Goal: Task Accomplishment & Management: Manage account settings

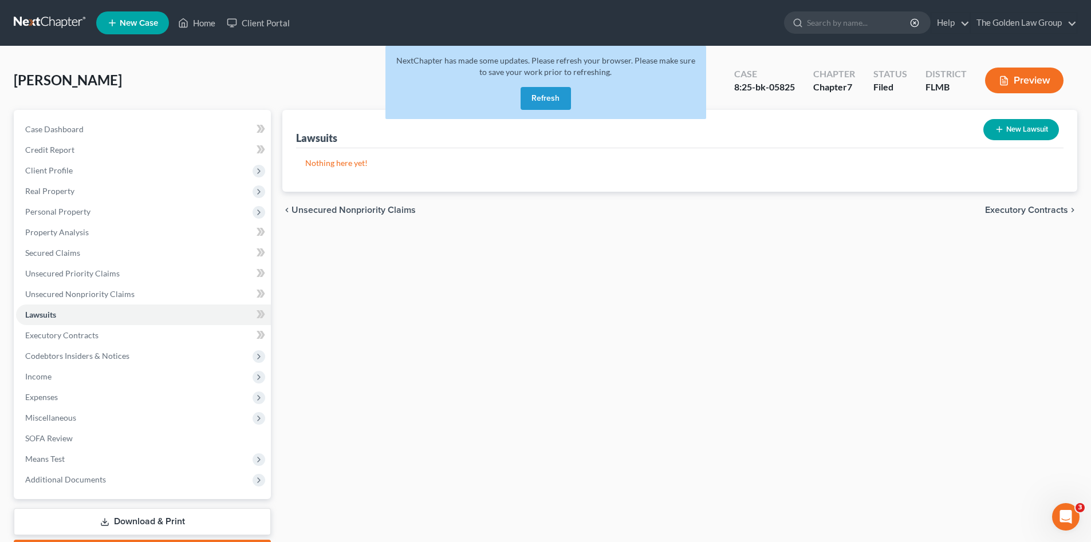
click at [29, 33] on link at bounding box center [50, 23] width 73 height 21
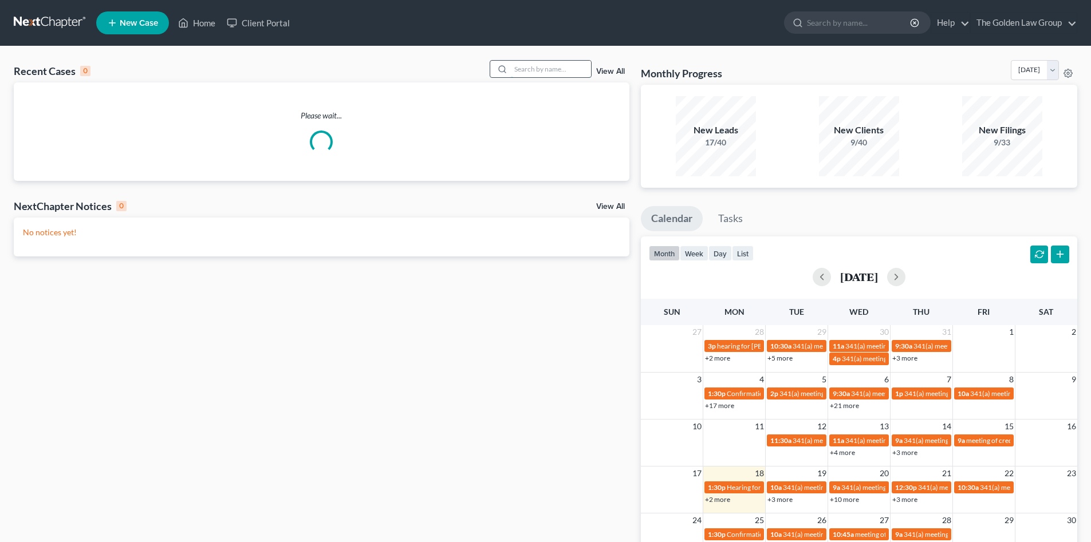
click at [558, 65] on input "search" at bounding box center [551, 69] width 80 height 17
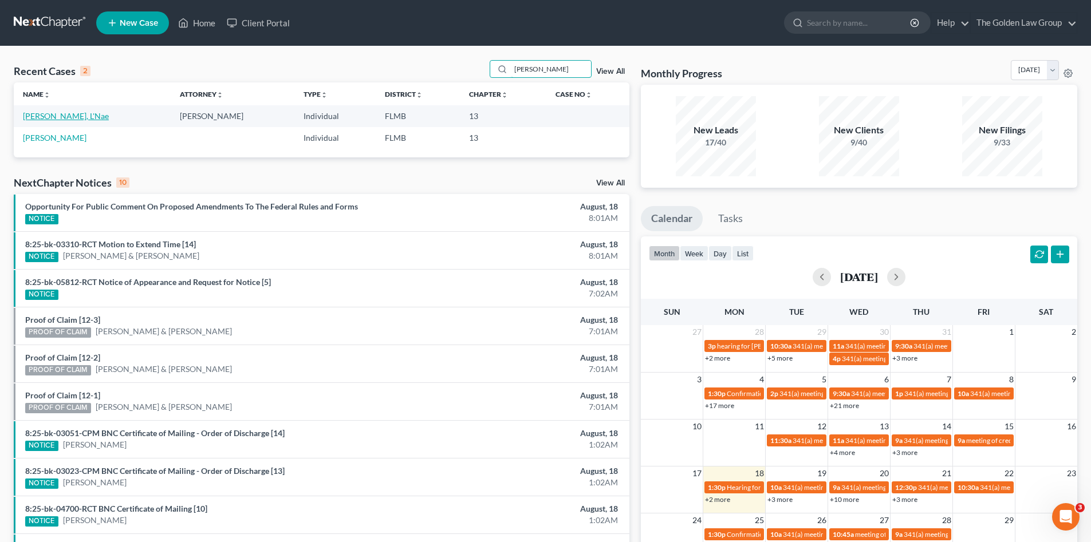
type input "patterson"
click at [65, 115] on link "[PERSON_NAME], L'Nae" at bounding box center [66, 116] width 86 height 10
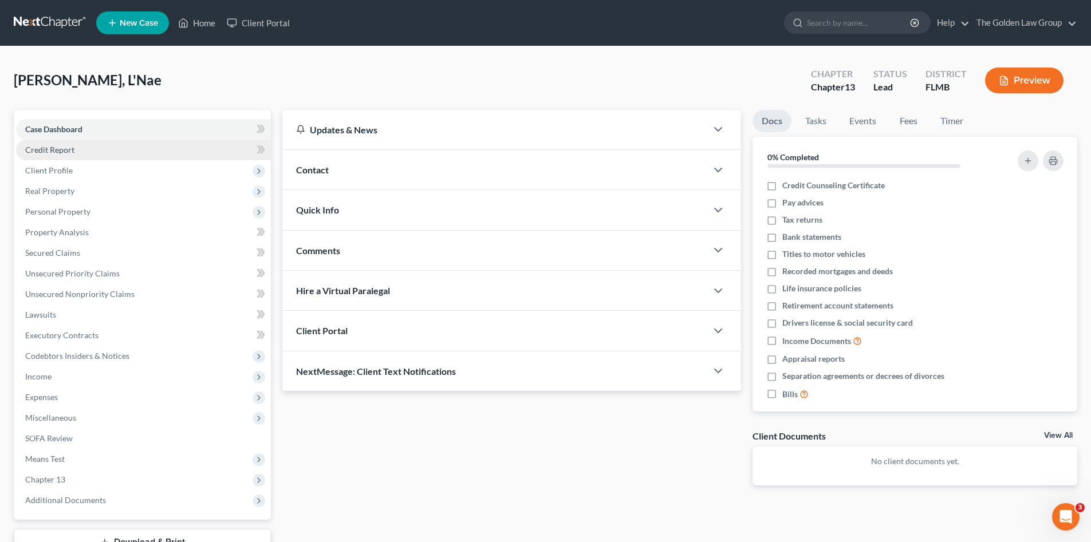
click at [82, 145] on link "Credit Report" at bounding box center [143, 150] width 255 height 21
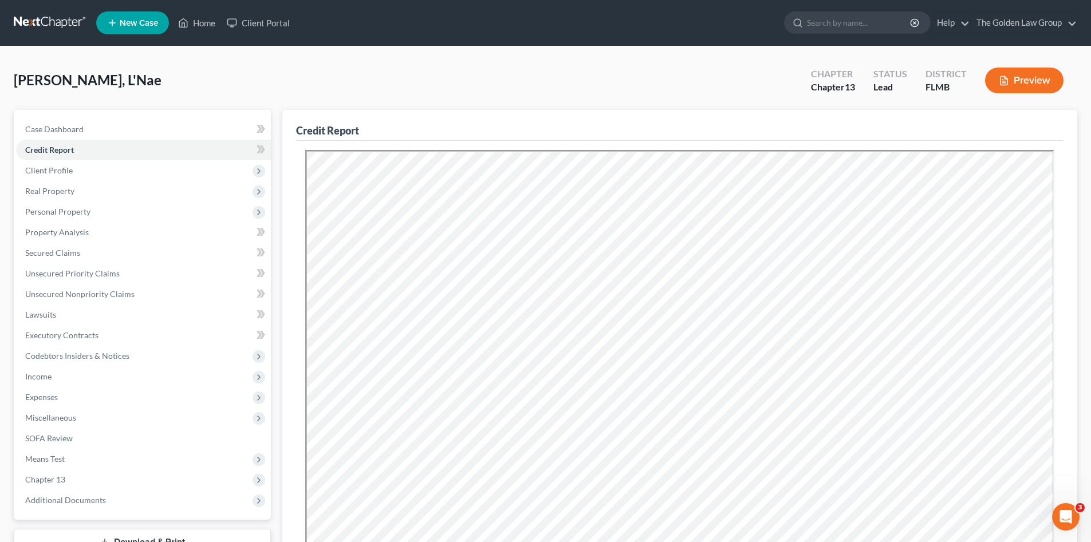
click at [52, 20] on link at bounding box center [50, 23] width 73 height 21
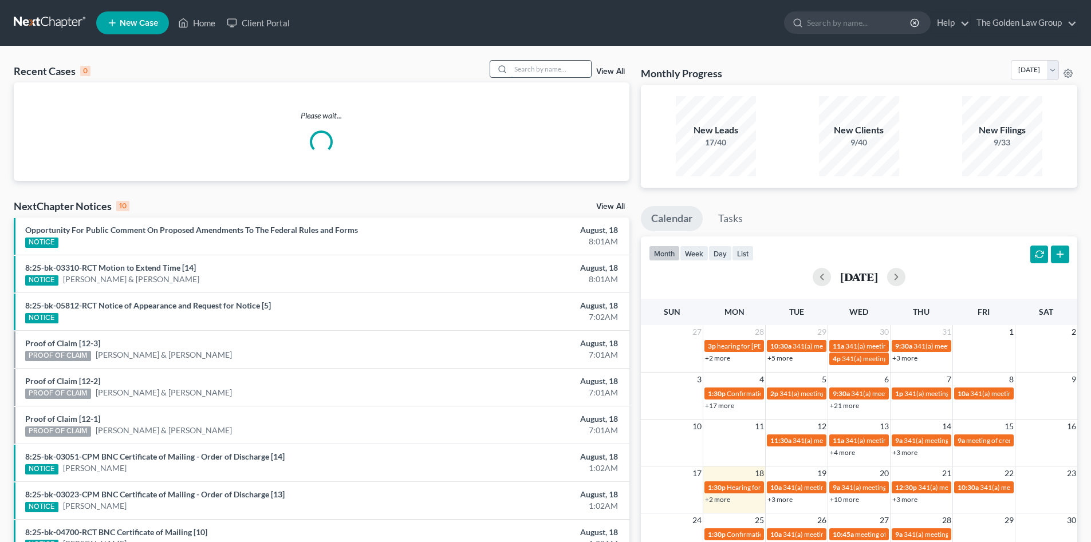
click at [525, 68] on input "search" at bounding box center [551, 69] width 80 height 17
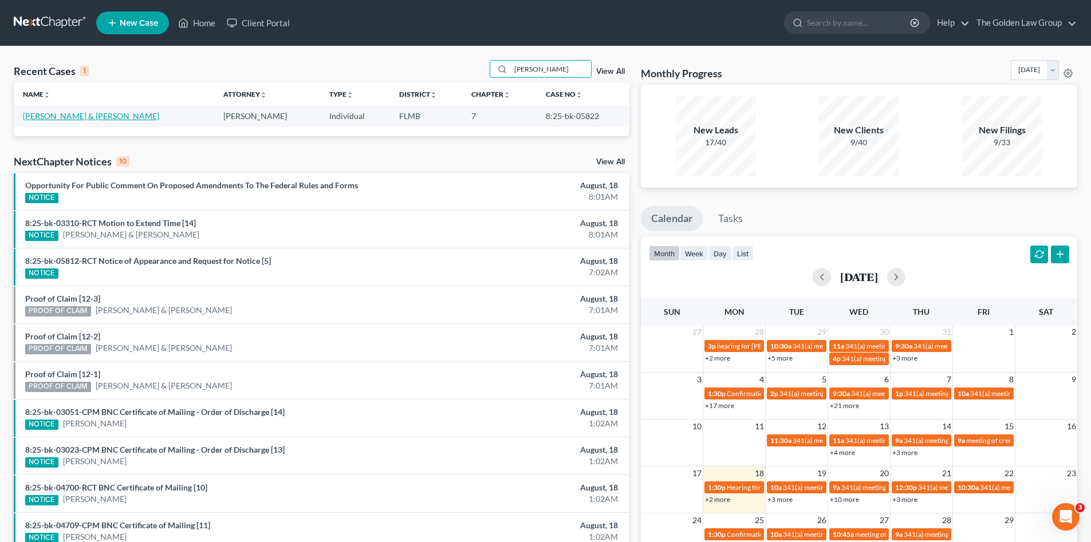
type input "ragan"
click at [93, 119] on link "[PERSON_NAME] & [PERSON_NAME]" at bounding box center [91, 116] width 136 height 10
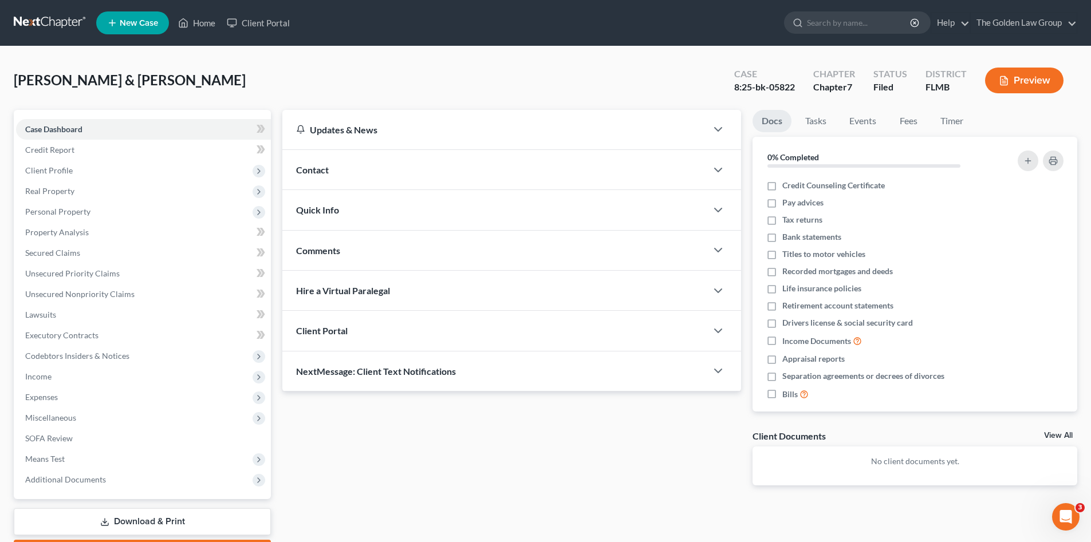
scroll to position [66, 0]
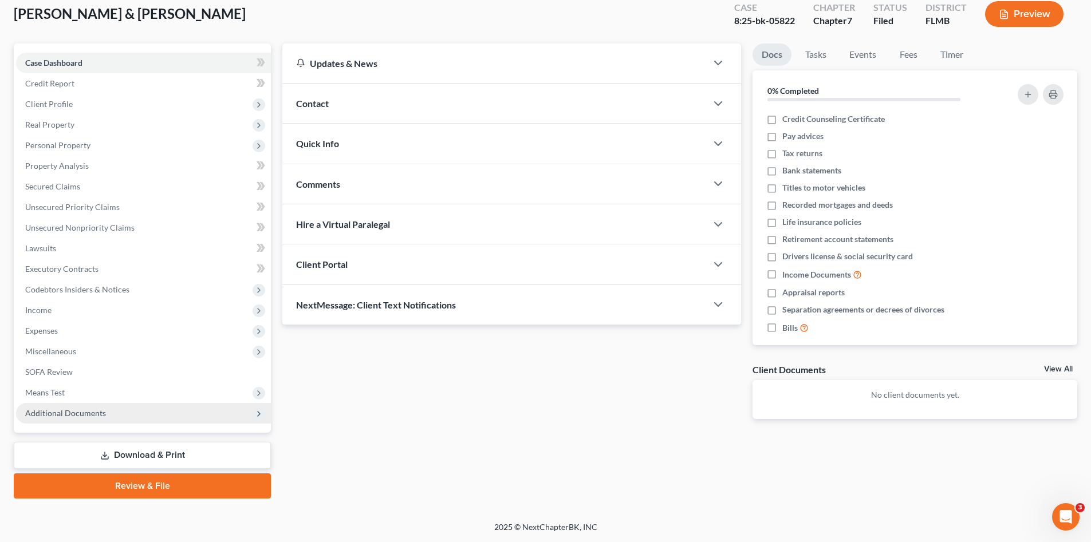
click at [83, 411] on span "Additional Documents" at bounding box center [65, 413] width 81 height 10
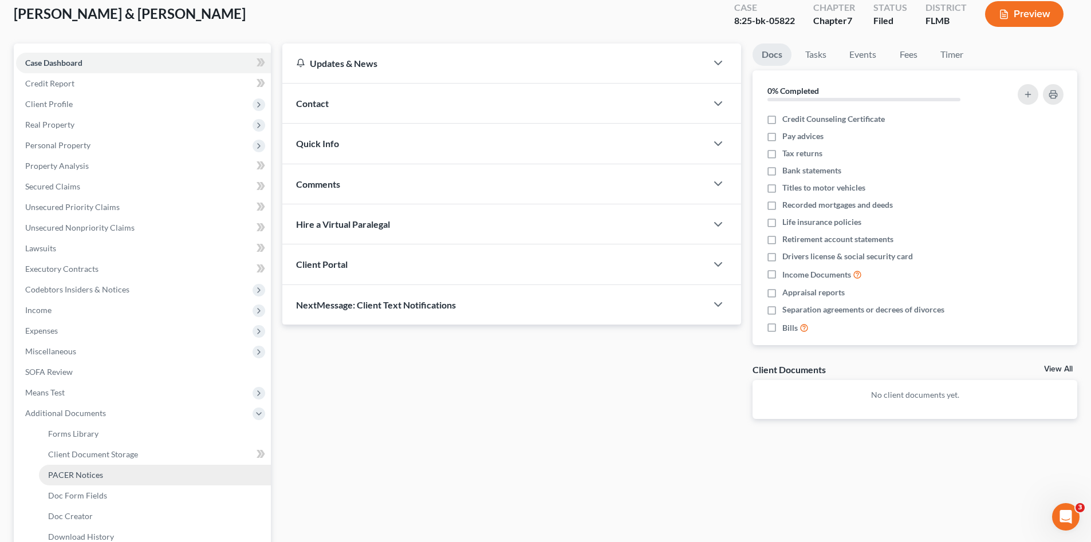
click at [86, 472] on span "PACER Notices" at bounding box center [75, 475] width 55 height 10
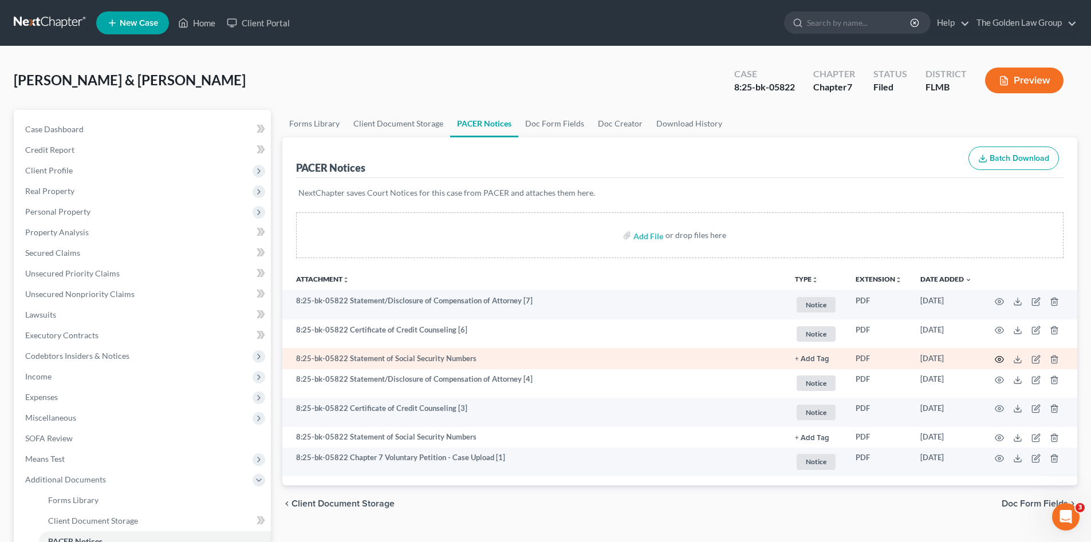
click at [999, 357] on icon "button" at bounding box center [999, 360] width 9 height 6
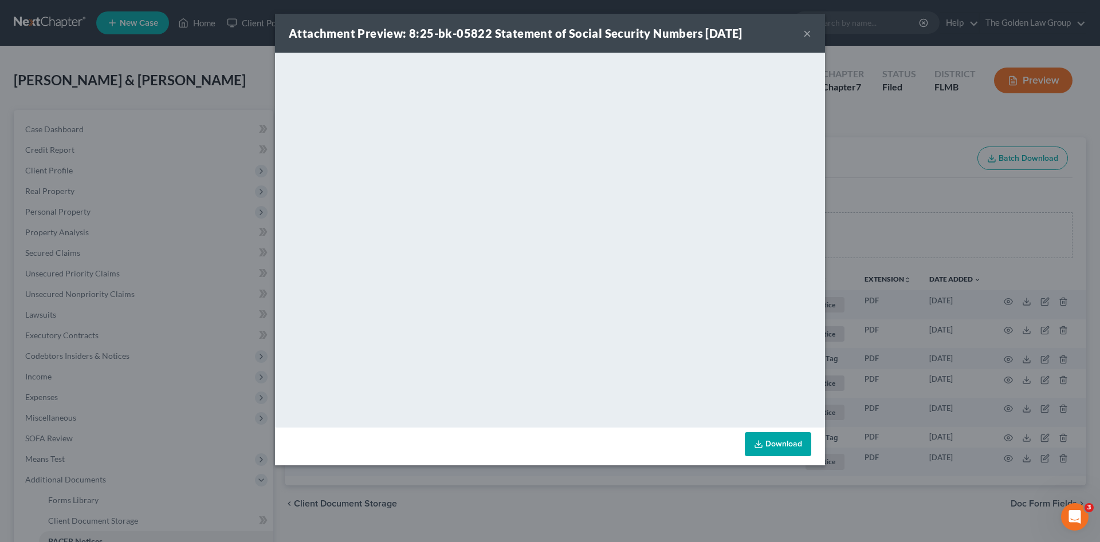
click at [810, 35] on button "×" at bounding box center [807, 33] width 8 height 14
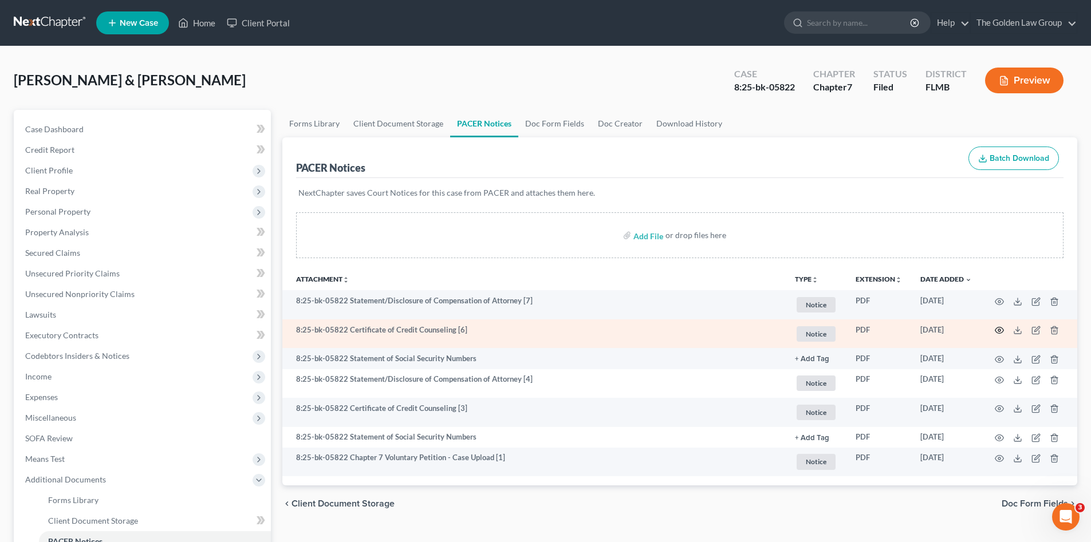
click at [996, 328] on icon "button" at bounding box center [999, 330] width 9 height 9
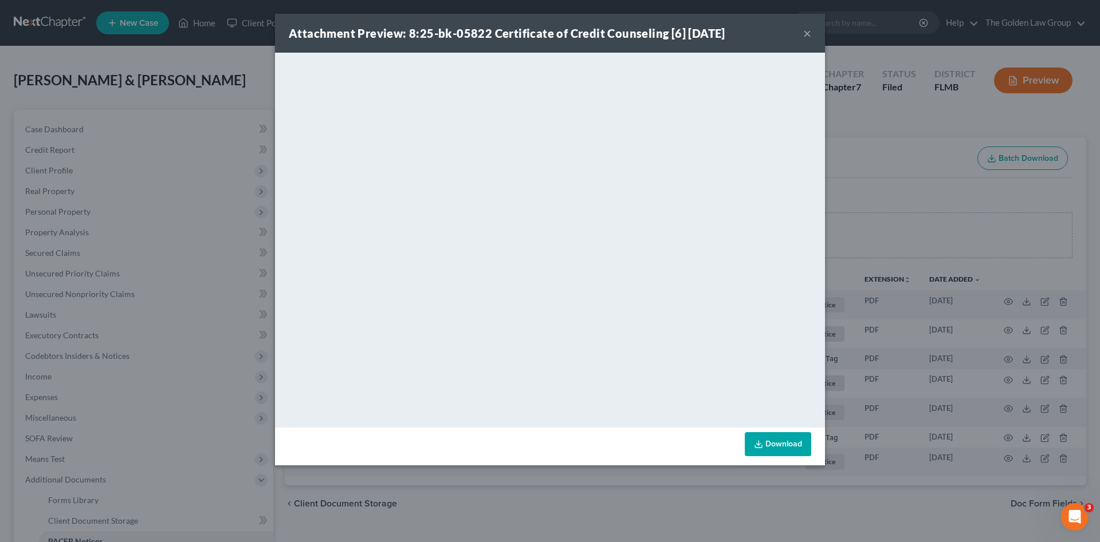
click at [807, 35] on button "×" at bounding box center [807, 33] width 8 height 14
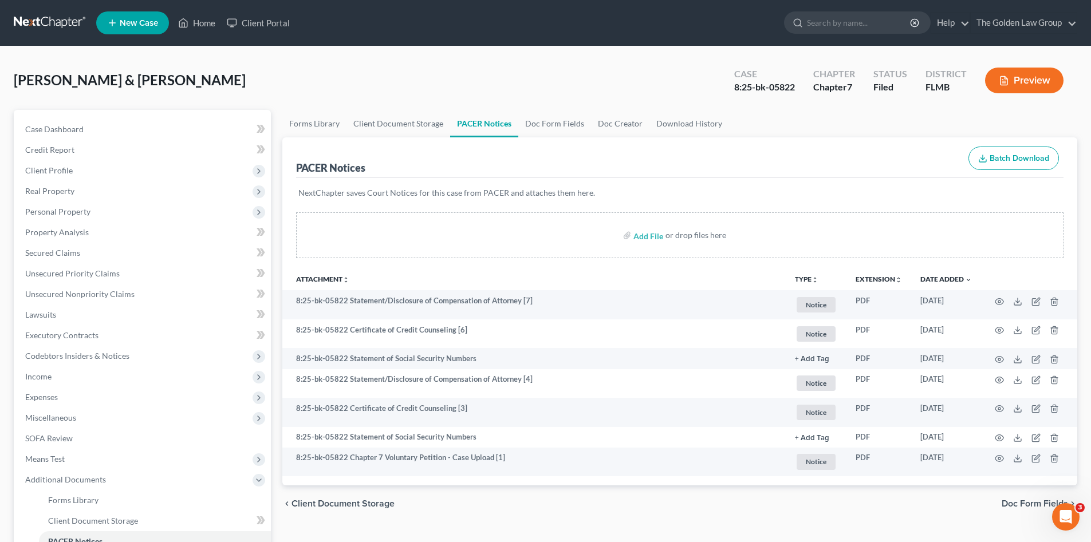
click at [631, 89] on div "Ragan, Michael & Deanna Upgraded Case 8:25-bk-05822 Chapter Chapter 7 Status Fi…" at bounding box center [545, 85] width 1063 height 50
click at [546, 98] on div "Ragan, Michael & Deanna Upgraded Case 8:25-bk-05822 Chapter Chapter 7 Status Fi…" at bounding box center [545, 85] width 1063 height 50
click at [64, 22] on link at bounding box center [50, 23] width 73 height 21
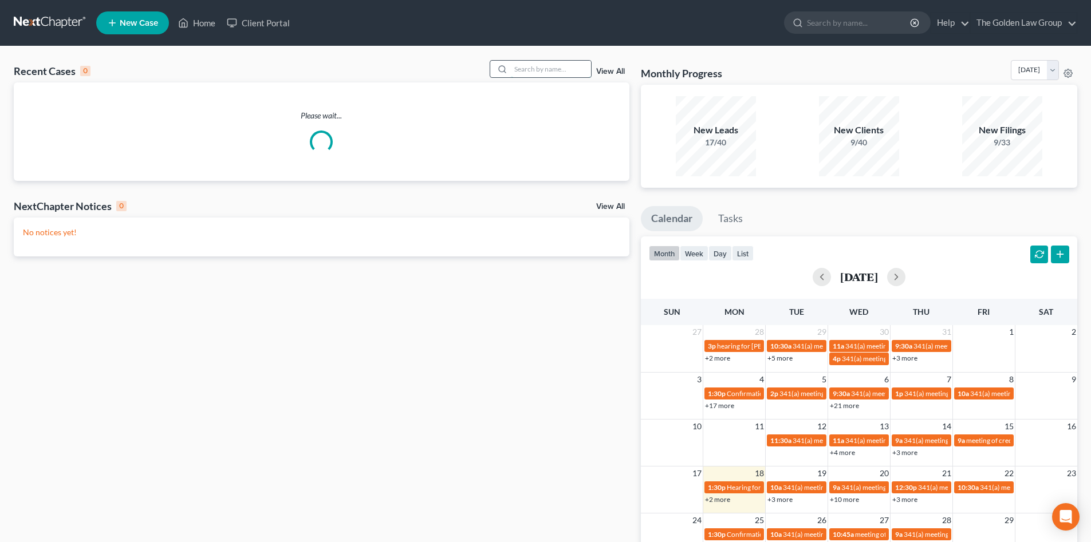
click at [547, 68] on input "search" at bounding box center [551, 69] width 80 height 17
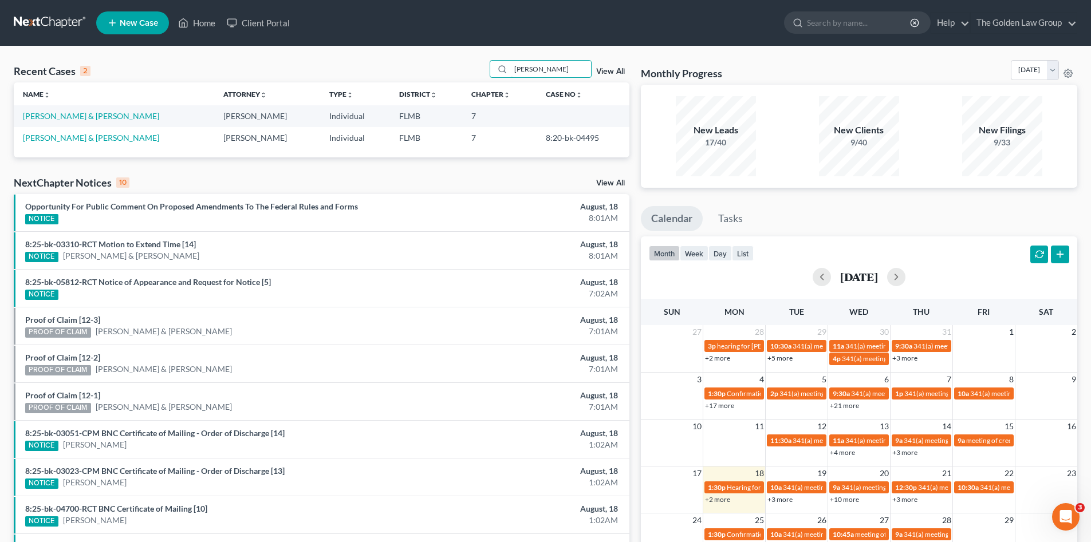
type input "[PERSON_NAME]"
click at [89, 117] on link "[PERSON_NAME] & [PERSON_NAME]" at bounding box center [91, 116] width 136 height 10
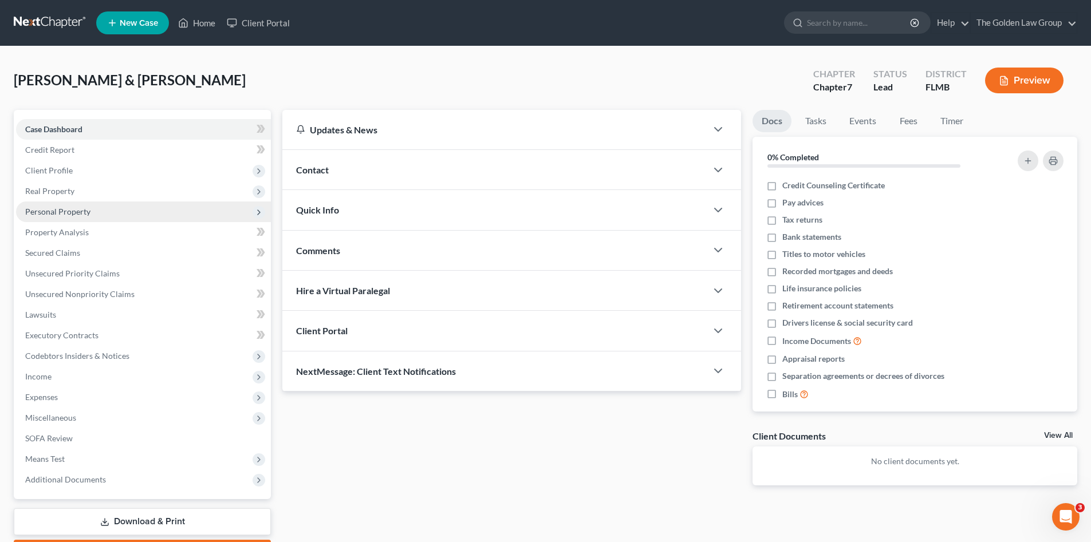
click at [64, 205] on span "Personal Property" at bounding box center [143, 212] width 255 height 21
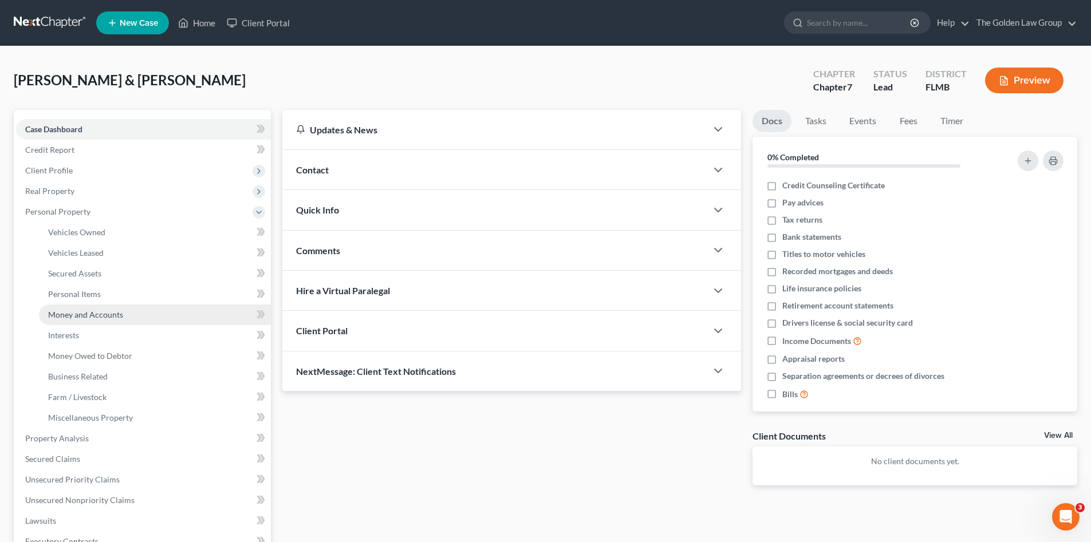
click at [109, 317] on span "Money and Accounts" at bounding box center [85, 315] width 75 height 10
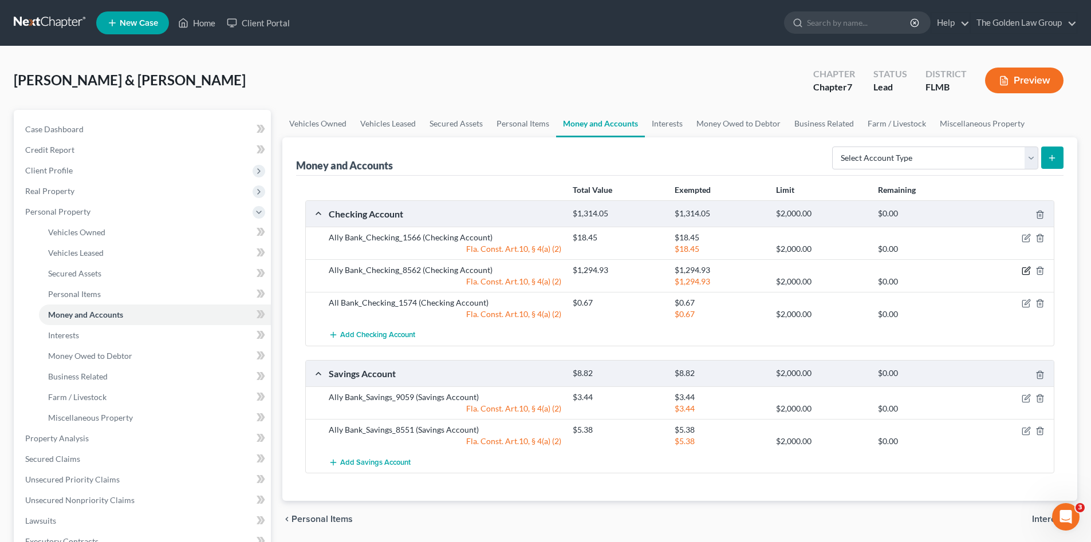
click at [1026, 273] on icon "button" at bounding box center [1026, 269] width 5 height 5
select select "2"
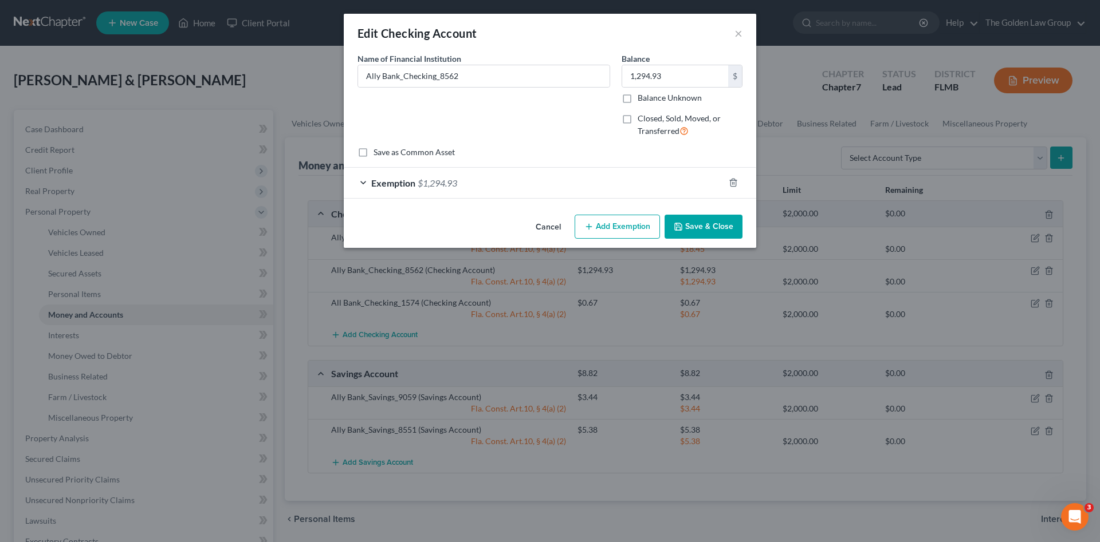
checkbox input "true"
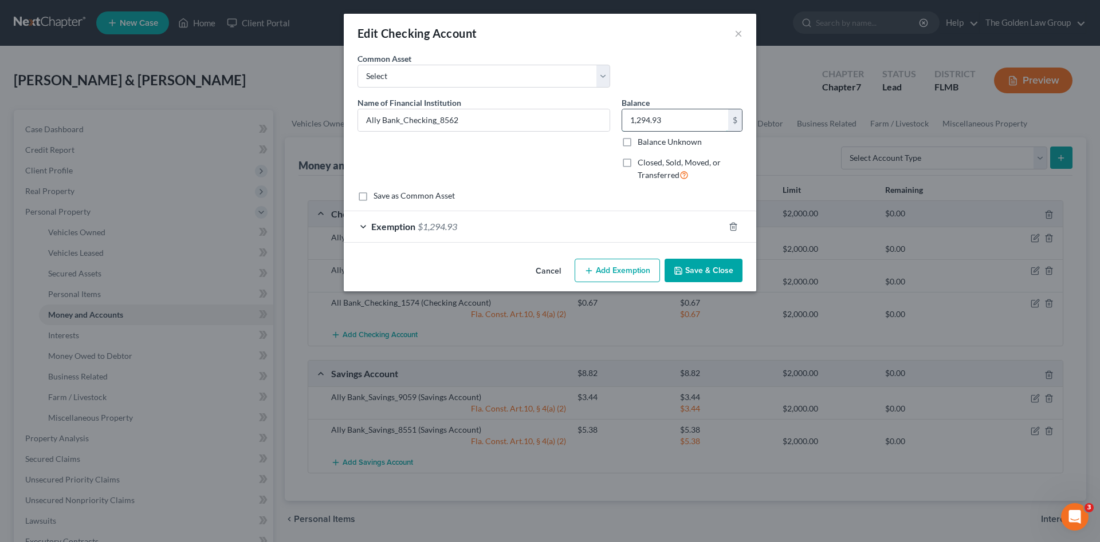
click at [660, 116] on input "1,294.93" at bounding box center [675, 120] width 106 height 22
type input "545.60"
click at [650, 222] on div "Exemption $1,294.93" at bounding box center [534, 226] width 380 height 30
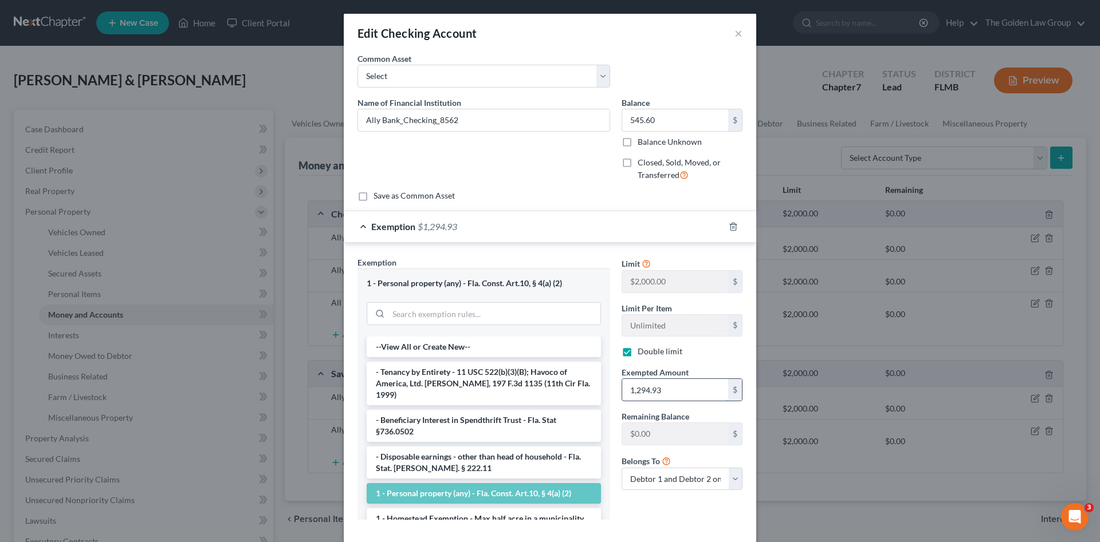
drag, startPoint x: 638, startPoint y: 346, endPoint x: 651, endPoint y: 389, distance: 44.8
click at [650, 389] on input "1,294.93" at bounding box center [675, 390] width 106 height 22
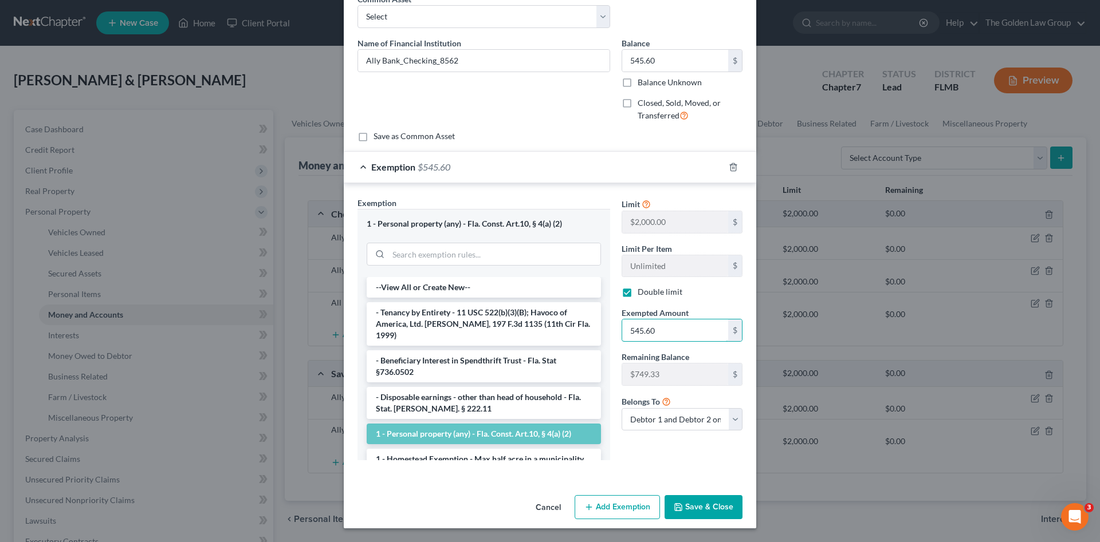
type input "545.60"
click at [724, 499] on button "Save & Close" at bounding box center [703, 507] width 78 height 24
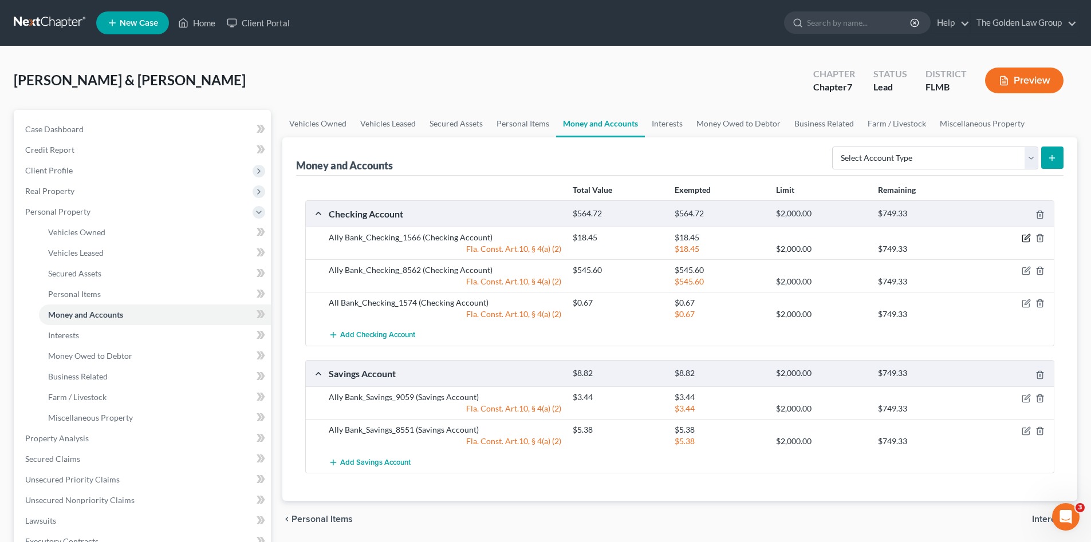
click at [1024, 238] on icon "button" at bounding box center [1026, 238] width 9 height 9
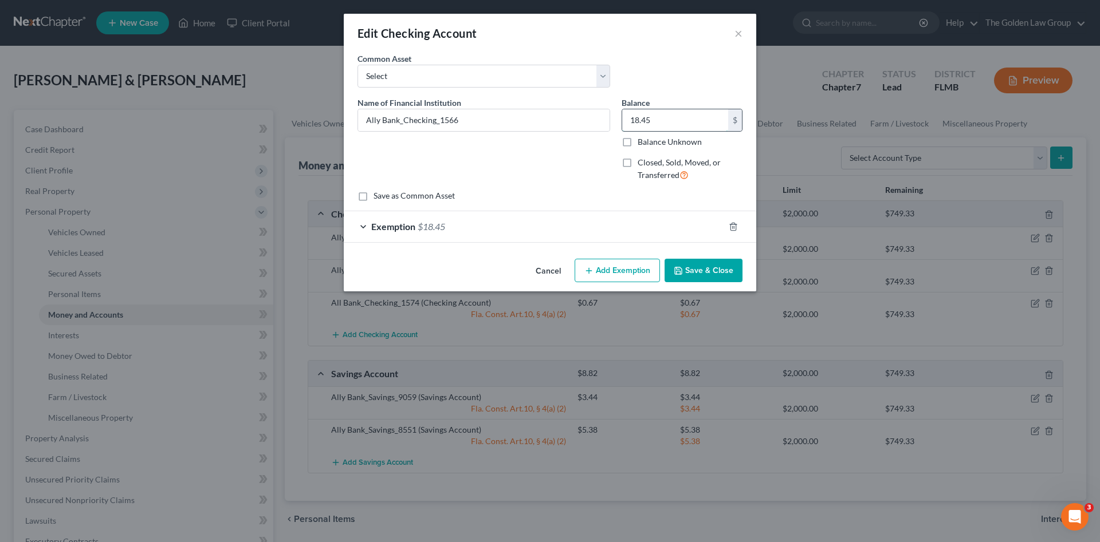
click at [667, 111] on input "18.45" at bounding box center [675, 120] width 106 height 22
type input "1"
type input "20.62"
click at [592, 218] on div "Exemption $18.45" at bounding box center [534, 226] width 380 height 30
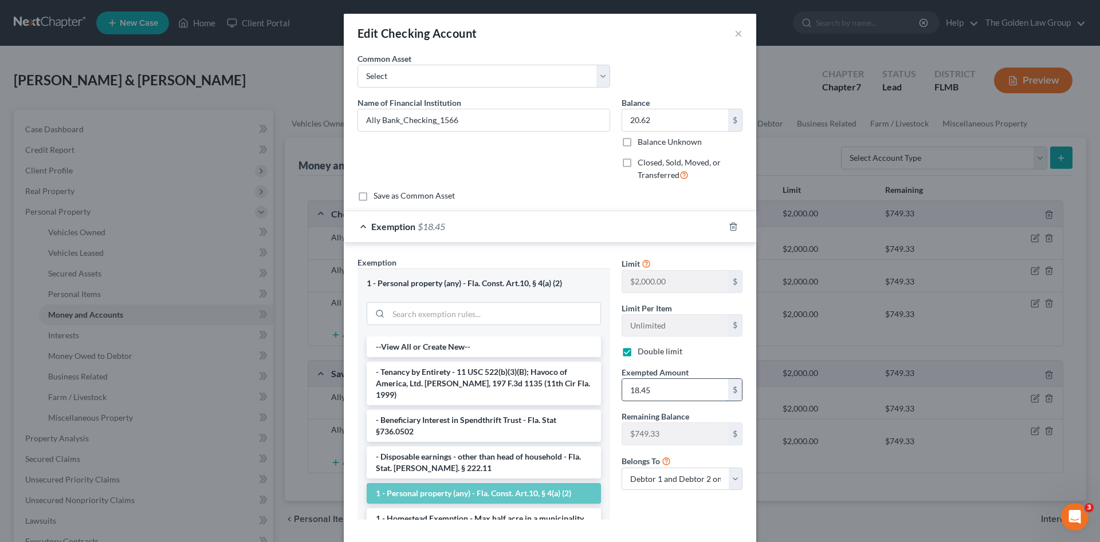
click at [662, 396] on input "18.45" at bounding box center [675, 390] width 106 height 22
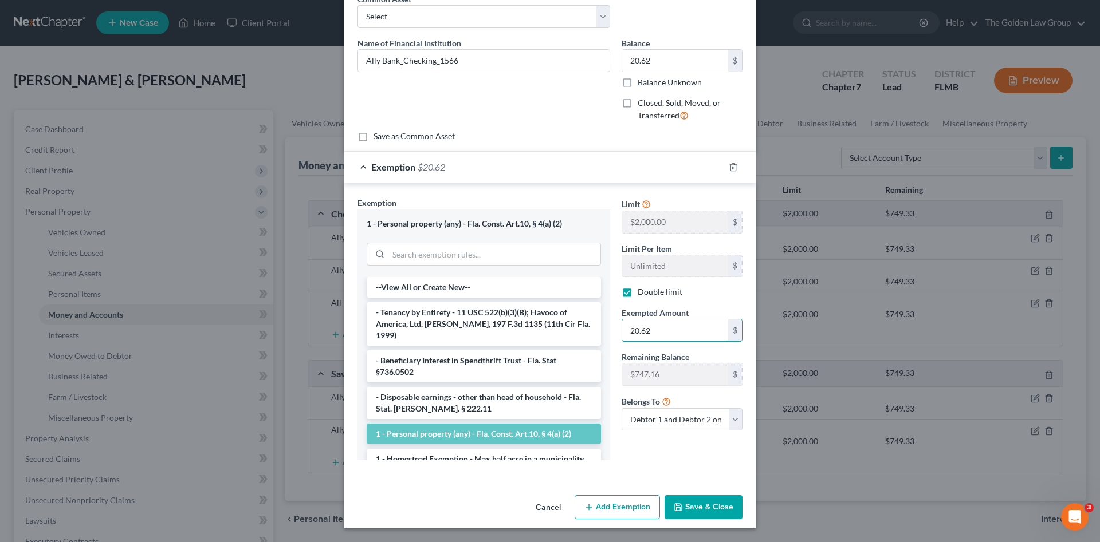
type input "20.62"
click at [711, 511] on button "Save & Close" at bounding box center [703, 507] width 78 height 24
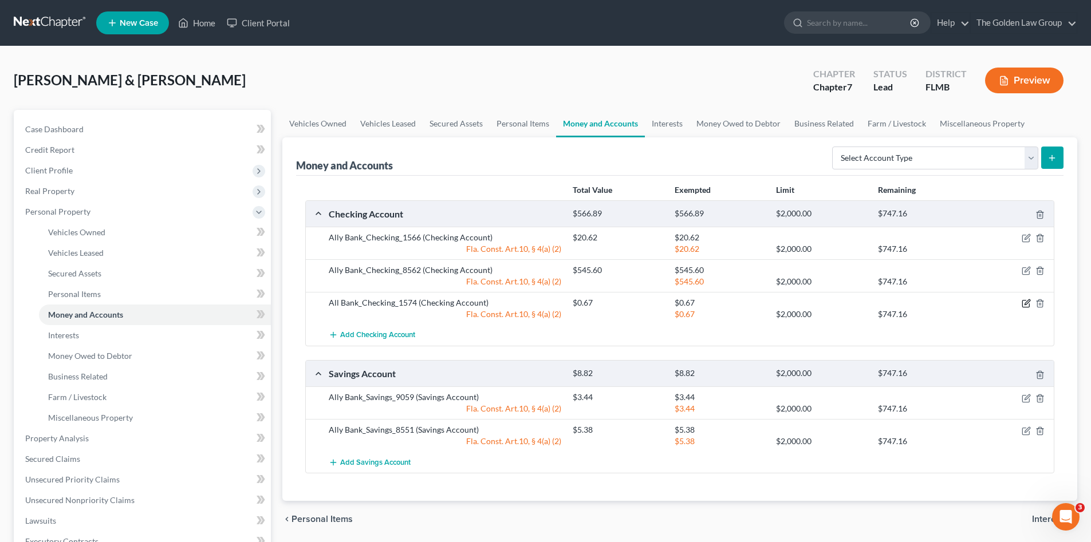
click at [1028, 305] on icon "button" at bounding box center [1026, 303] width 9 height 9
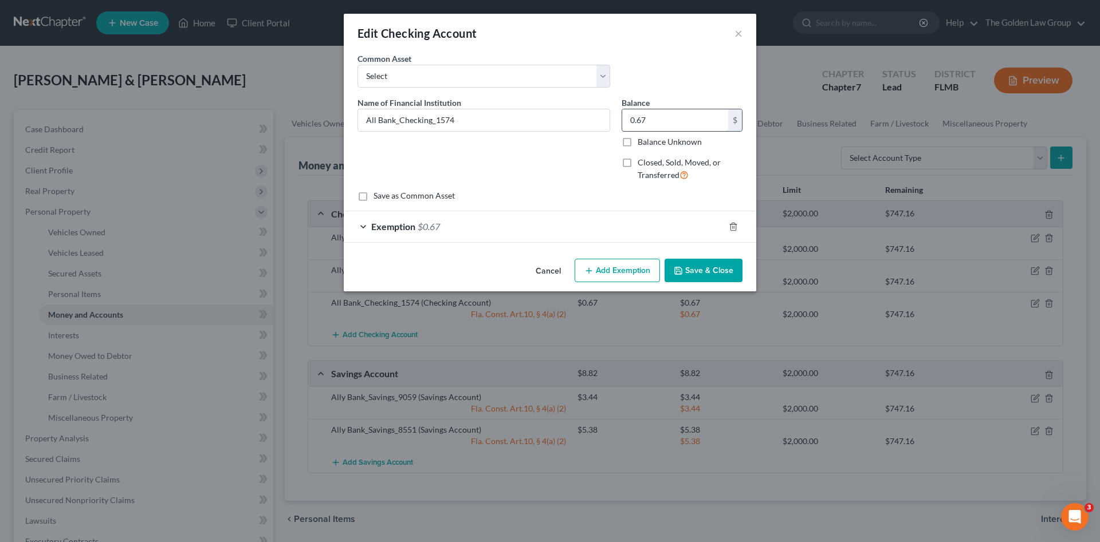
click at [660, 118] on input "0.67" at bounding box center [675, 120] width 106 height 22
type input "1.50"
click at [631, 222] on div "Exemption $0.67" at bounding box center [534, 226] width 380 height 30
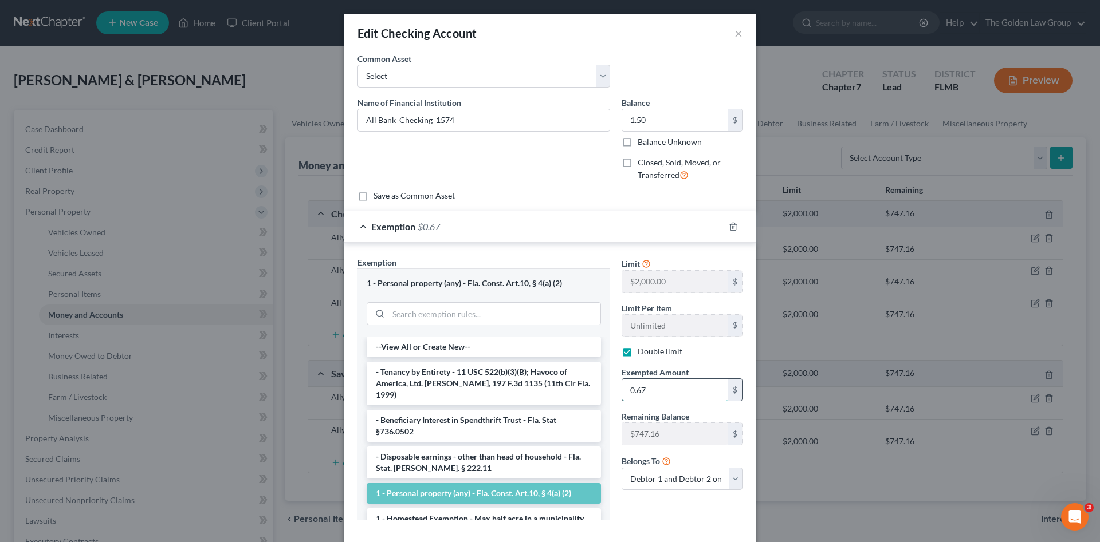
click at [651, 393] on input "0.67" at bounding box center [675, 390] width 106 height 22
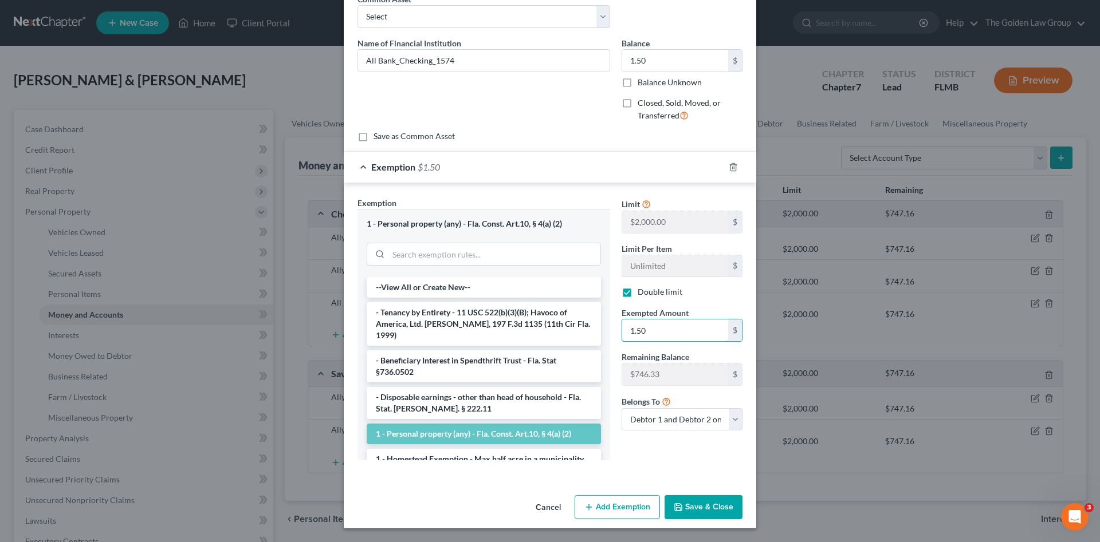
type input "1.50"
click at [707, 498] on button "Save & Close" at bounding box center [703, 507] width 78 height 24
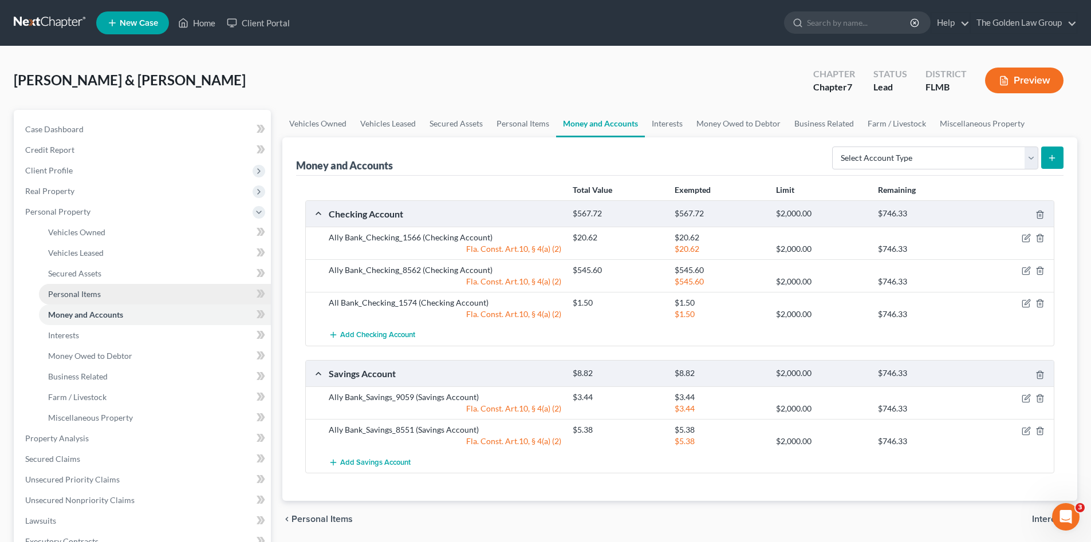
click at [73, 288] on link "Personal Items" at bounding box center [155, 294] width 232 height 21
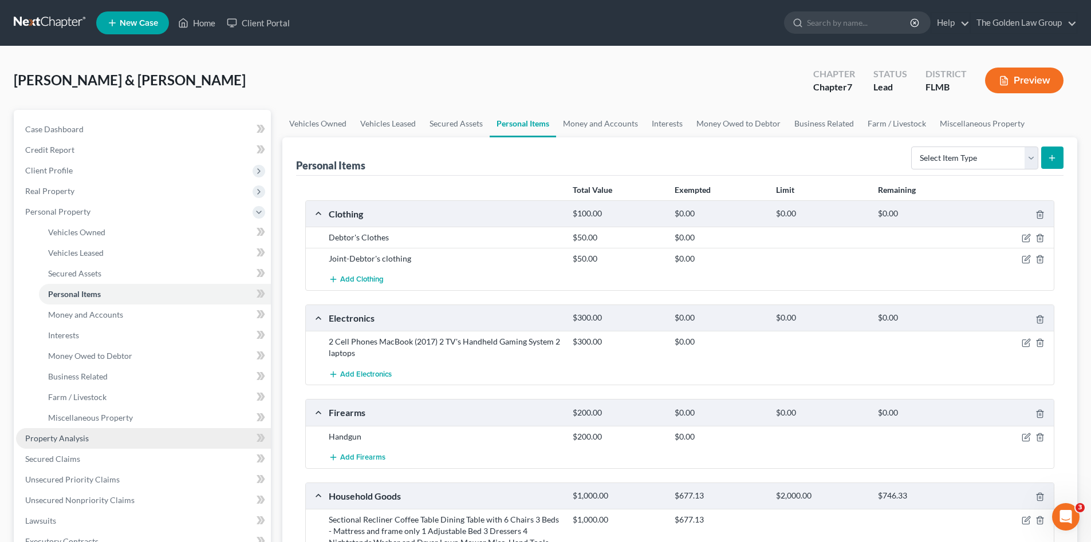
click at [99, 441] on link "Property Analysis" at bounding box center [143, 438] width 255 height 21
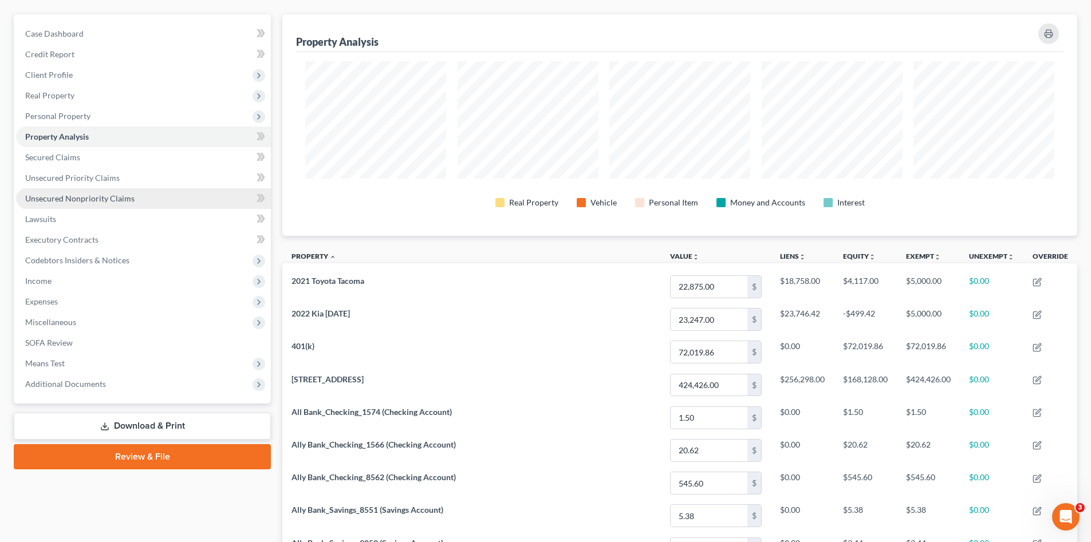
scroll to position [76, 0]
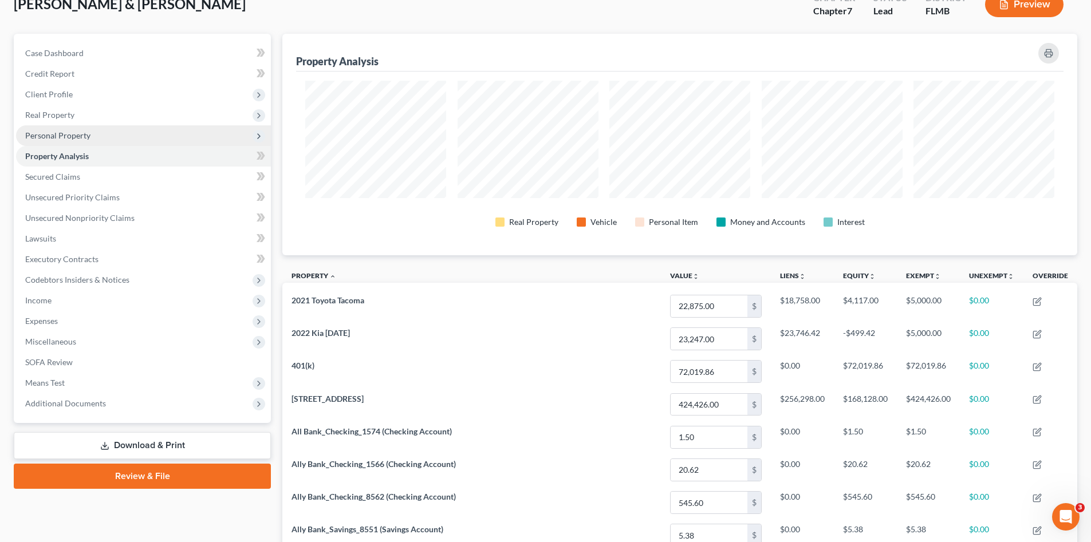
click at [61, 134] on span "Personal Property" at bounding box center [57, 136] width 65 height 10
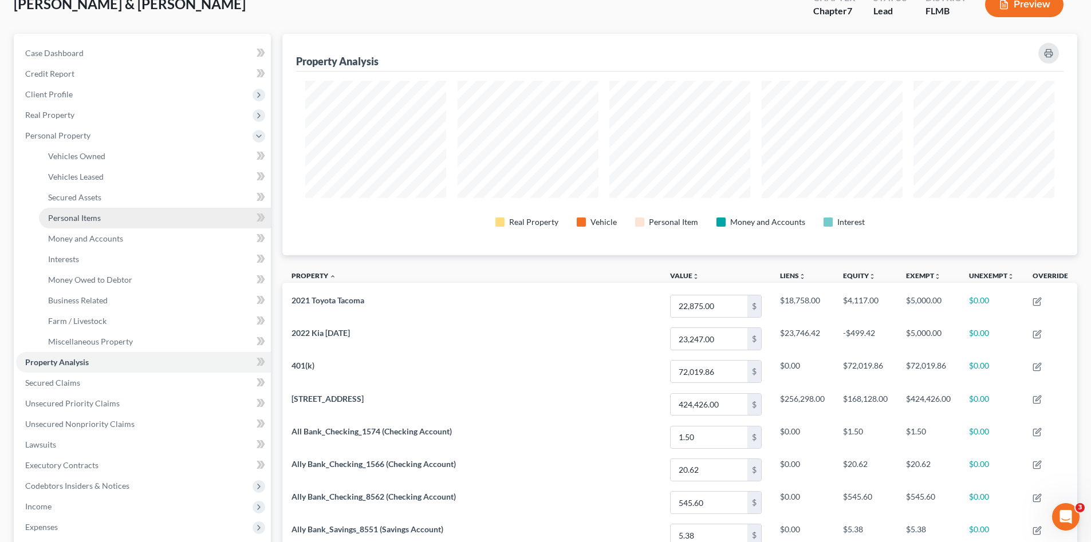
click at [97, 211] on link "Personal Items" at bounding box center [155, 218] width 232 height 21
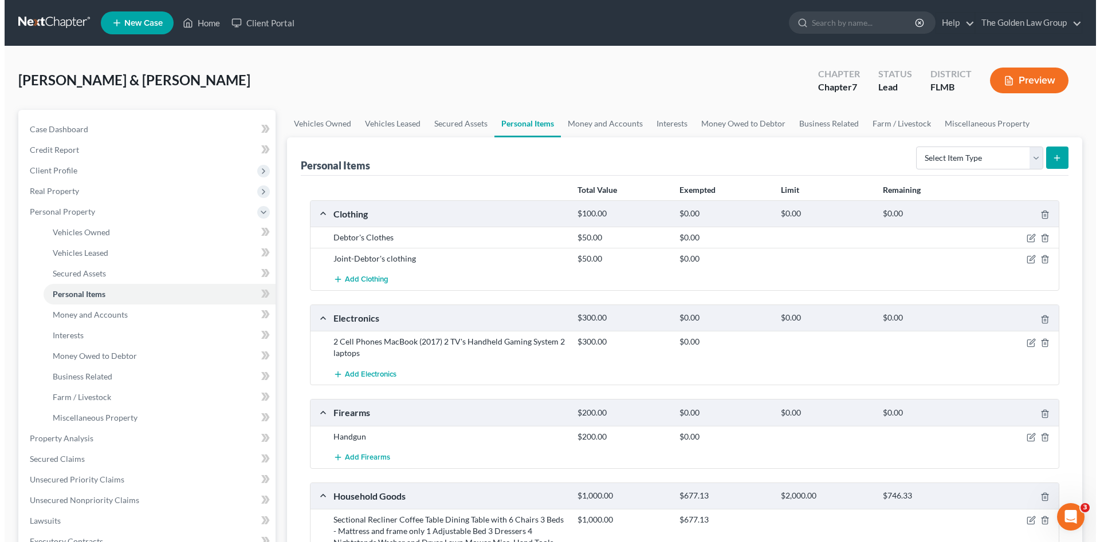
scroll to position [96, 0]
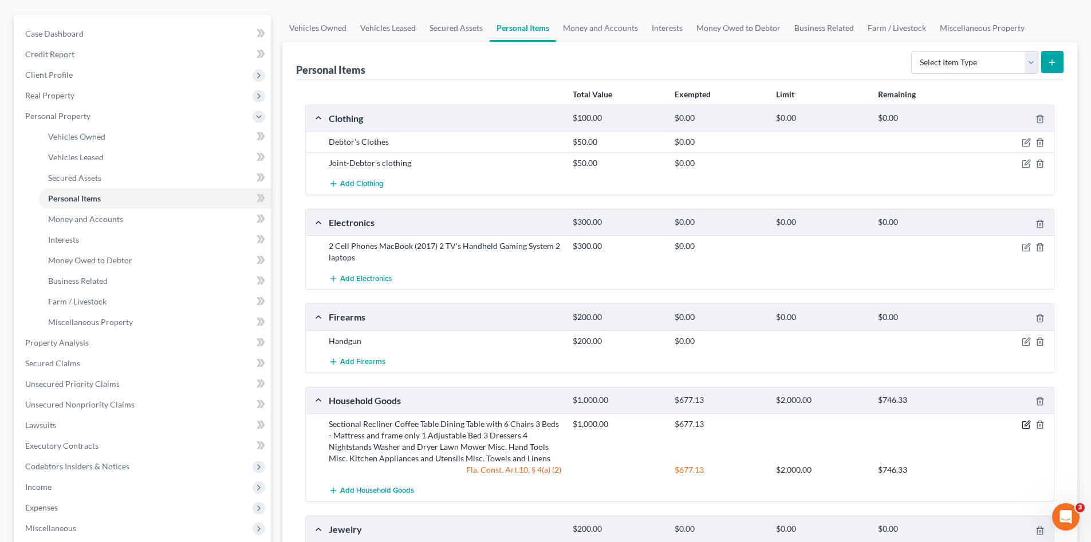
click at [1023, 427] on icon "button" at bounding box center [1026, 424] width 9 height 9
select select "2"
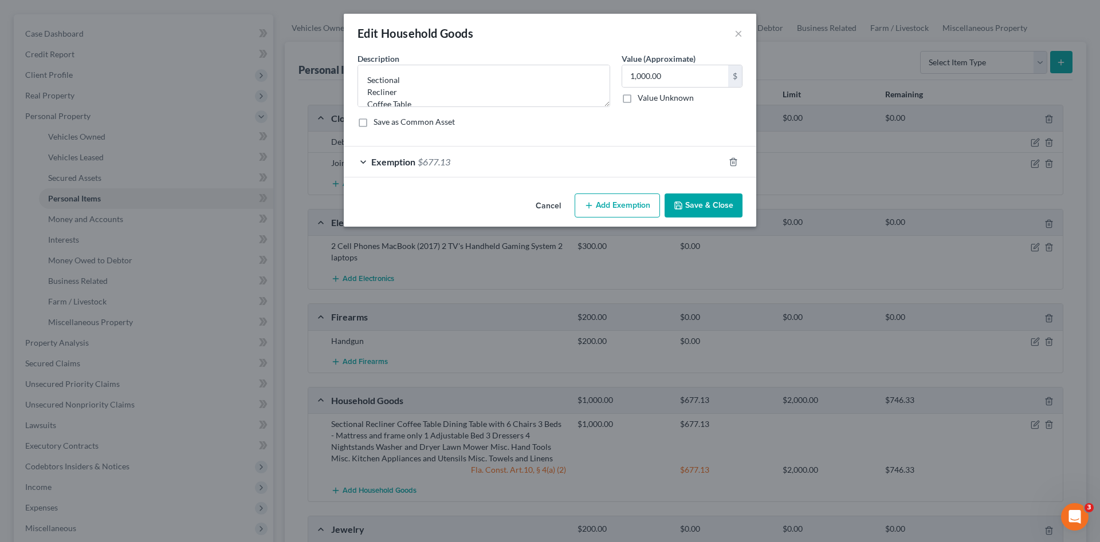
click at [581, 172] on div "Exemption $677.13" at bounding box center [534, 162] width 380 height 30
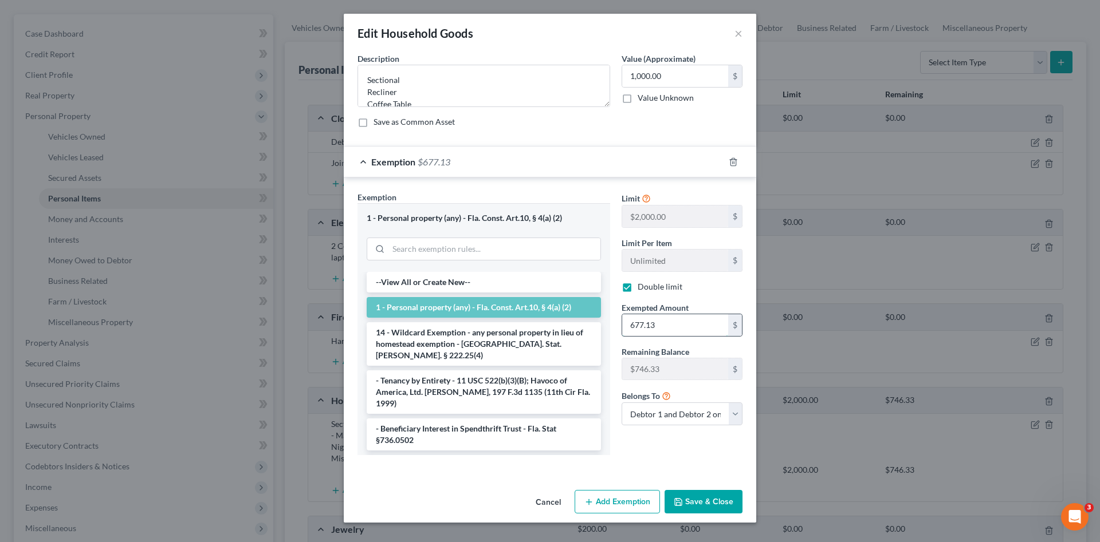
click at [645, 322] on input "677.13" at bounding box center [675, 325] width 106 height 22
type input "1,000.00"
click at [701, 500] on button "Save & Close" at bounding box center [703, 502] width 78 height 24
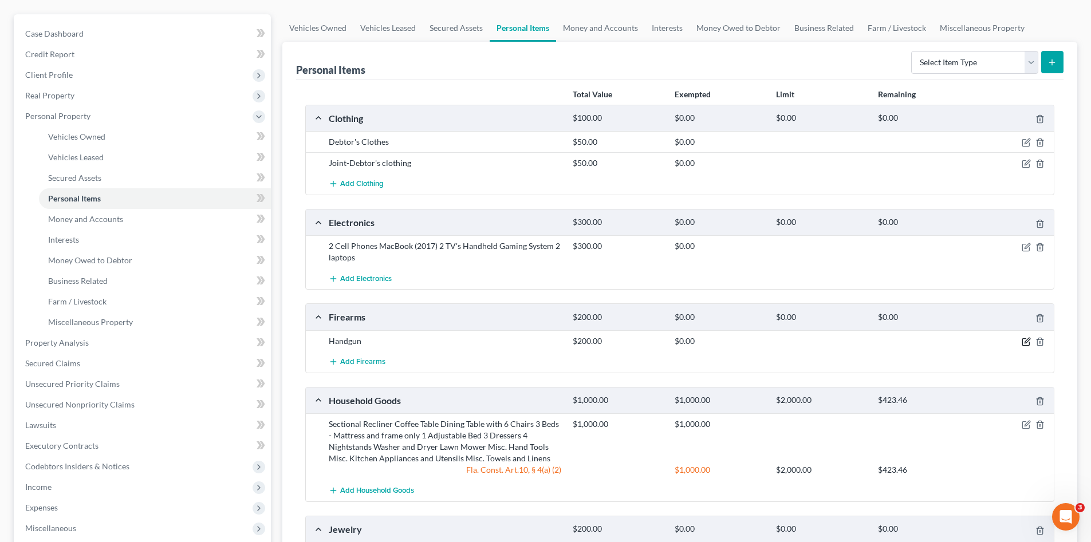
click at [1025, 342] on icon "button" at bounding box center [1026, 341] width 9 height 9
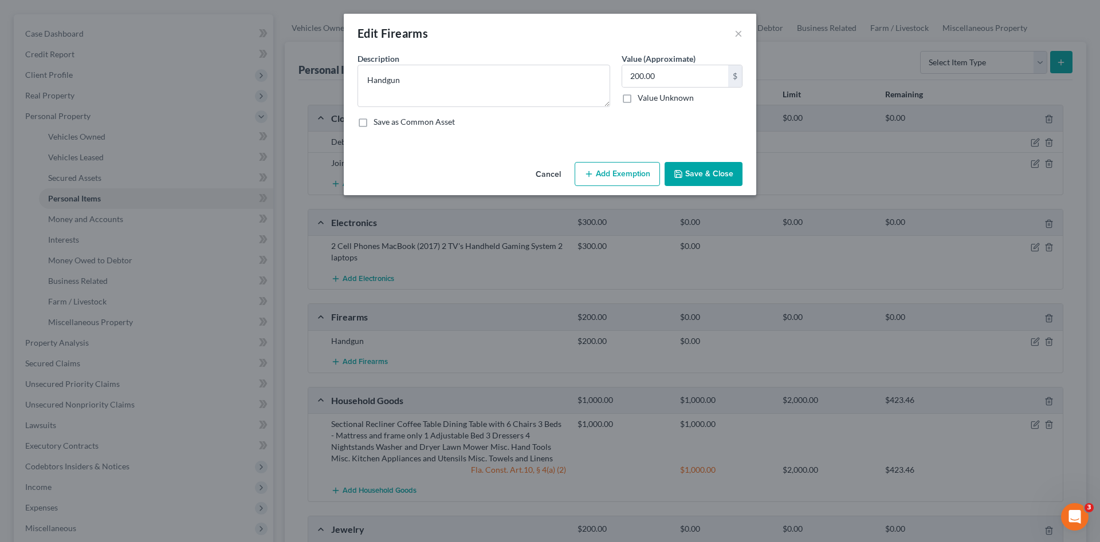
click at [623, 175] on button "Add Exemption" at bounding box center [616, 174] width 85 height 24
select select "2"
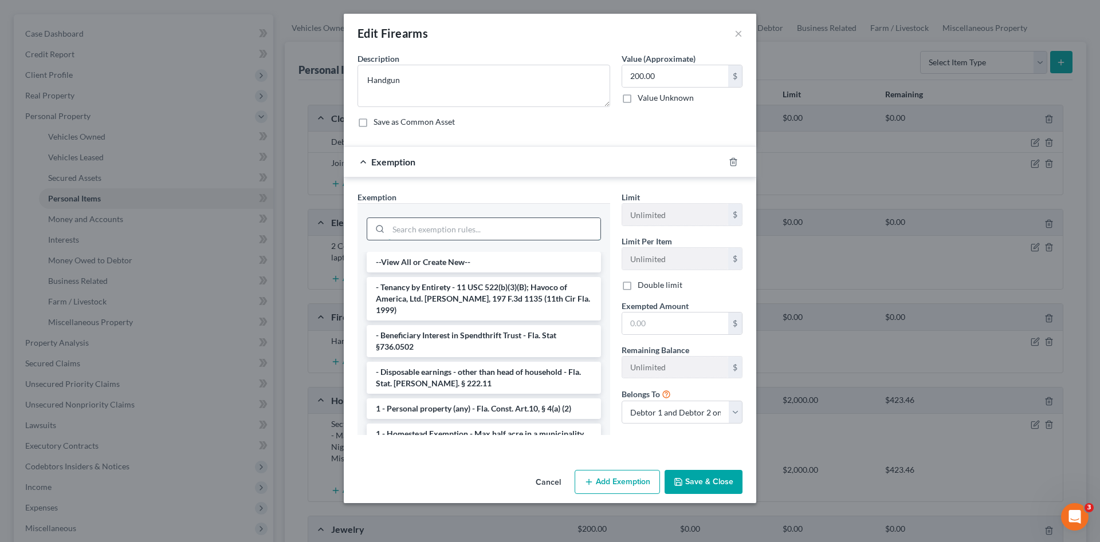
click at [513, 233] on input "search" at bounding box center [494, 229] width 212 height 22
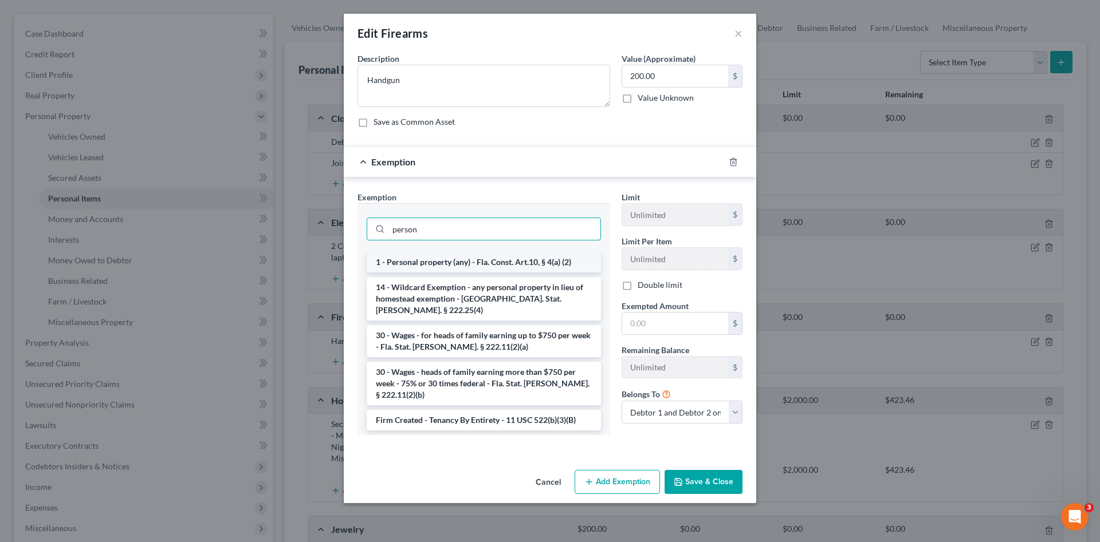
type input "person"
click at [503, 264] on li "1 - Personal property (any) - Fla. Const. Art.10, § 4(a) (2)" at bounding box center [484, 262] width 234 height 21
checkbox input "true"
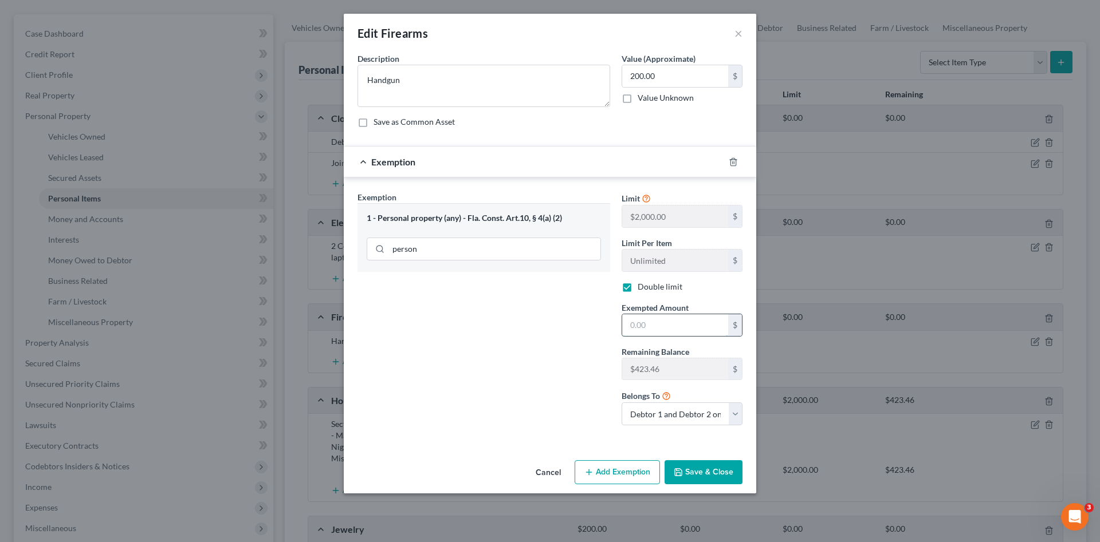
click at [672, 322] on input "text" at bounding box center [675, 325] width 106 height 22
type input "200.00"
click at [706, 464] on button "Save & Close" at bounding box center [703, 472] width 78 height 24
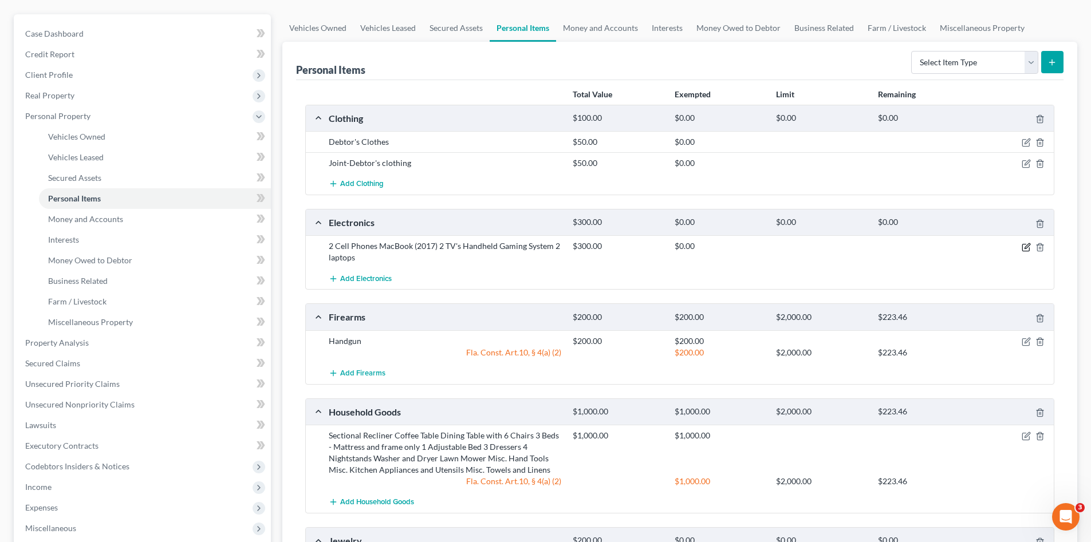
click at [1026, 247] on icon "button" at bounding box center [1026, 245] width 5 height 5
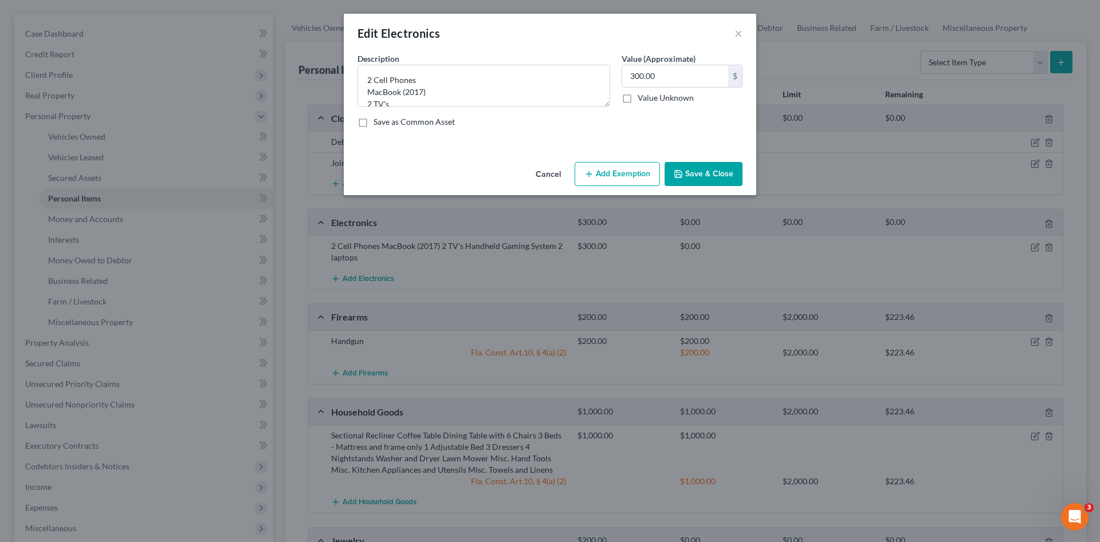
click at [616, 172] on button "Add Exemption" at bounding box center [616, 174] width 85 height 24
select select "2"
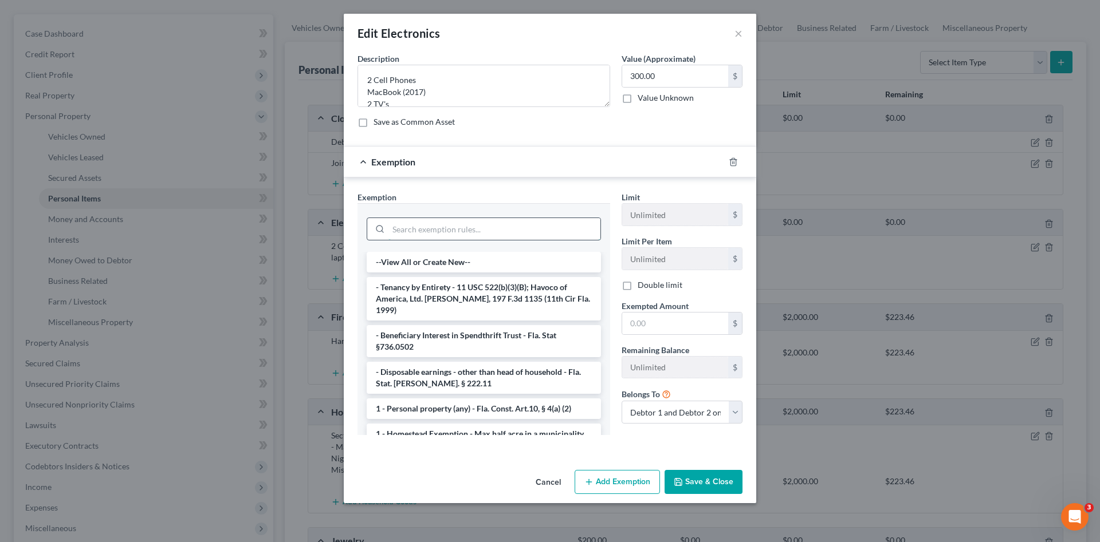
click at [531, 234] on input "search" at bounding box center [494, 229] width 212 height 22
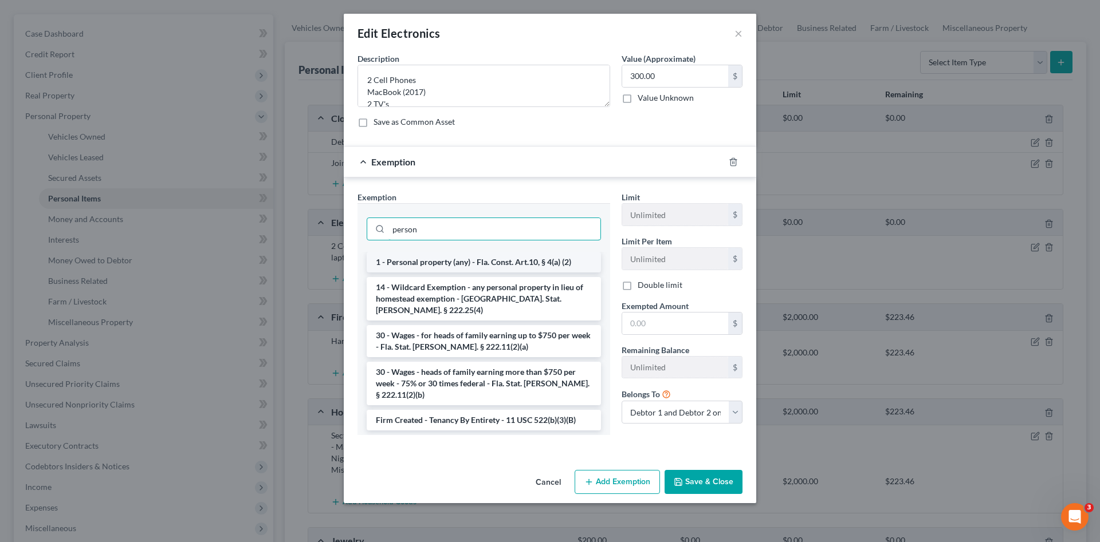
type input "person"
click at [505, 262] on li "1 - Personal property (any) - Fla. Const. Art.10, § 4(a) (2)" at bounding box center [484, 262] width 234 height 21
checkbox input "true"
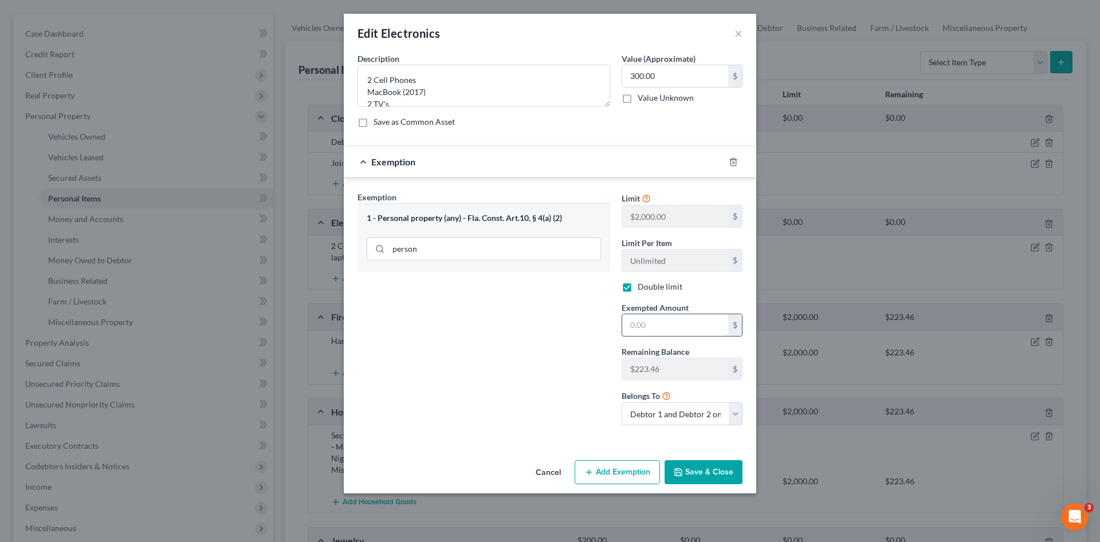
click at [649, 335] on input "text" at bounding box center [675, 325] width 106 height 22
type input "223.46"
click at [628, 469] on button "Add Exemption" at bounding box center [616, 472] width 85 height 24
select select "2"
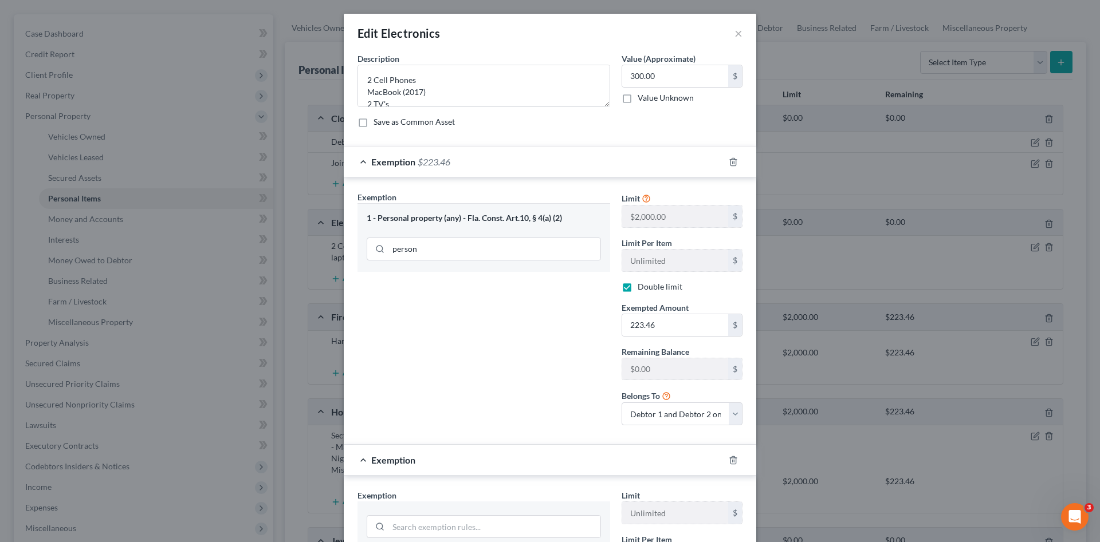
scroll to position [133, 0]
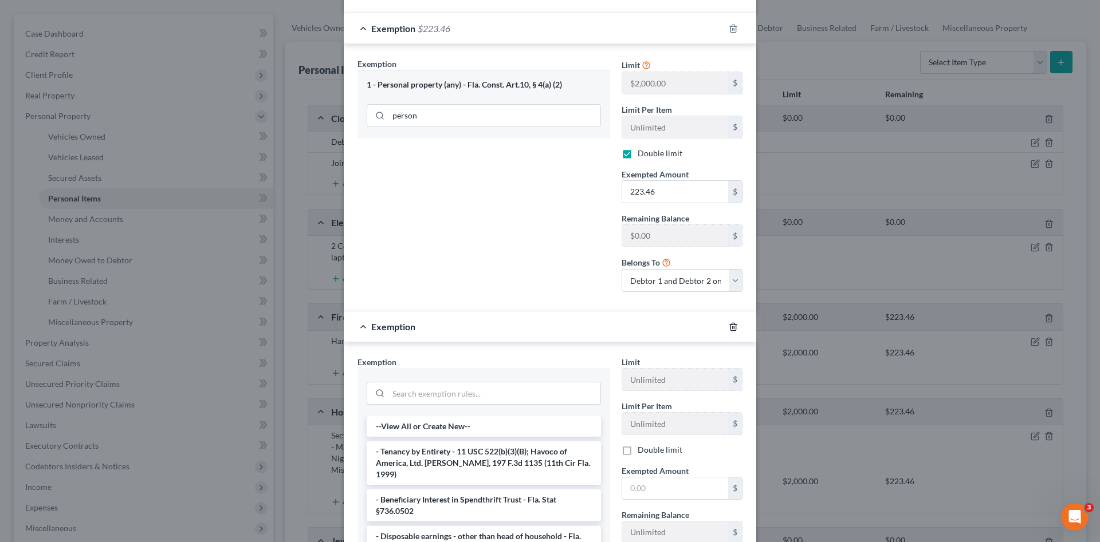
click at [732, 329] on line "button" at bounding box center [732, 327] width 0 height 2
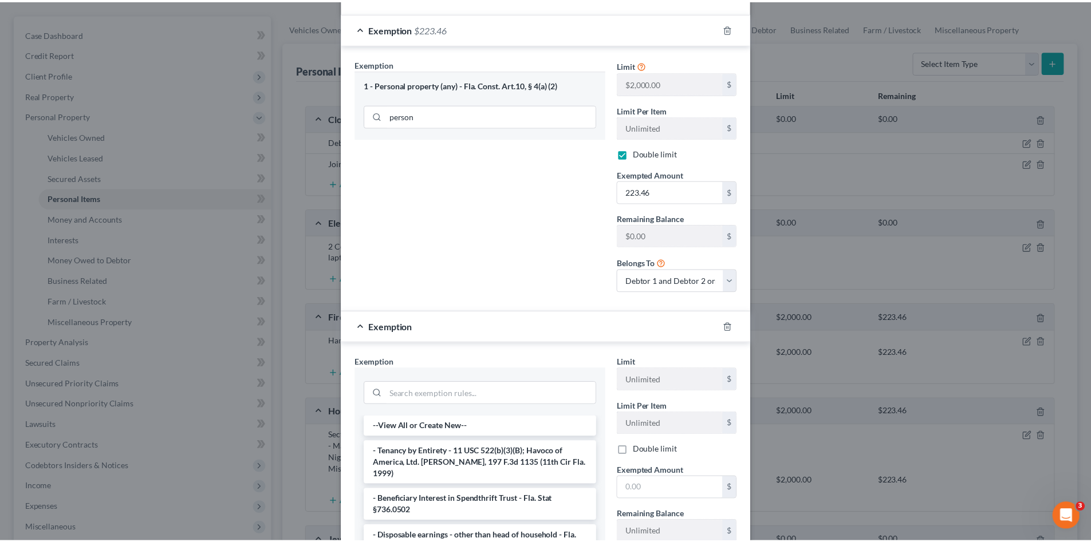
scroll to position [0, 0]
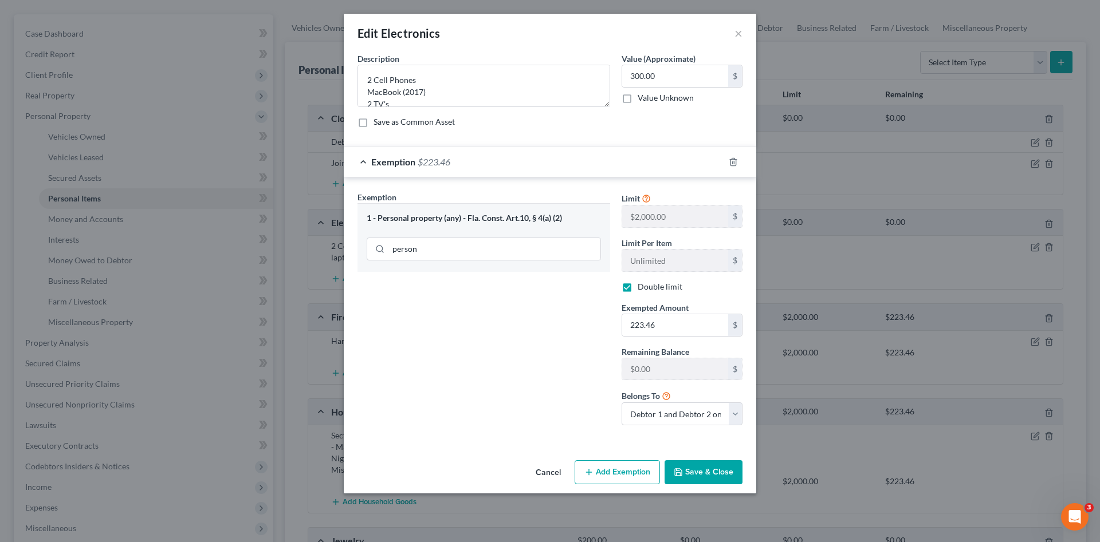
click at [702, 468] on button "Save & Close" at bounding box center [703, 472] width 78 height 24
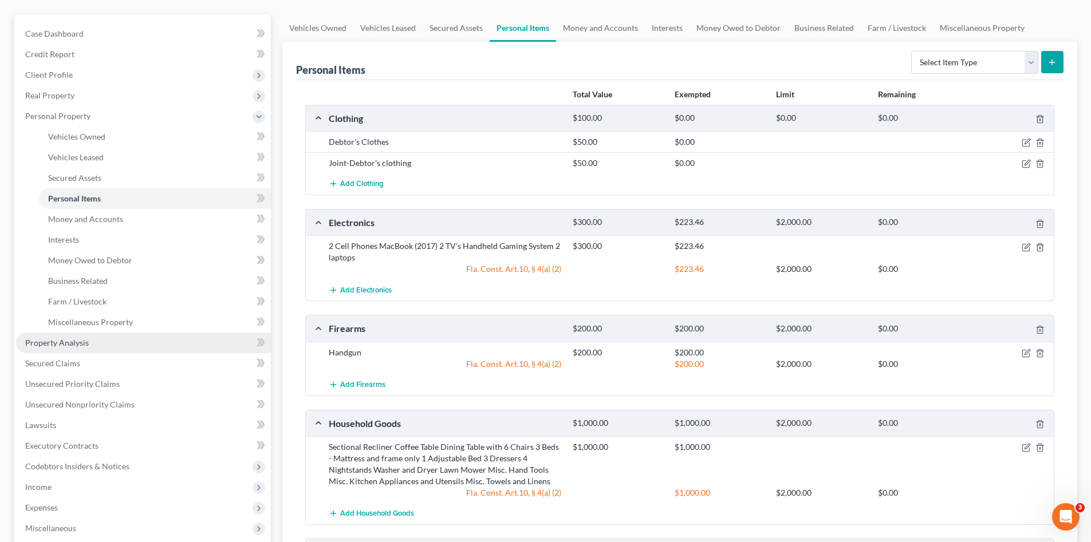
click at [111, 344] on link "Property Analysis" at bounding box center [143, 343] width 255 height 21
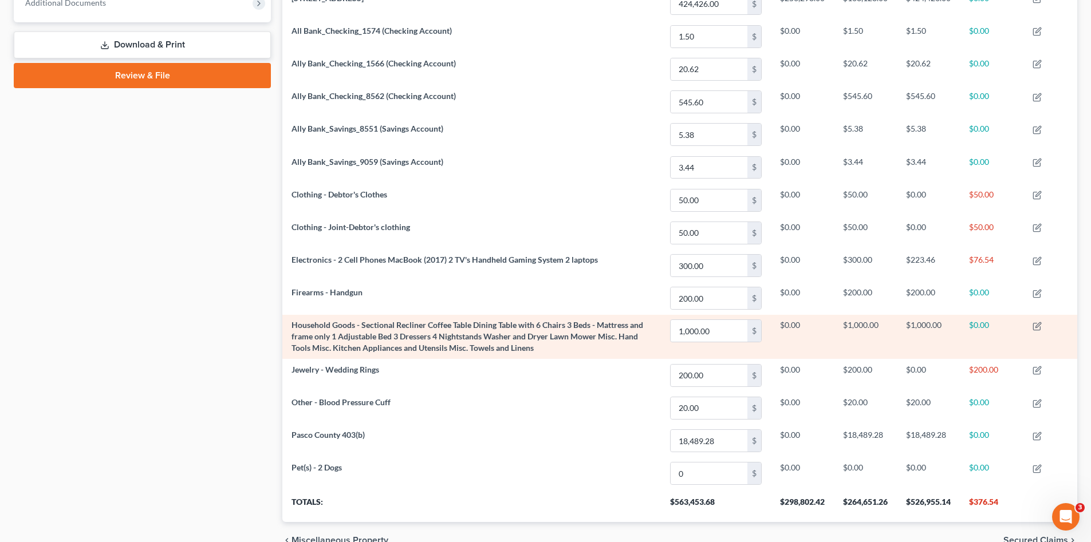
scroll to position [537, 0]
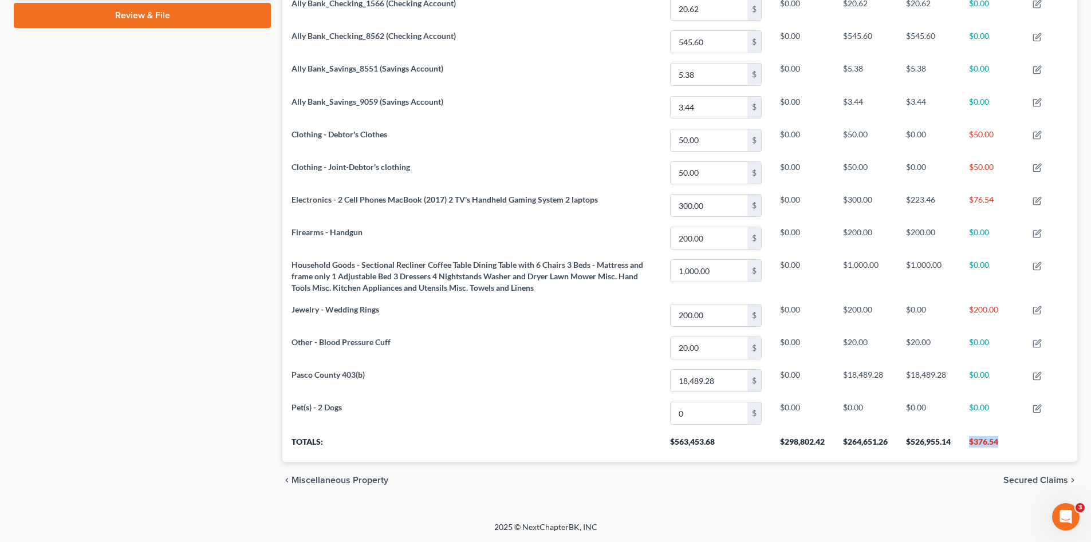
drag, startPoint x: 1011, startPoint y: 442, endPoint x: 967, endPoint y: 438, distance: 44.2
click at [967, 438] on th "$376.54" at bounding box center [992, 446] width 64 height 32
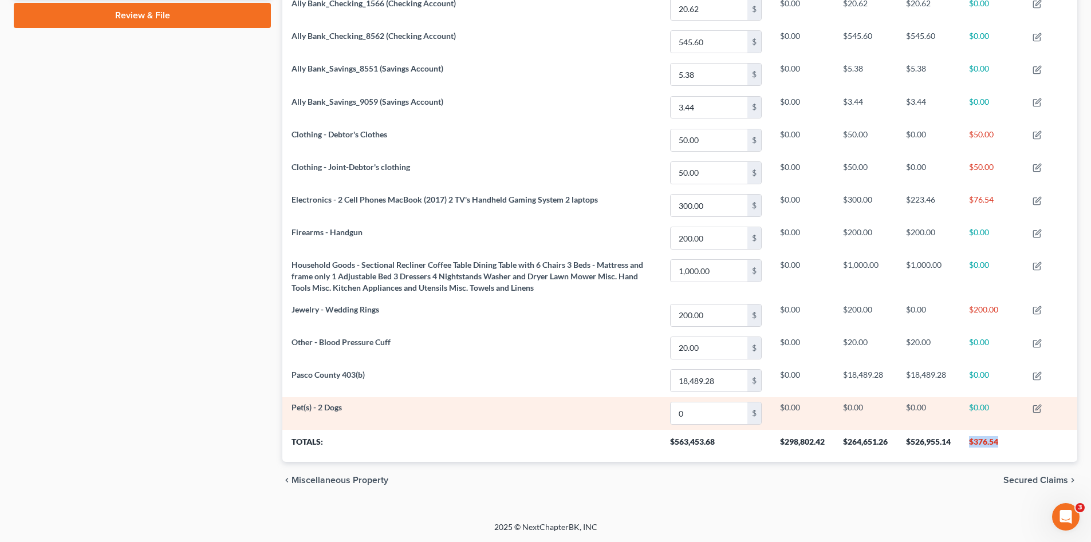
copy th "$376.54"
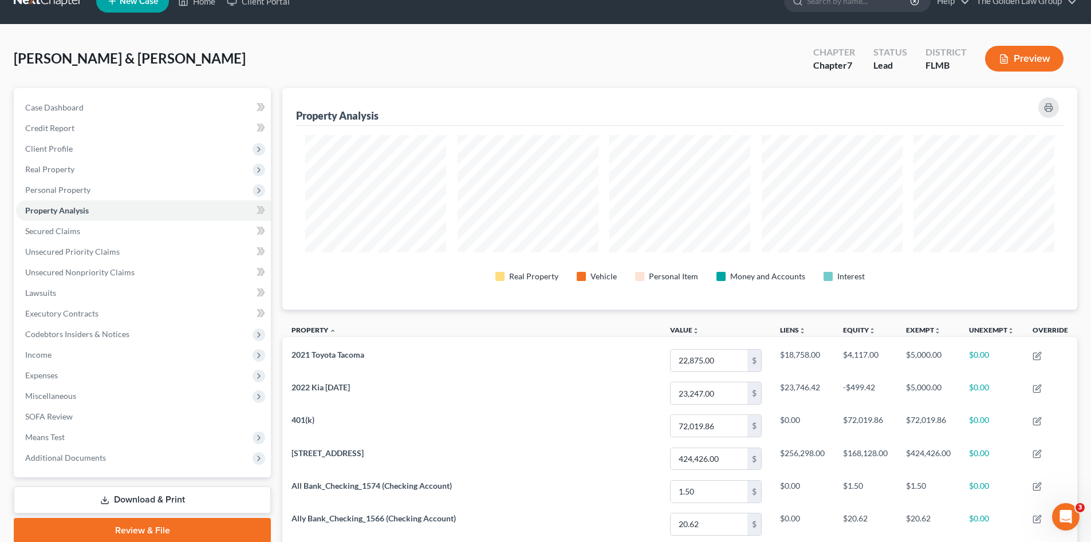
scroll to position [0, 0]
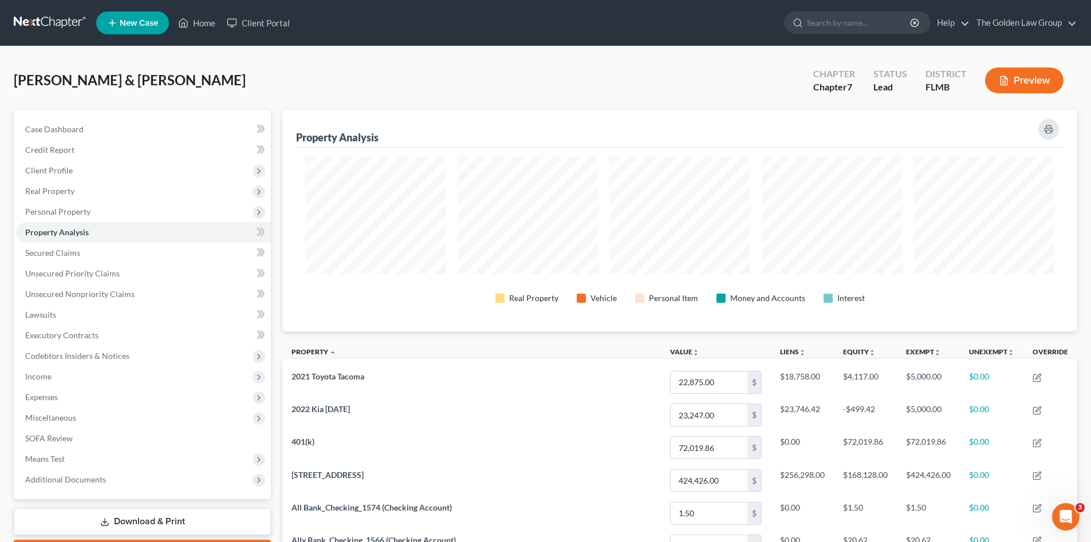
click at [40, 18] on link at bounding box center [50, 23] width 73 height 21
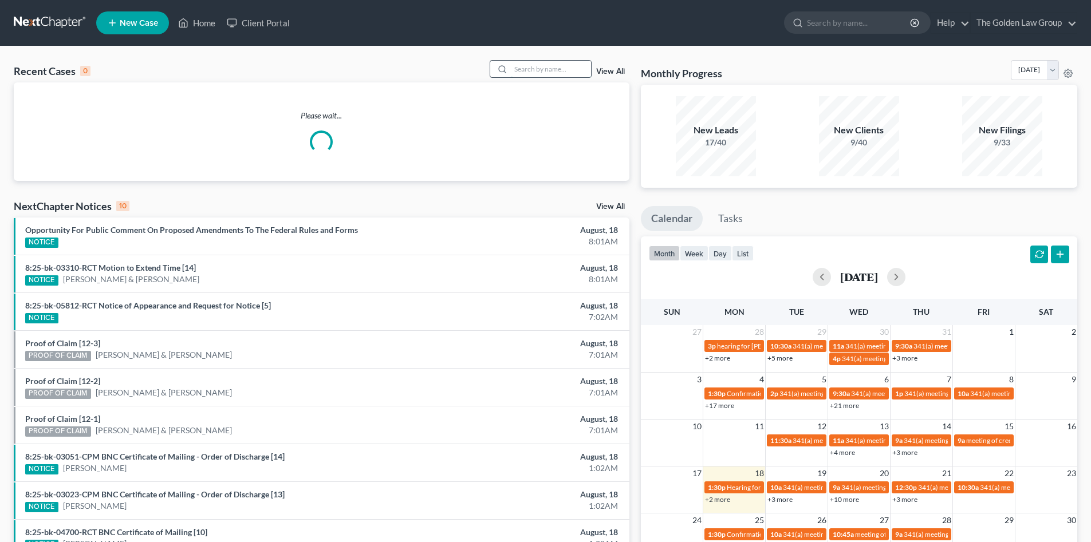
click at [549, 68] on input "search" at bounding box center [551, 69] width 80 height 17
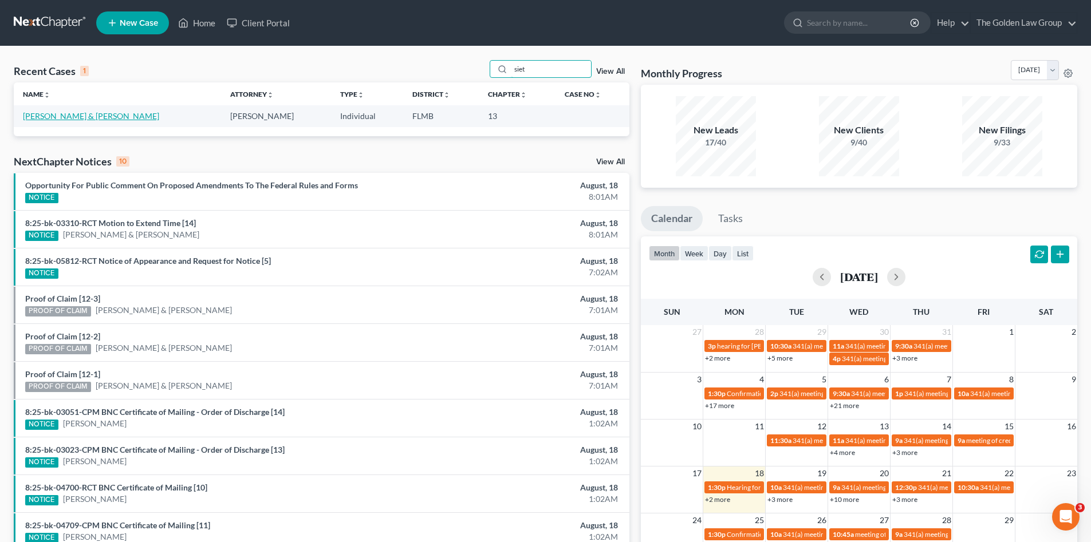
type input "siet"
click at [64, 119] on link "[PERSON_NAME] & [PERSON_NAME]" at bounding box center [91, 116] width 136 height 10
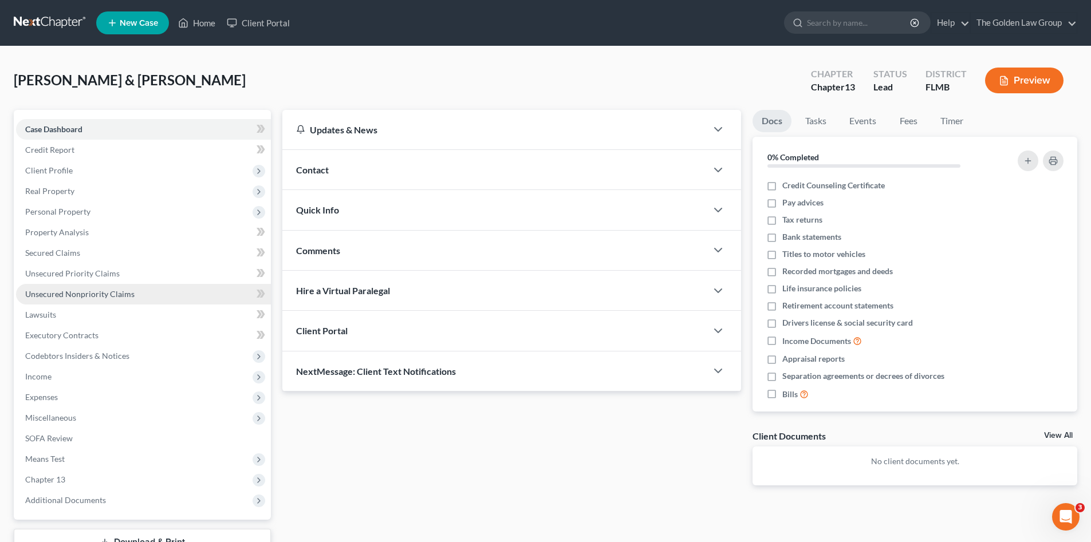
click at [104, 292] on span "Unsecured Nonpriority Claims" at bounding box center [79, 294] width 109 height 10
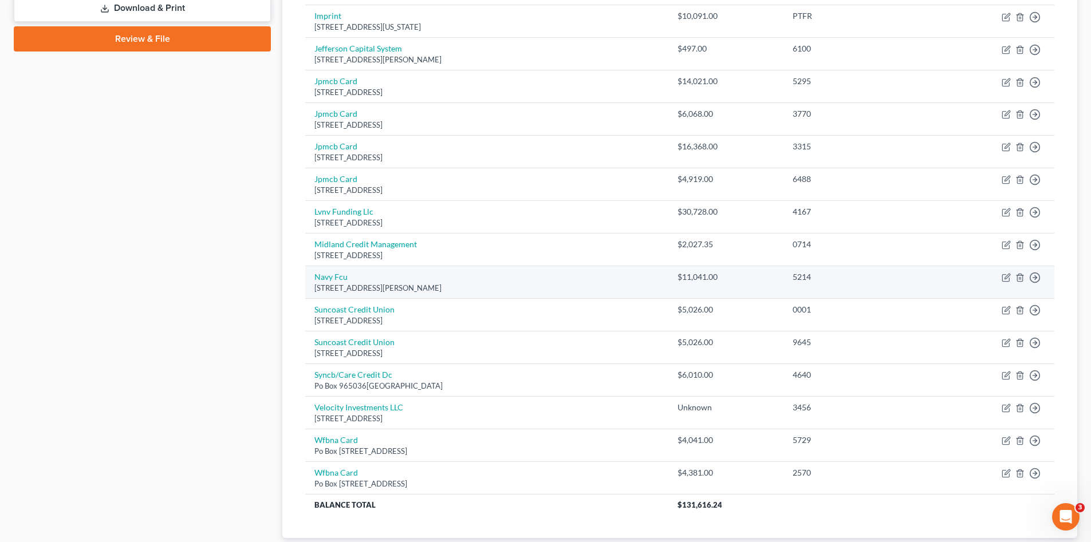
scroll to position [573, 0]
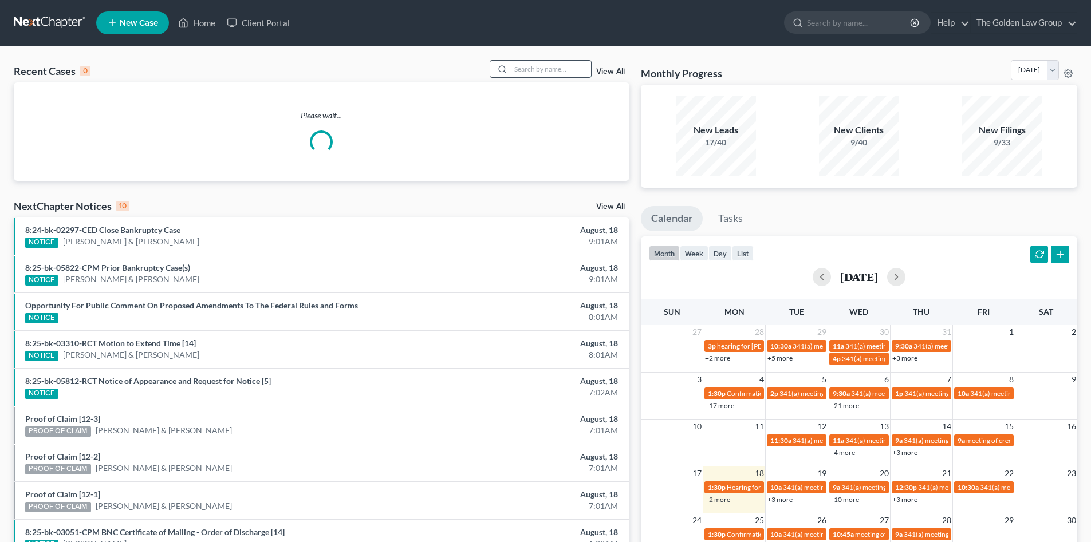
click at [531, 69] on input "search" at bounding box center [551, 69] width 80 height 17
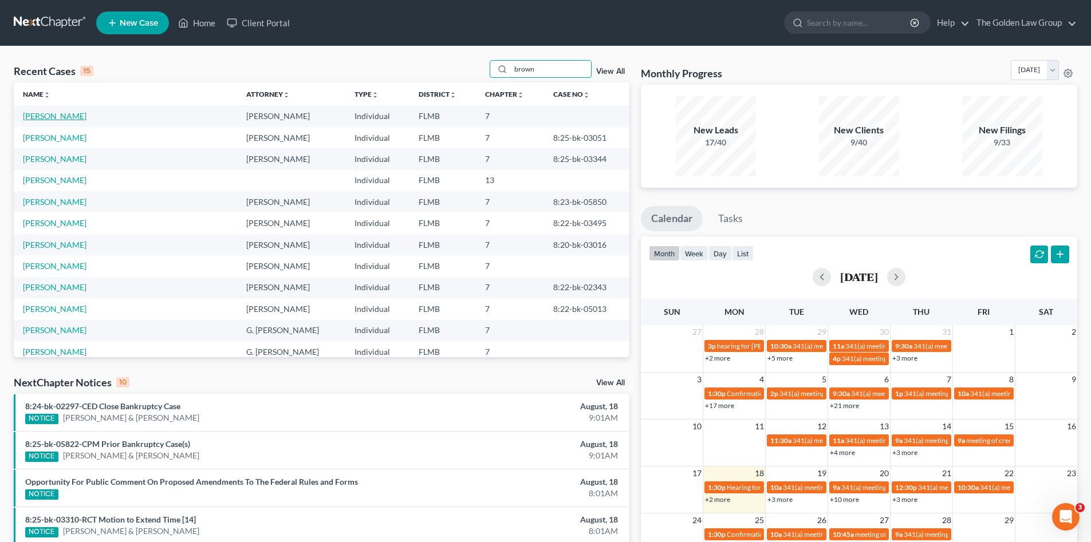
type input "brown"
click at [48, 115] on link "[PERSON_NAME]" at bounding box center [55, 116] width 64 height 10
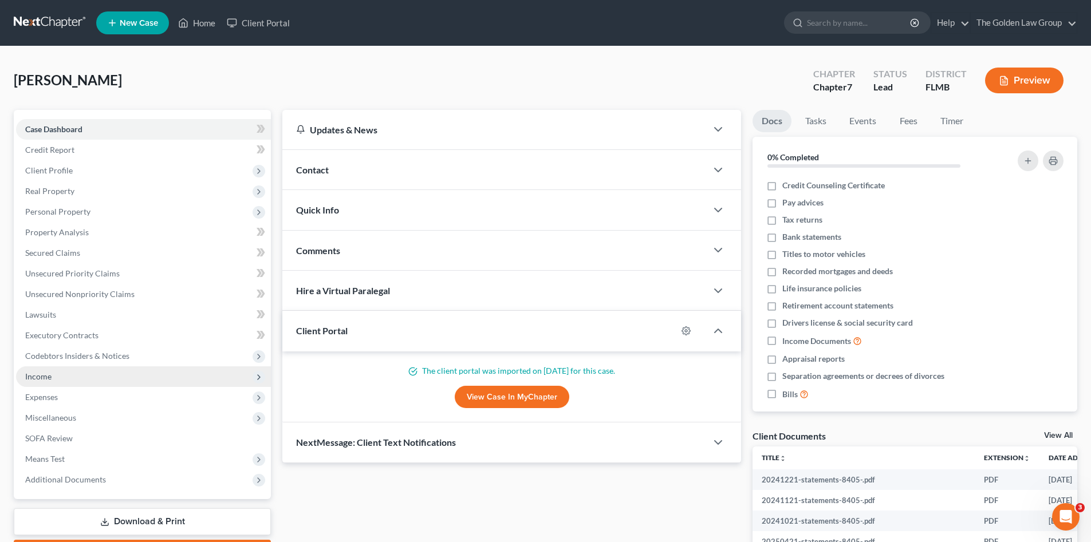
click at [81, 381] on span "Income" at bounding box center [143, 377] width 255 height 21
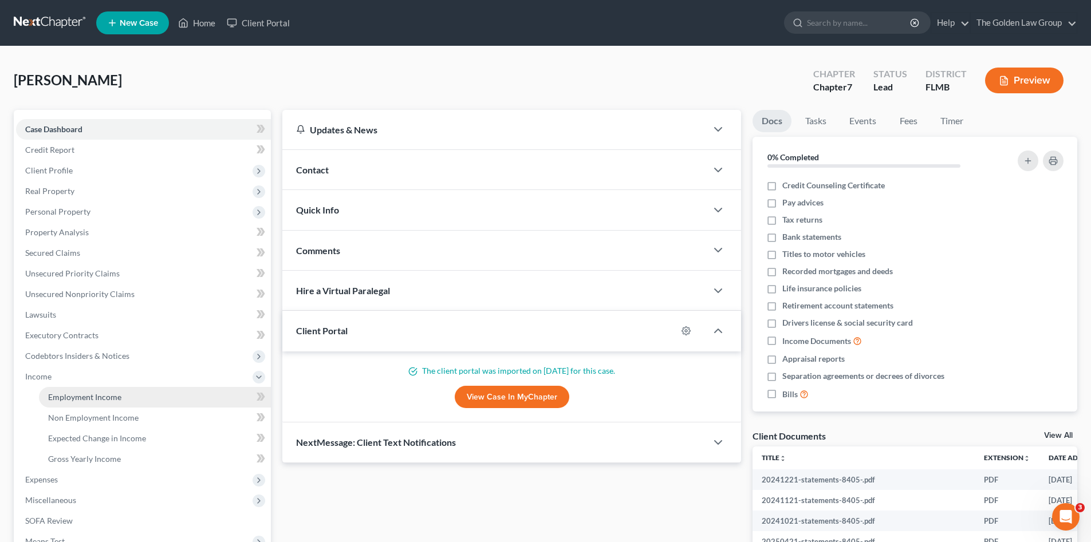
click at [97, 396] on span "Employment Income" at bounding box center [84, 397] width 73 height 10
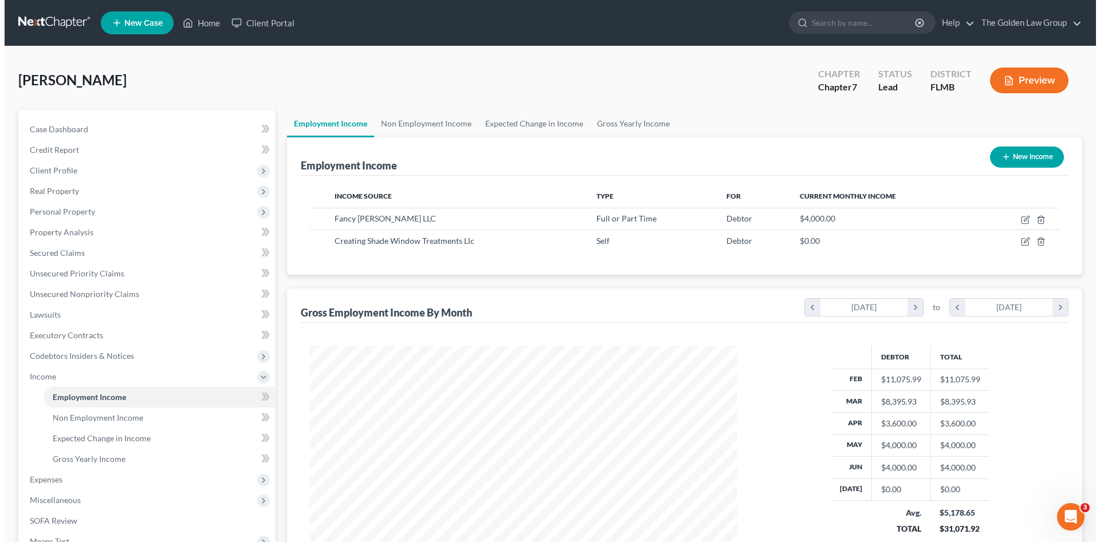
scroll to position [214, 450]
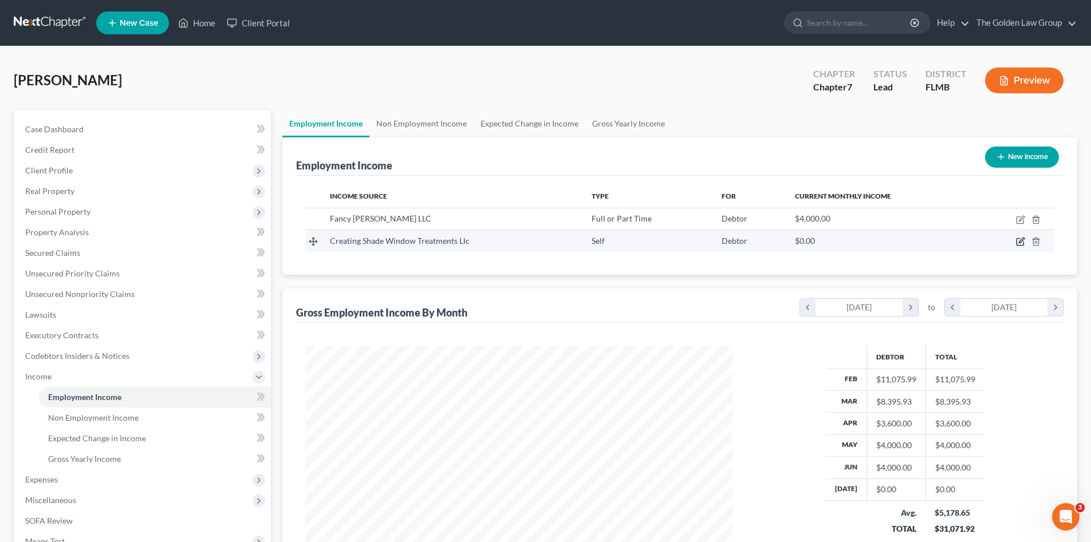
click at [1019, 242] on icon "button" at bounding box center [1020, 241] width 9 height 9
select select "1"
select select "9"
select select "0"
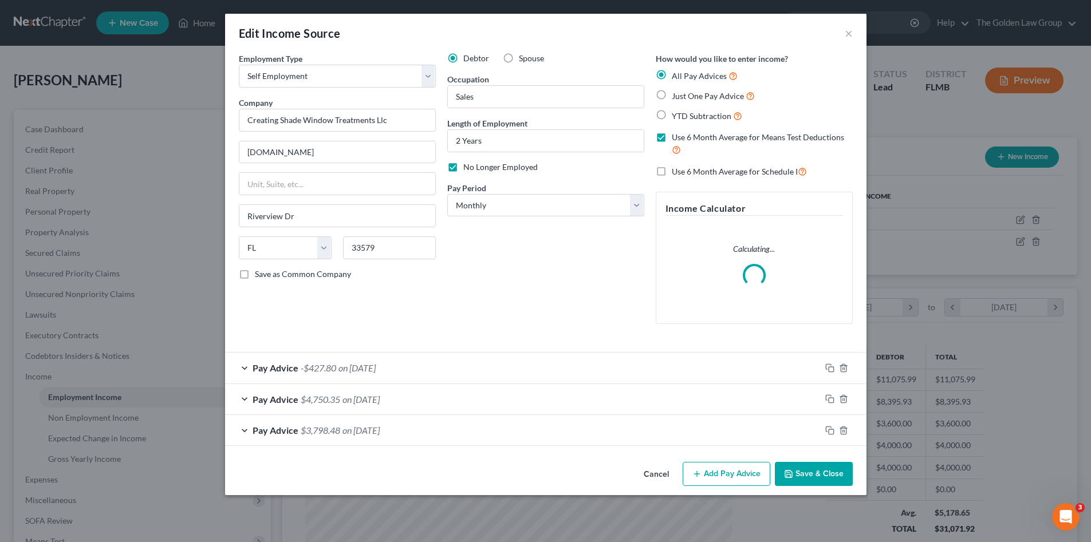
scroll to position [215, 454]
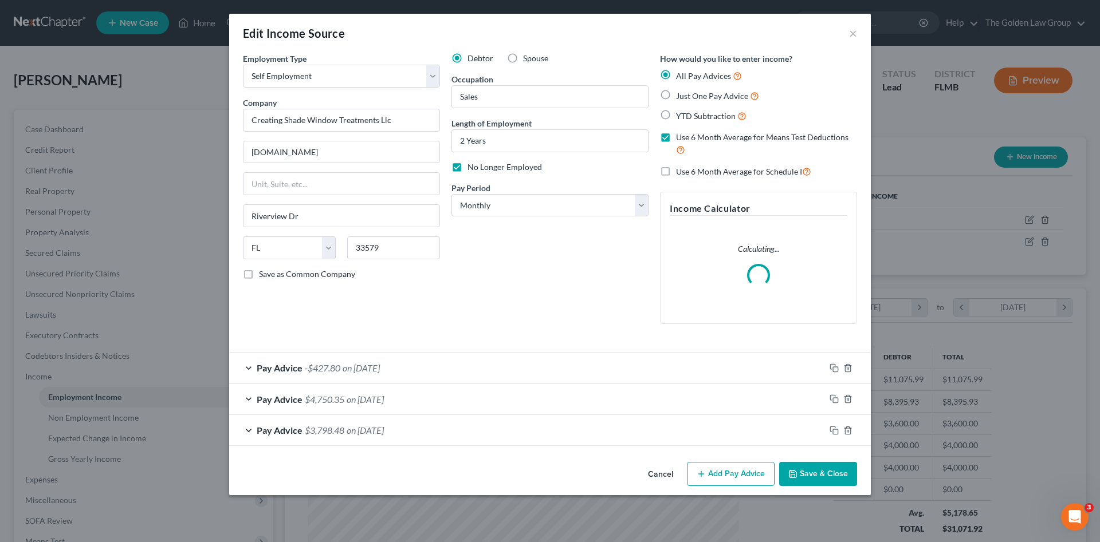
click at [826, 474] on button "Save & Close" at bounding box center [818, 474] width 78 height 24
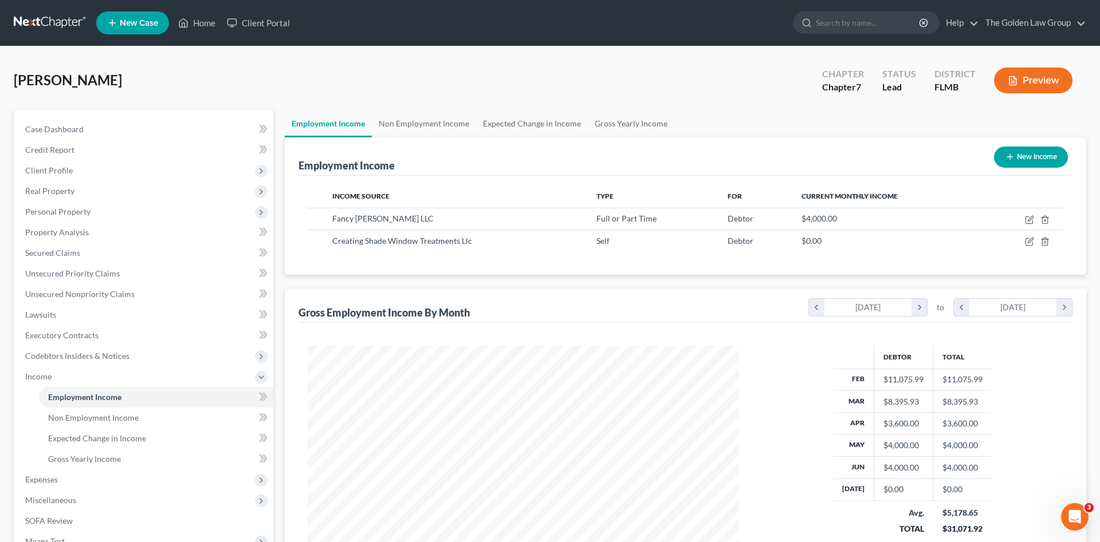
scroll to position [572451, 572214]
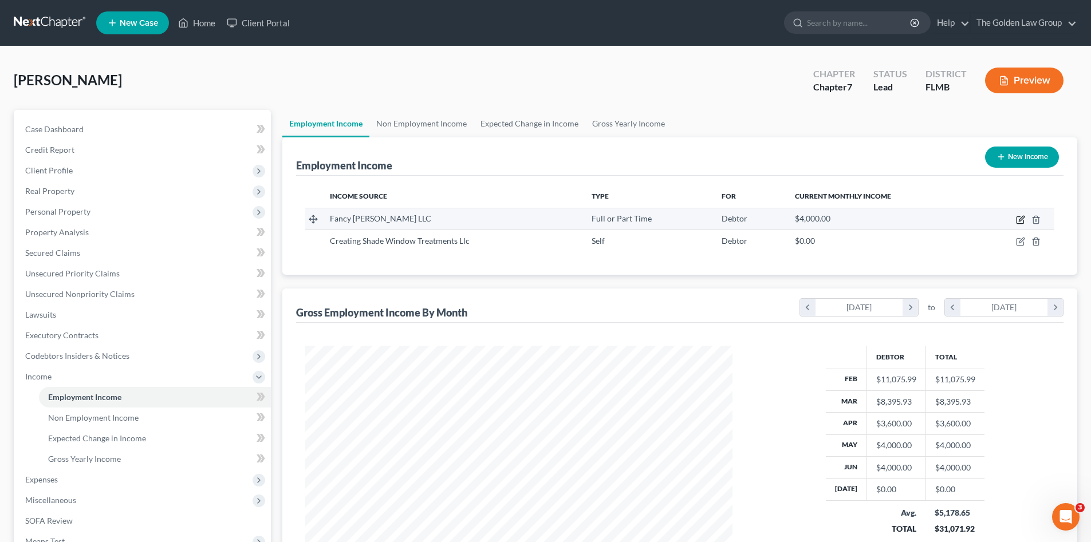
click at [1022, 218] on icon "button" at bounding box center [1021, 218] width 5 height 5
select select "0"
select select "9"
select select "1"
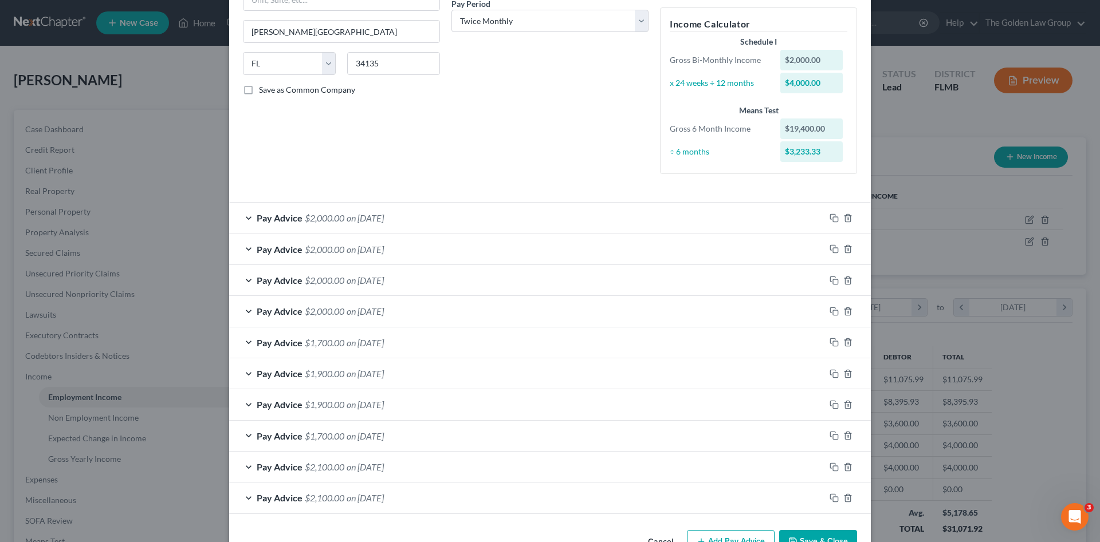
scroll to position [70, 0]
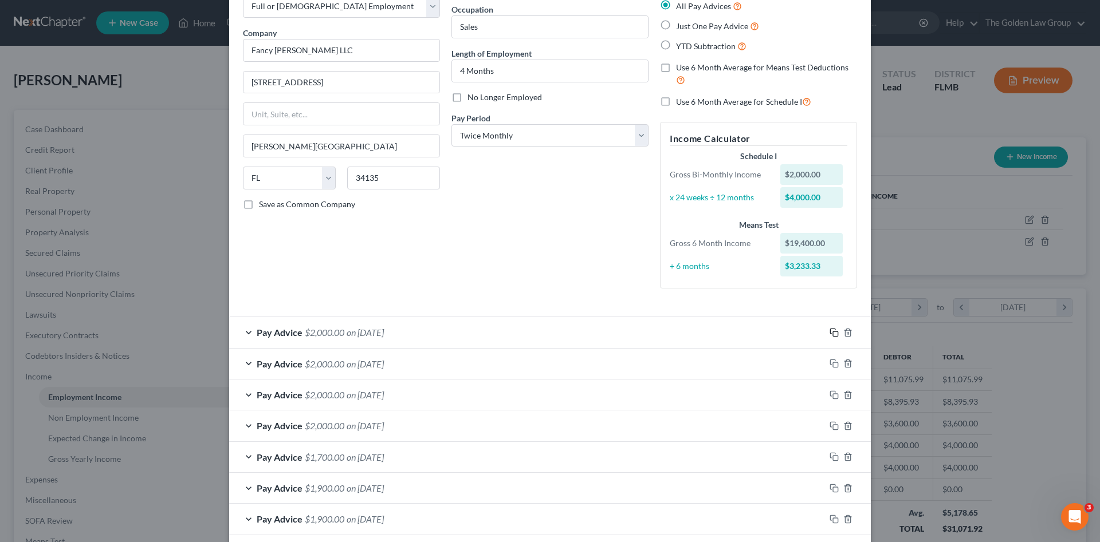
click at [833, 334] on rect "button" at bounding box center [835, 334] width 5 height 5
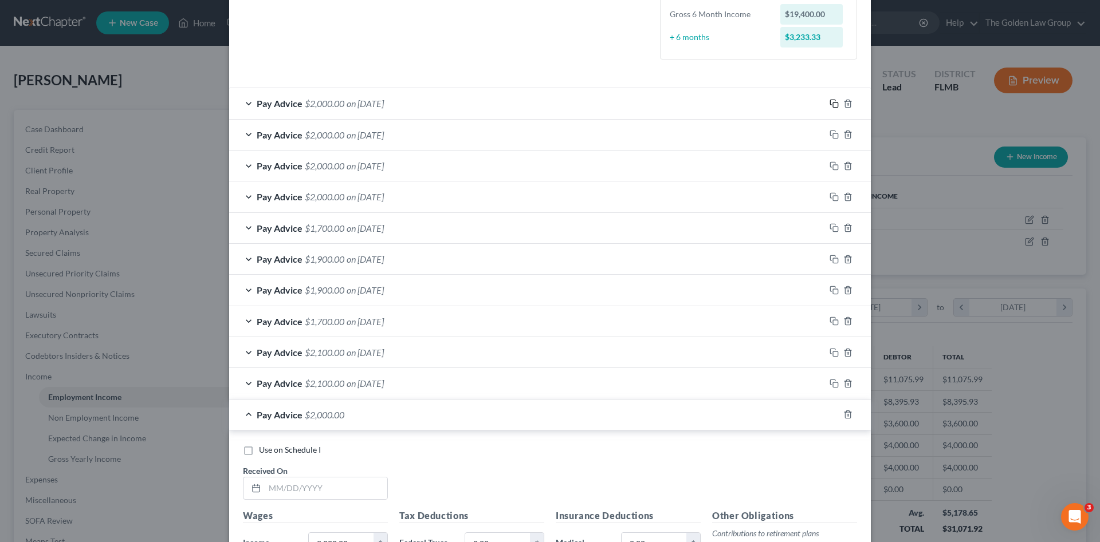
scroll to position [432, 0]
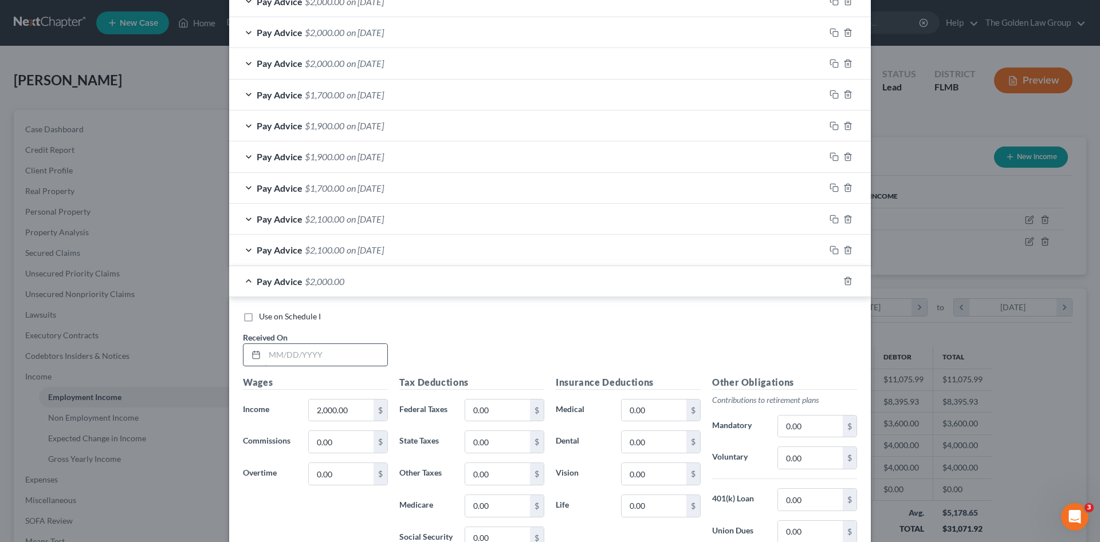
click at [345, 356] on input "text" at bounding box center [326, 355] width 123 height 22
type input "07/03/2025"
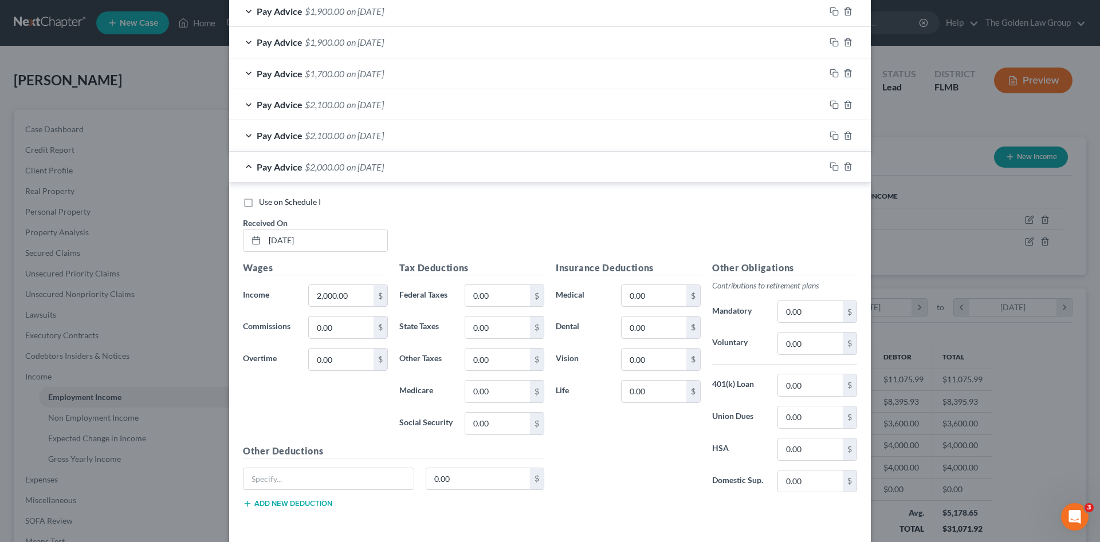
click at [602, 429] on div "Insurance Deductions Medical 0.00 $ Dental 0.00 $ Vision 0.00 $ Life 0.00 $" at bounding box center [628, 381] width 156 height 241
click at [829, 167] on icon "button" at bounding box center [833, 166] width 9 height 9
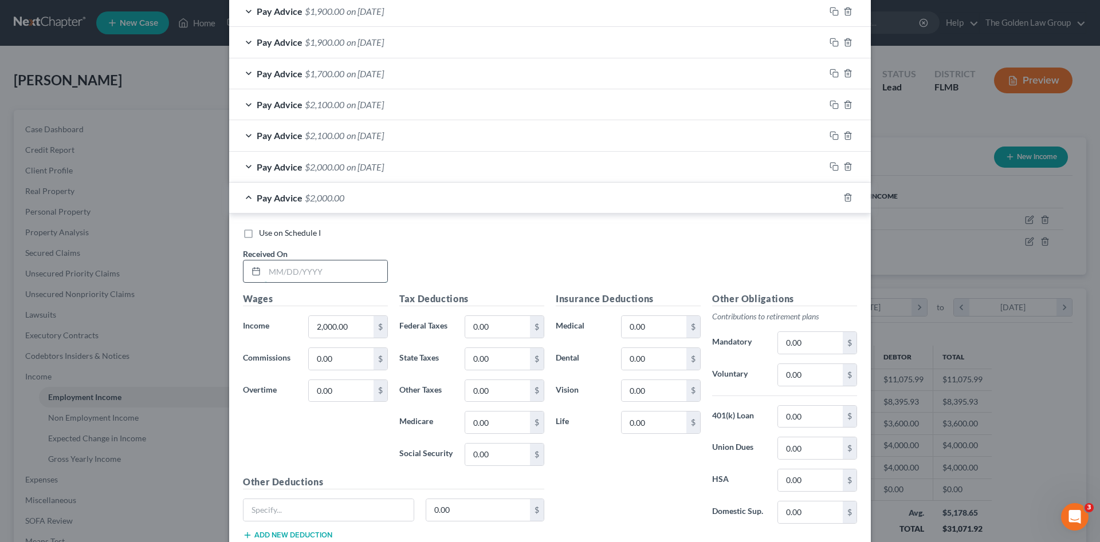
click at [350, 269] on input "text" at bounding box center [326, 272] width 123 height 22
type input "07/18/2025"
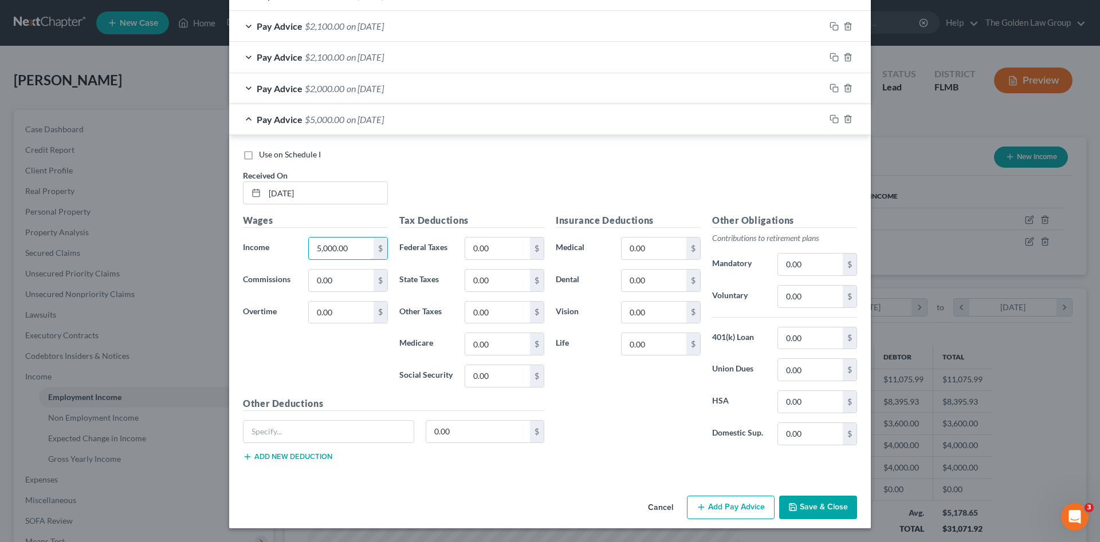
type input "5,000.00"
click at [595, 432] on div "Insurance Deductions Medical 0.00 $ Dental 0.00 $ Vision 0.00 $ Life 0.00 $" at bounding box center [628, 334] width 156 height 241
click at [365, 90] on span "on 07/03/2025" at bounding box center [364, 88] width 37 height 11
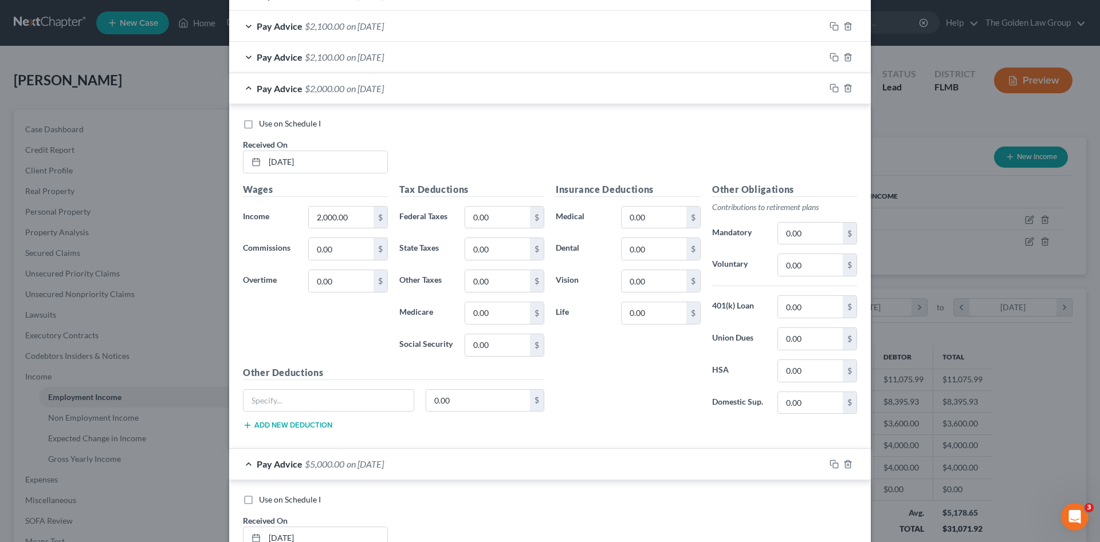
click at [306, 124] on span "Use on Schedule I" at bounding box center [290, 124] width 62 height 10
click at [271, 124] on input "Use on Schedule I" at bounding box center [266, 121] width 7 height 7
checkbox input "true"
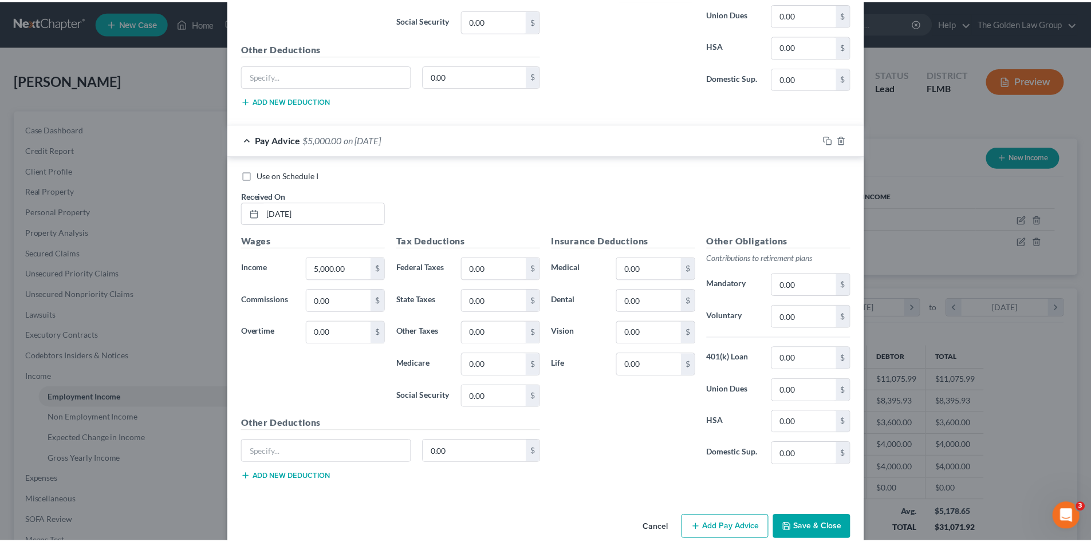
scroll to position [971, 0]
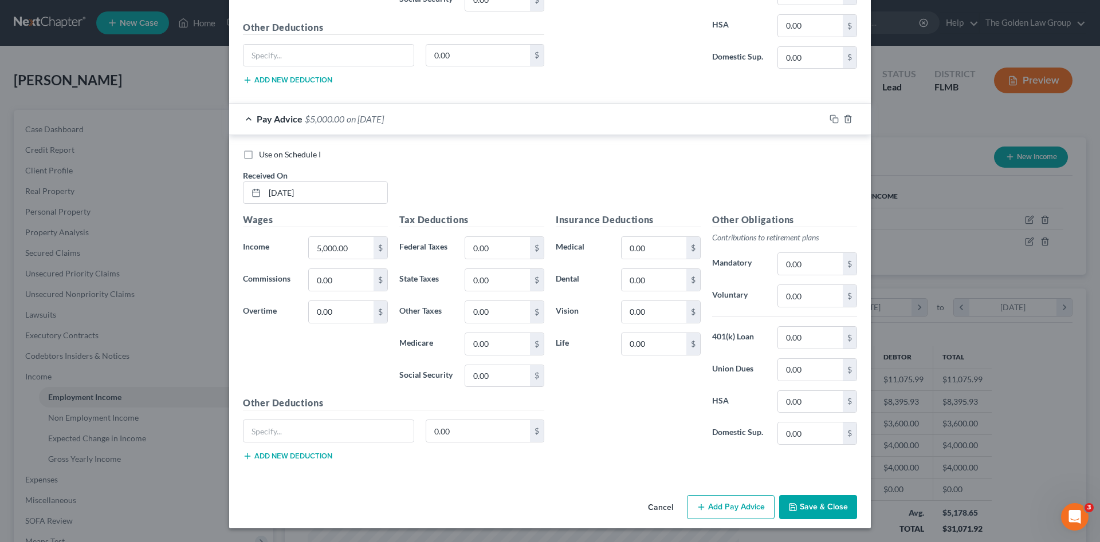
drag, startPoint x: 818, startPoint y: 503, endPoint x: 737, endPoint y: 486, distance: 83.1
click at [818, 504] on button "Save & Close" at bounding box center [818, 507] width 78 height 24
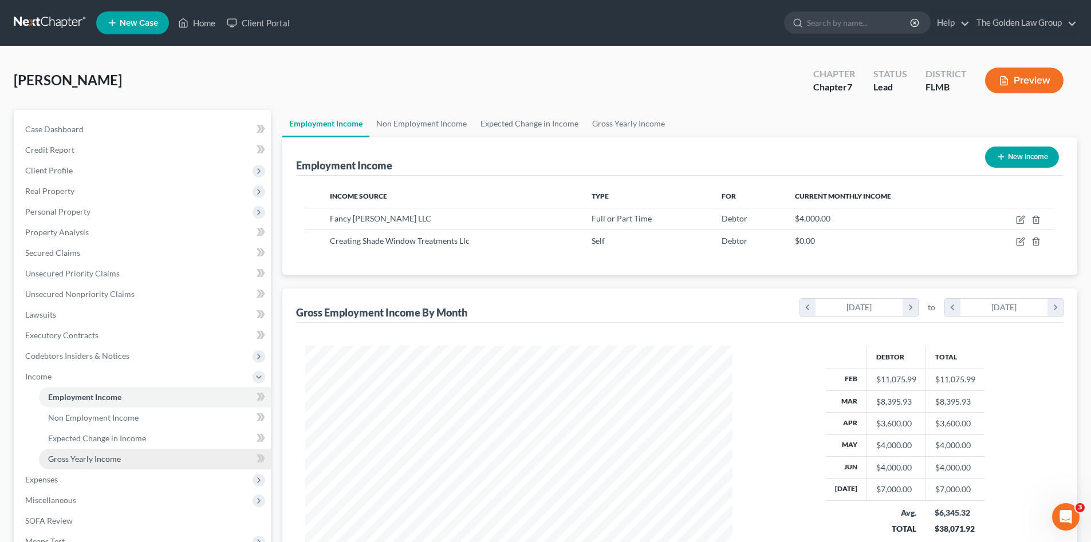
click at [110, 455] on span "Gross Yearly Income" at bounding box center [84, 459] width 73 height 10
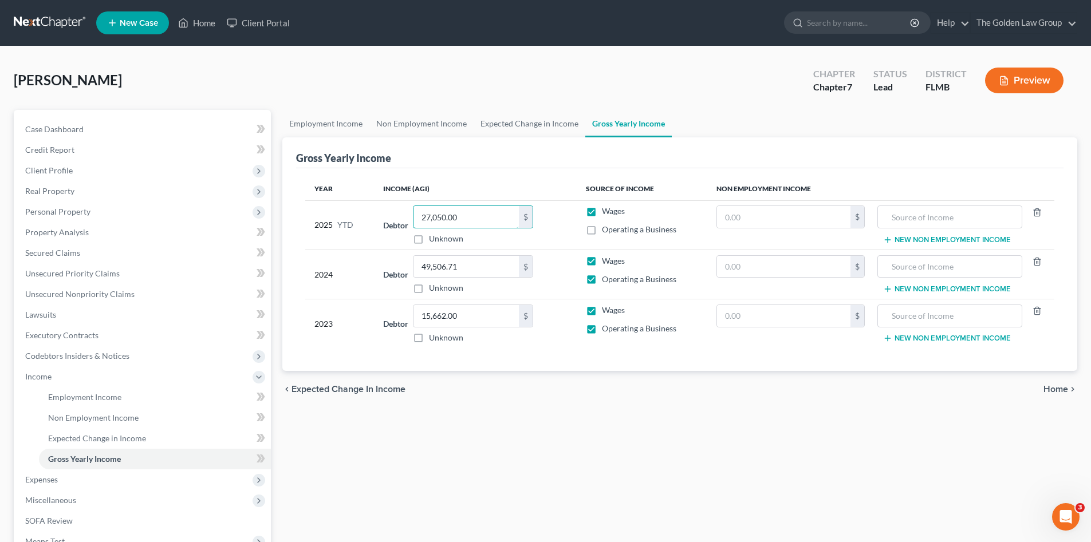
type input "27,050.00"
click at [386, 401] on div "chevron_left Expected Change in Income Home chevron_right" at bounding box center [679, 389] width 795 height 37
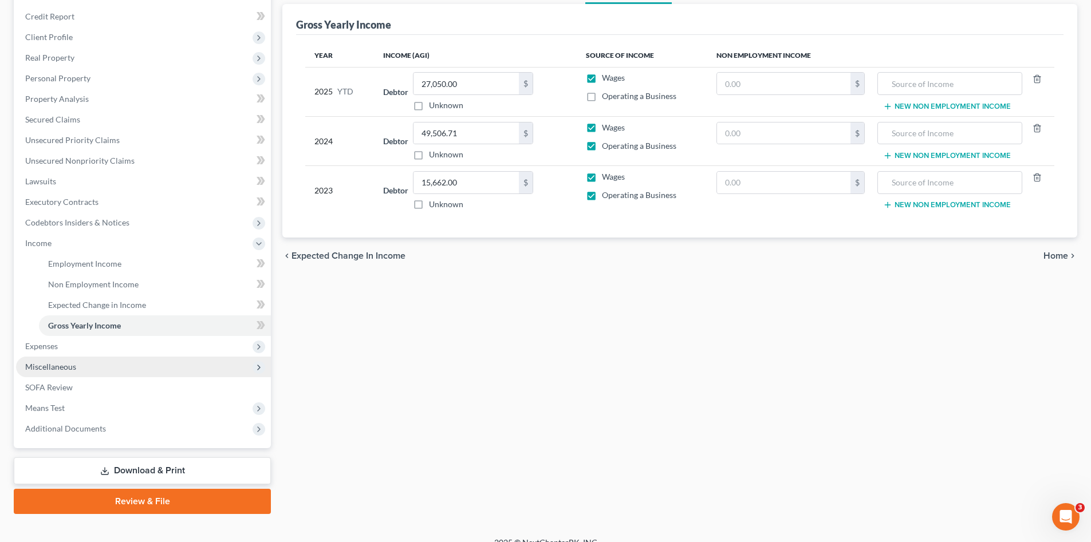
click at [46, 372] on span "Miscellaneous" at bounding box center [143, 367] width 255 height 21
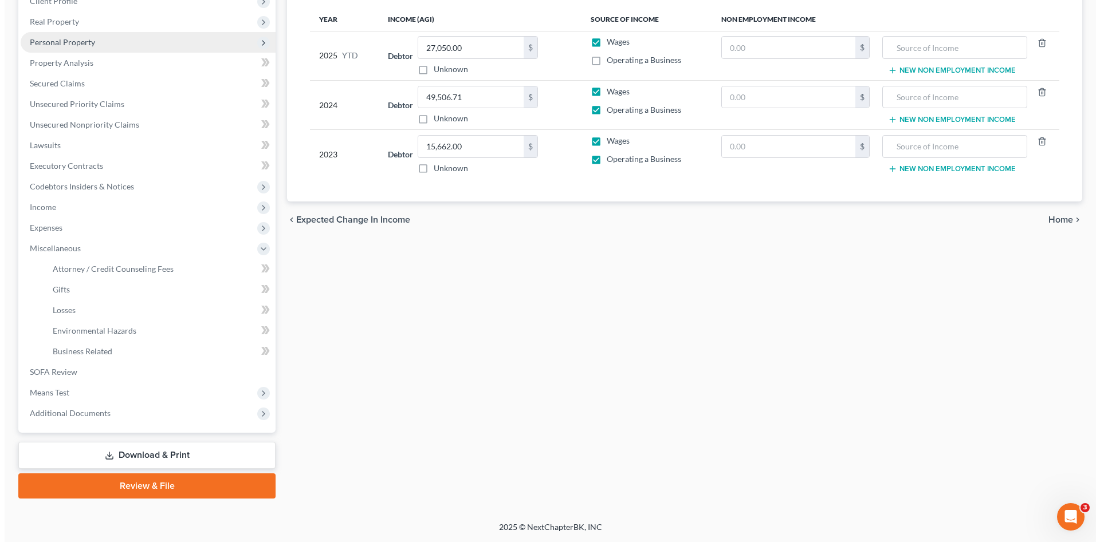
scroll to position [55, 0]
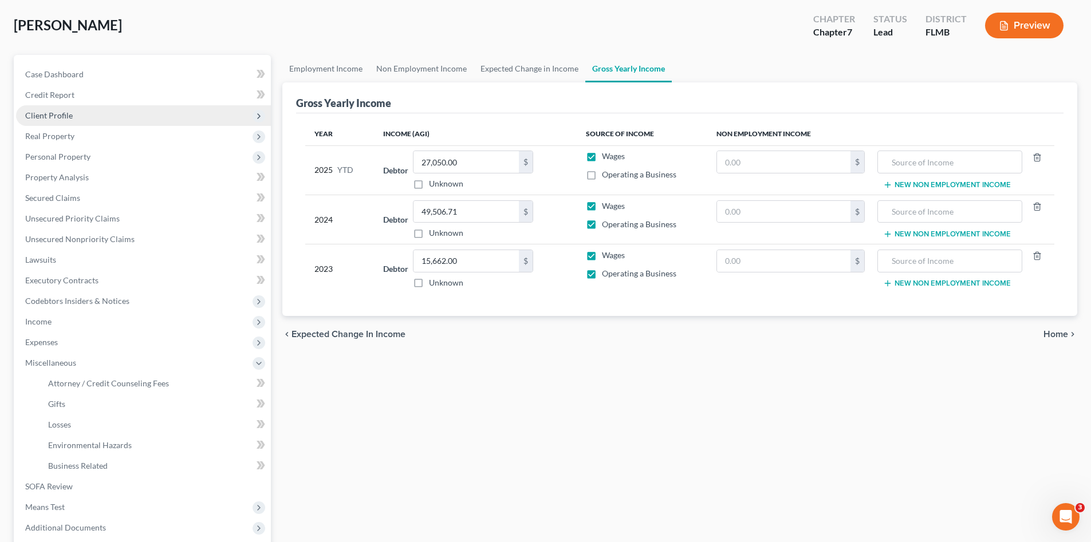
click at [69, 111] on span "Client Profile" at bounding box center [49, 116] width 48 height 10
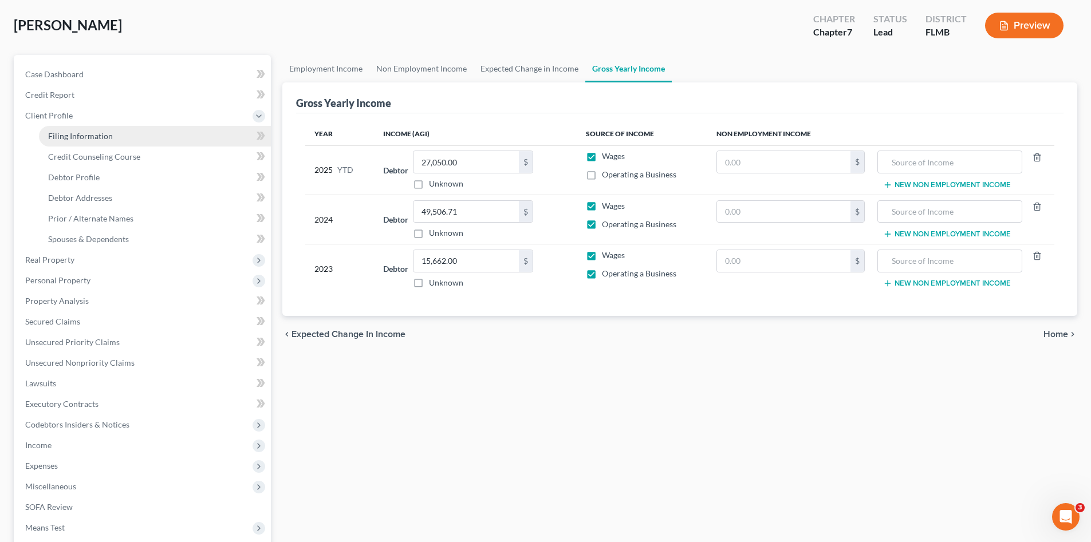
click at [93, 137] on span "Filing Information" at bounding box center [80, 136] width 65 height 10
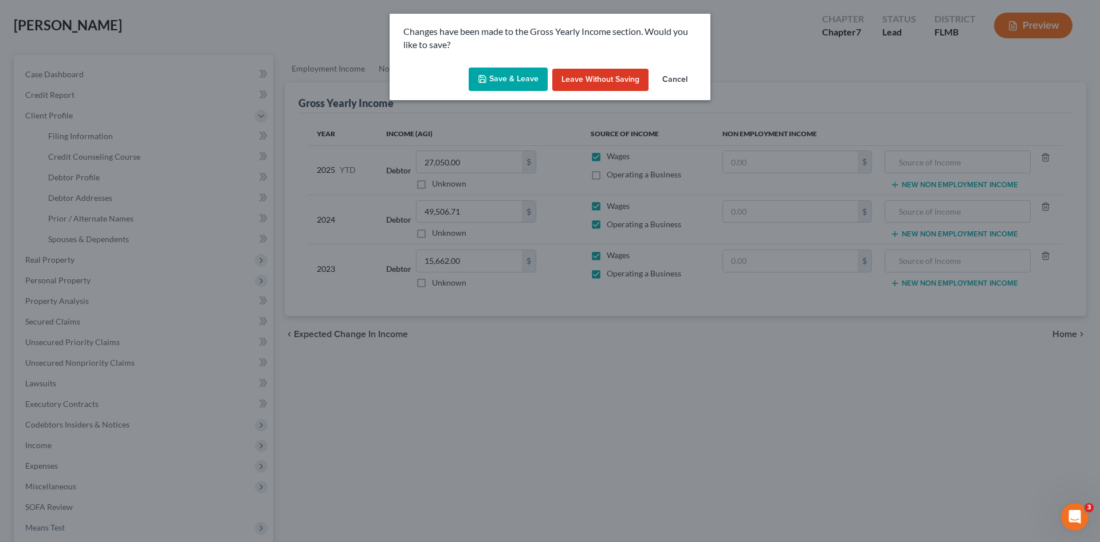
click at [101, 153] on div "Changes have been made to the Gross Yearly Income section. Would you like to sa…" at bounding box center [550, 271] width 1100 height 542
click at [487, 79] on icon "button" at bounding box center [482, 78] width 9 height 9
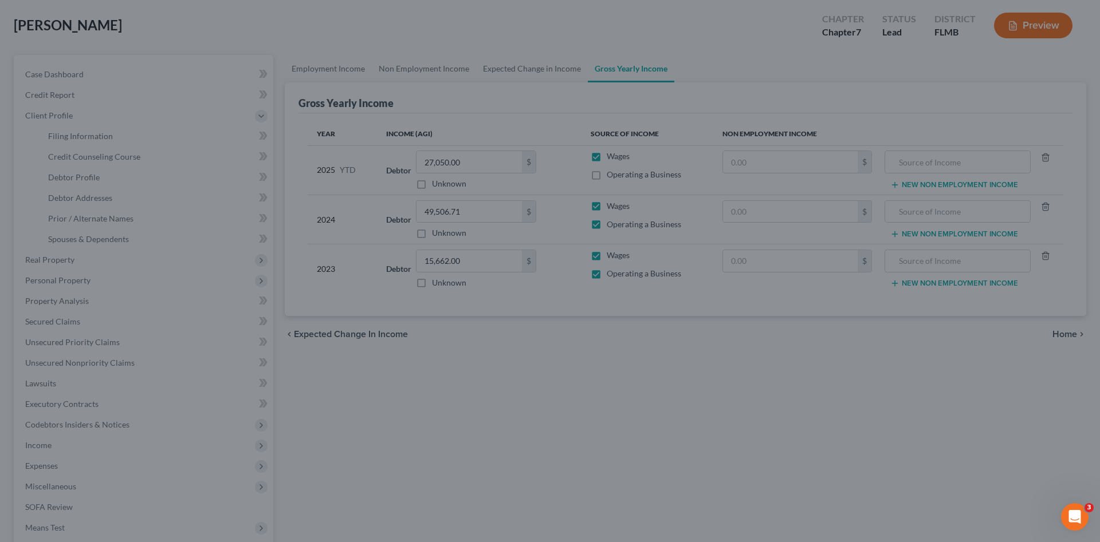
select select "1"
select select "0"
select select "9"
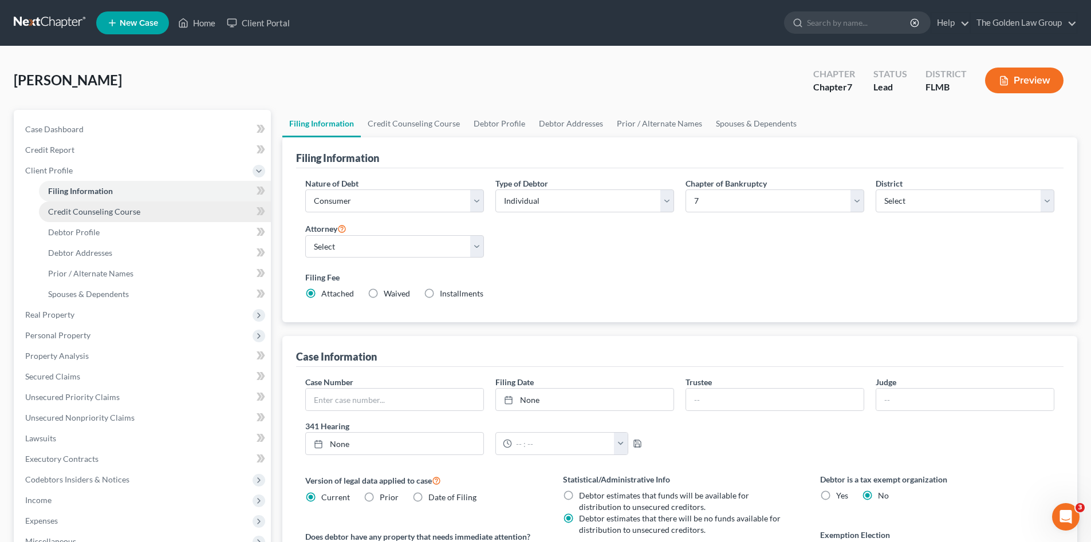
click at [110, 210] on span "Credit Counseling Course" at bounding box center [94, 212] width 92 height 10
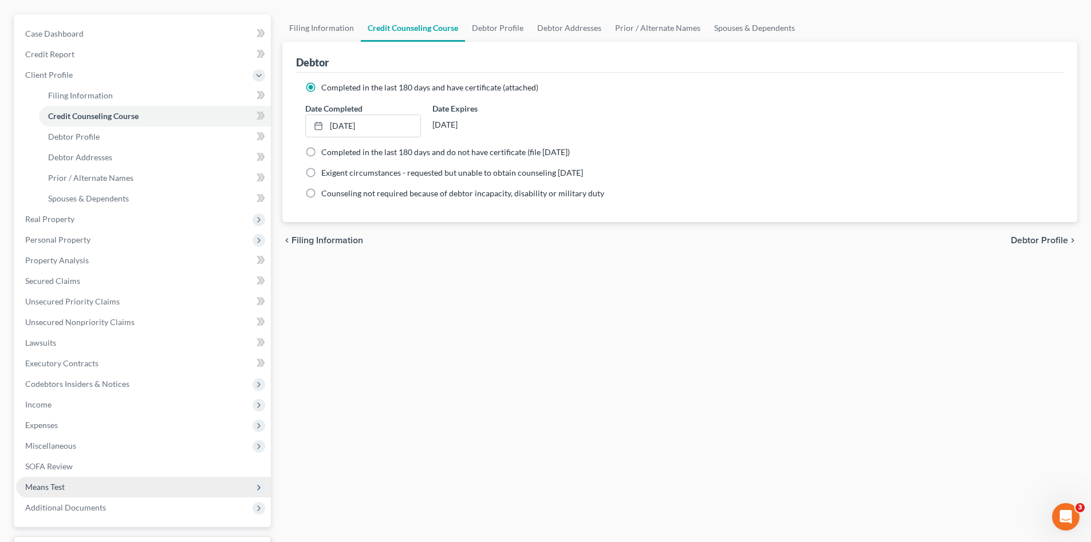
scroll to position [190, 0]
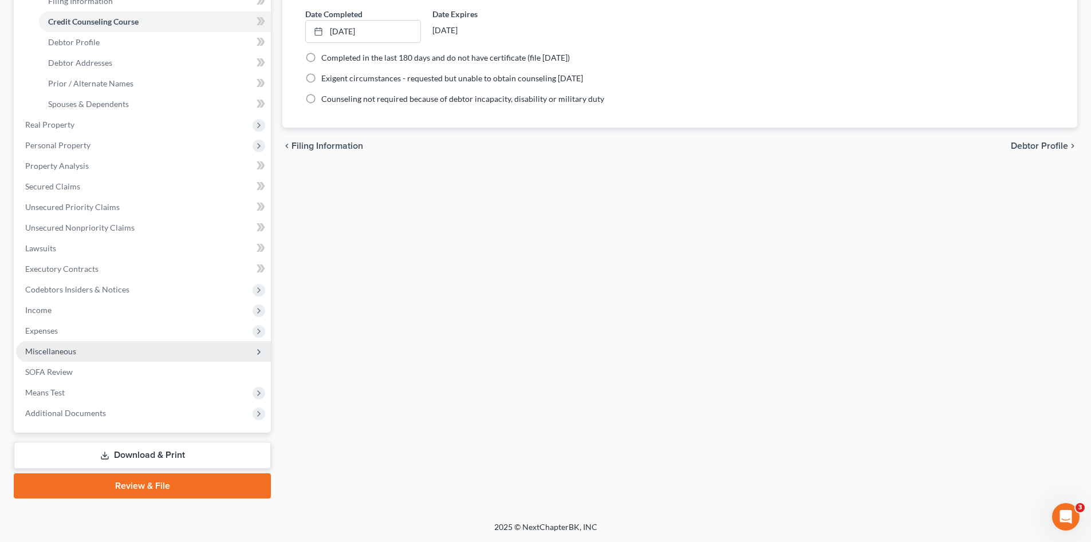
click at [75, 350] on span "Miscellaneous" at bounding box center [50, 351] width 51 height 10
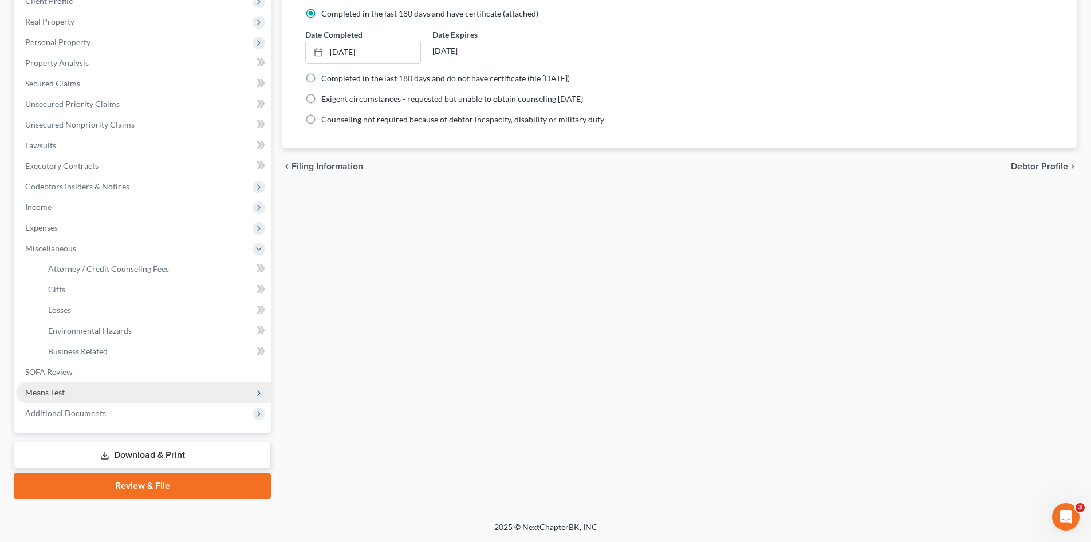
scroll to position [170, 0]
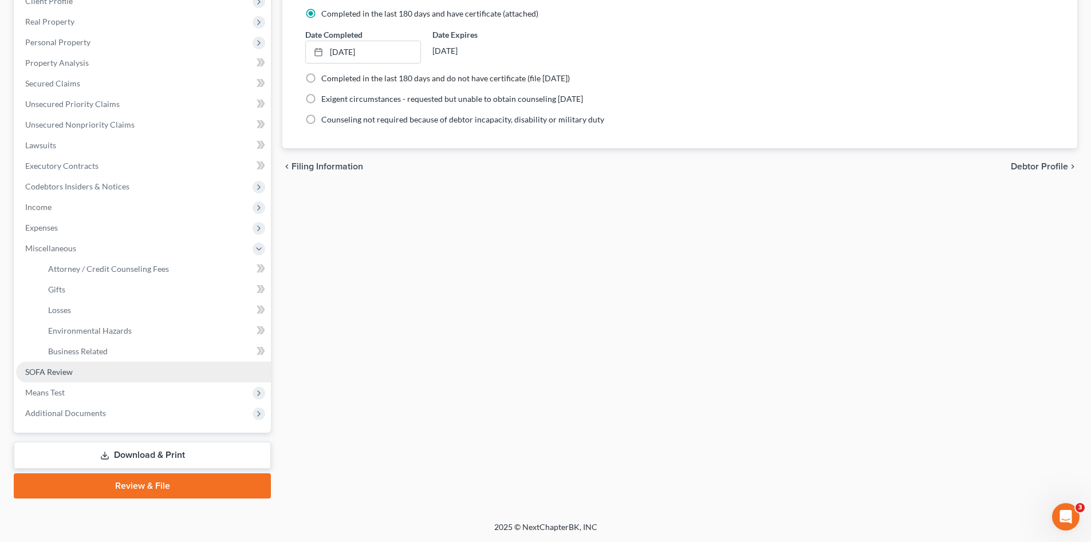
click at [83, 373] on link "SOFA Review" at bounding box center [143, 372] width 255 height 21
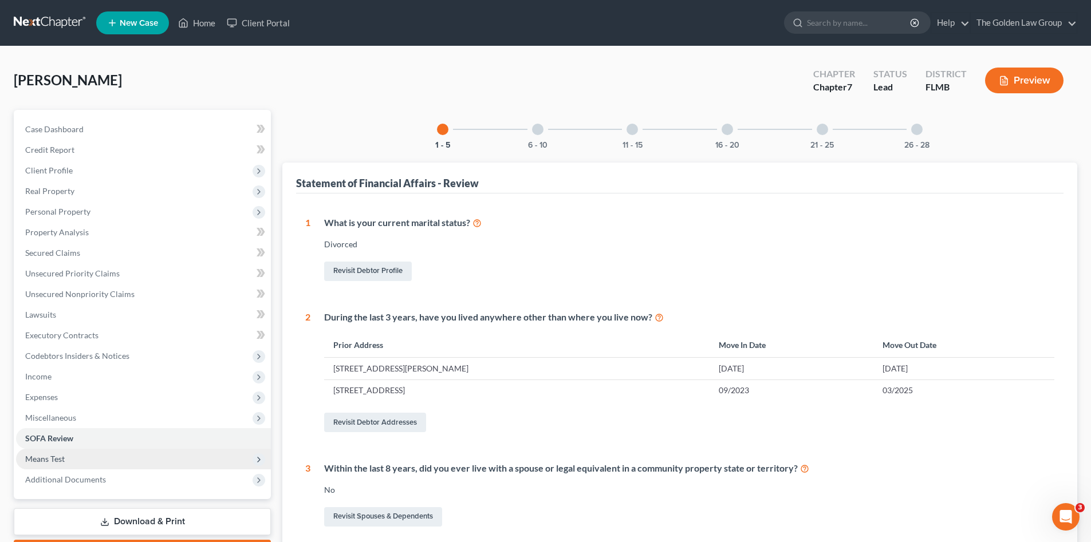
click at [93, 458] on span "Means Test" at bounding box center [143, 459] width 255 height 21
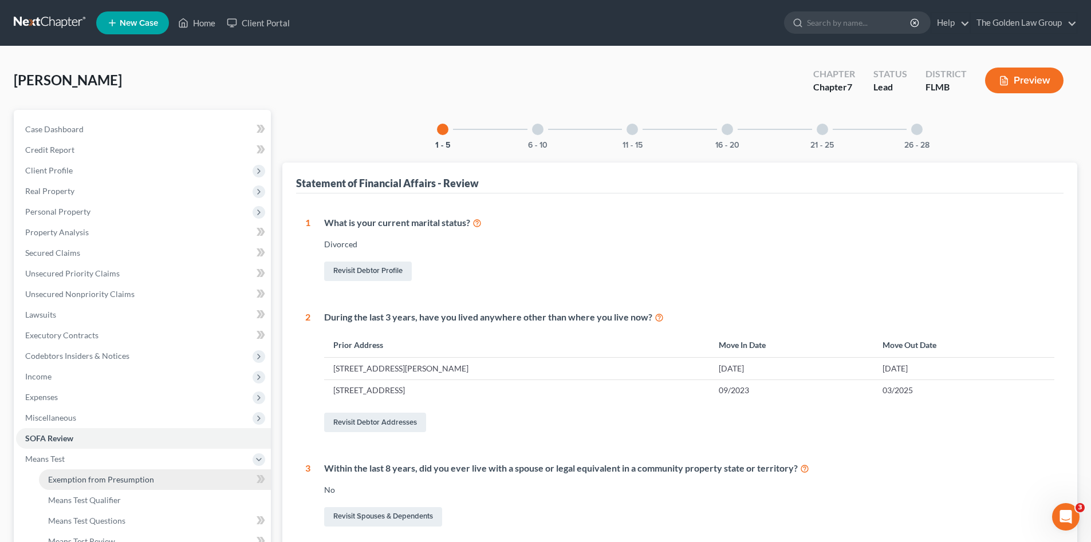
click at [99, 475] on span "Exemption from Presumption" at bounding box center [101, 480] width 106 height 10
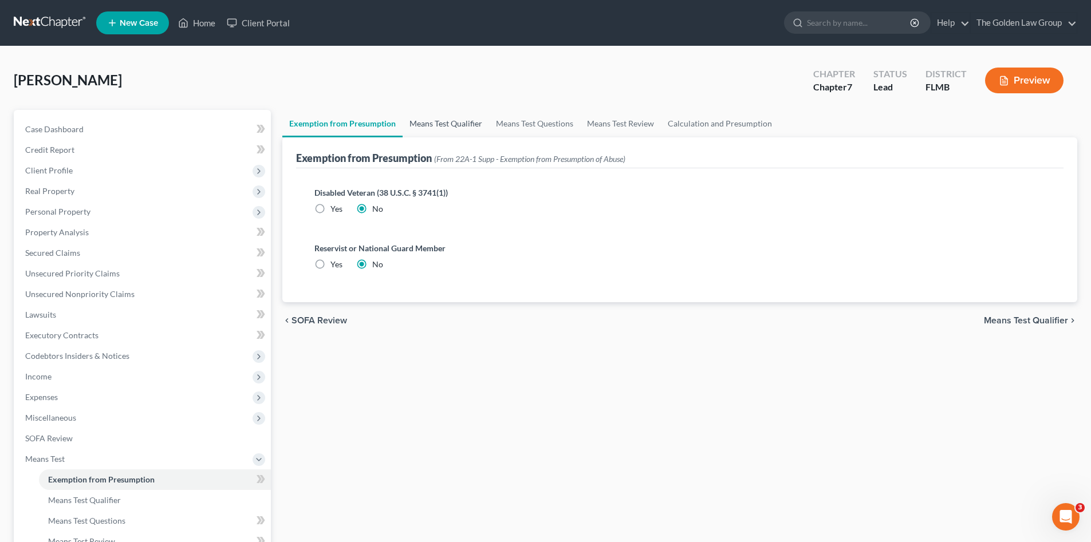
click at [441, 120] on link "Means Test Qualifier" at bounding box center [446, 123] width 86 height 27
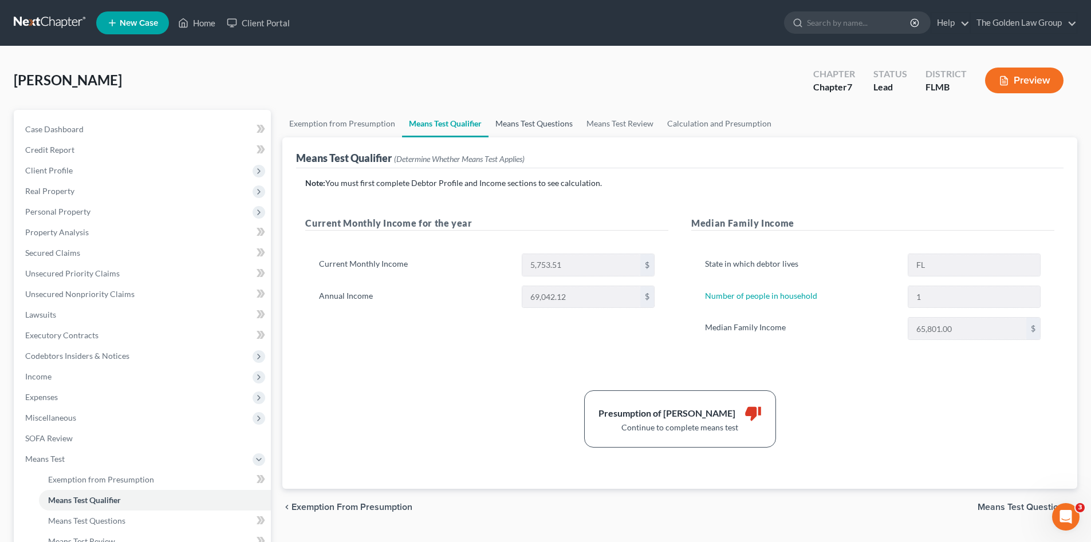
click at [513, 119] on link "Means Test Questions" at bounding box center [533, 123] width 91 height 27
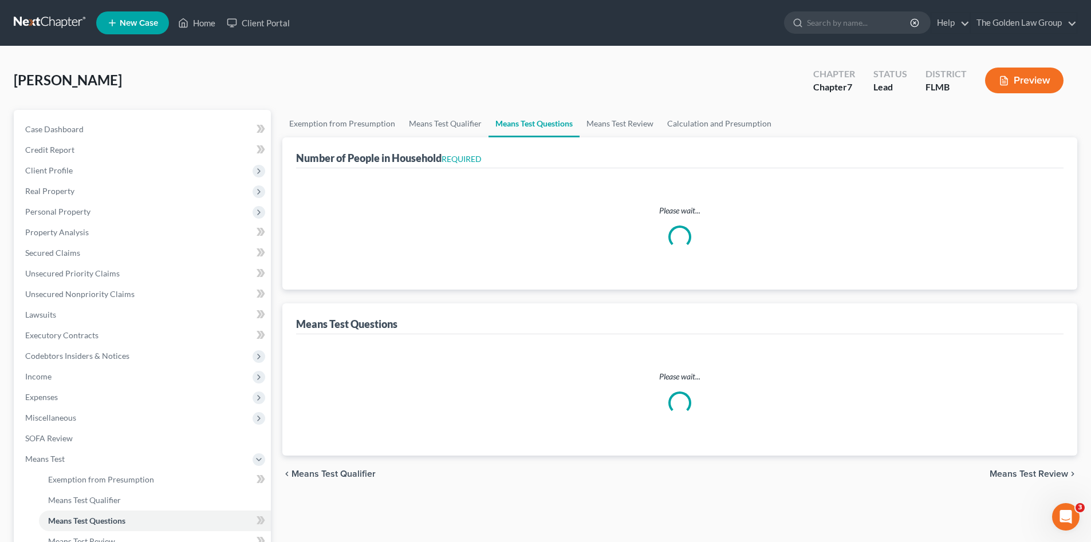
select select "1"
select select "60"
select select "1"
select select "60"
select select "1"
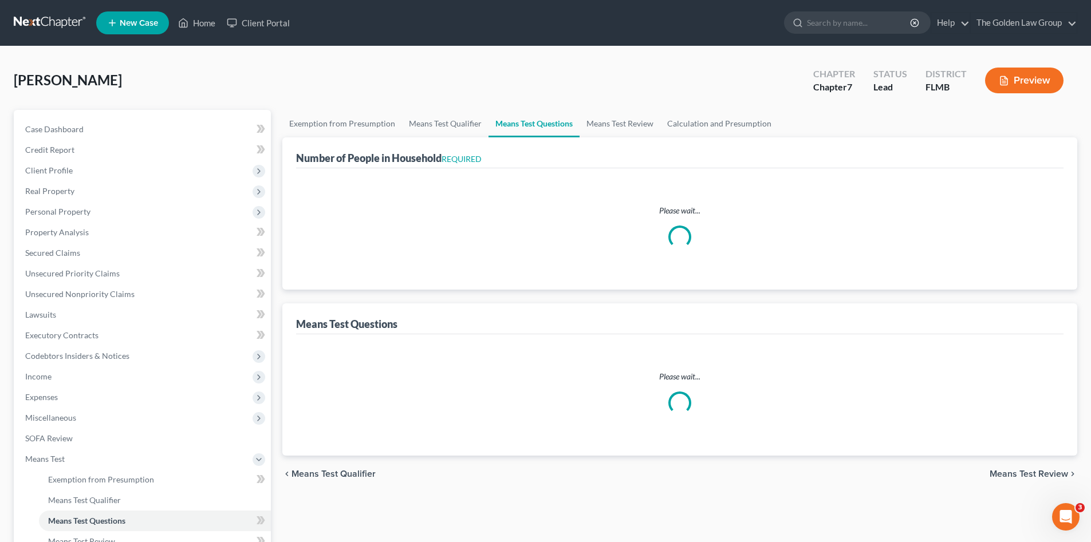
select select "0"
select select "2"
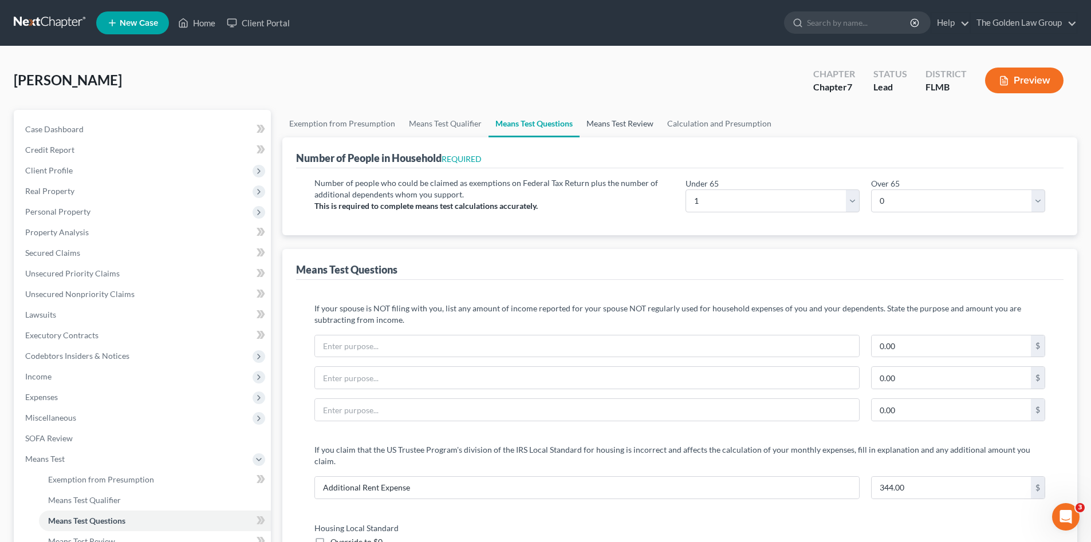
click at [598, 115] on link "Means Test Review" at bounding box center [620, 123] width 81 height 27
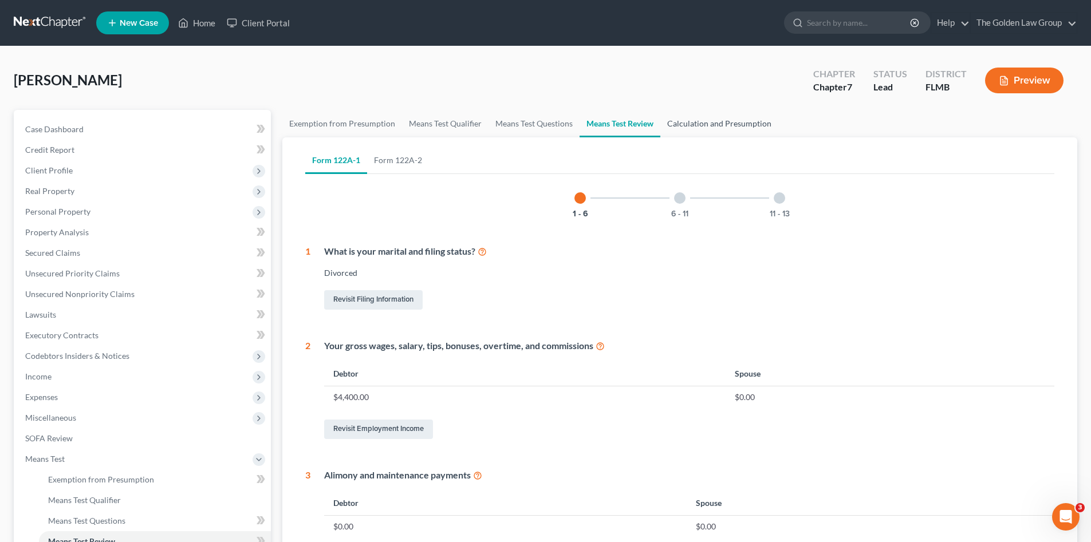
click at [693, 120] on link "Calculation and Presumption" at bounding box center [719, 123] width 118 height 27
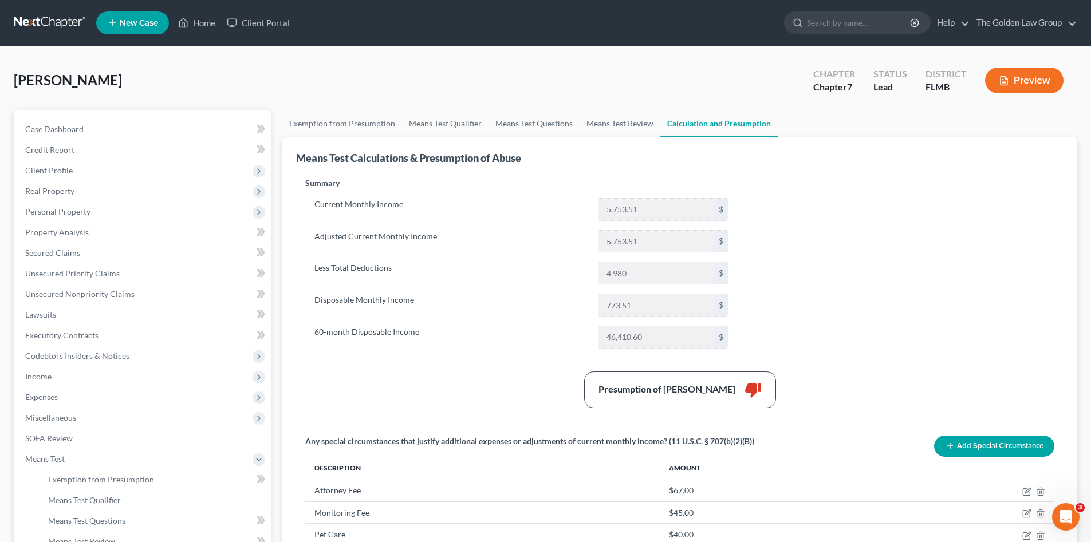
click at [526, 327] on label "60-month Disposable Income" at bounding box center [450, 337] width 283 height 23
click at [618, 120] on link "Means Test Review" at bounding box center [620, 123] width 81 height 27
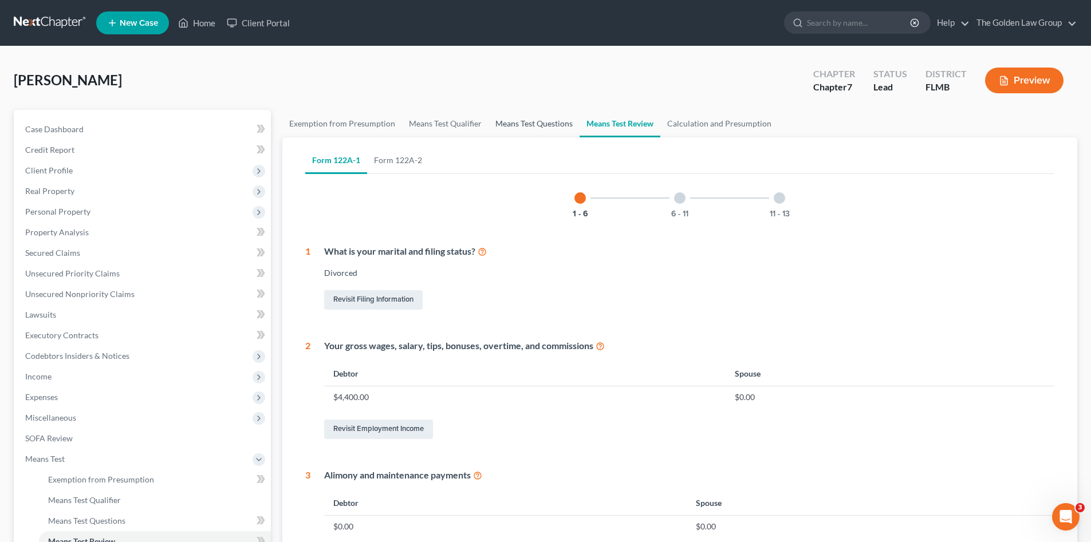
drag, startPoint x: 561, startPoint y: 125, endPoint x: 553, endPoint y: 140, distance: 16.1
click at [560, 126] on link "Means Test Questions" at bounding box center [533, 123] width 91 height 27
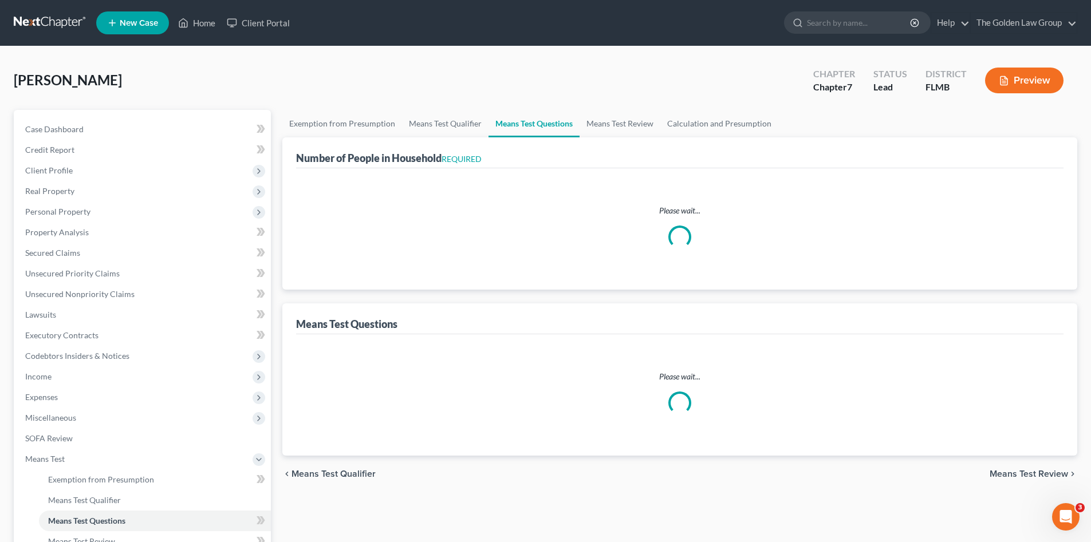
select select "1"
select select "60"
select select "1"
select select "60"
select select "1"
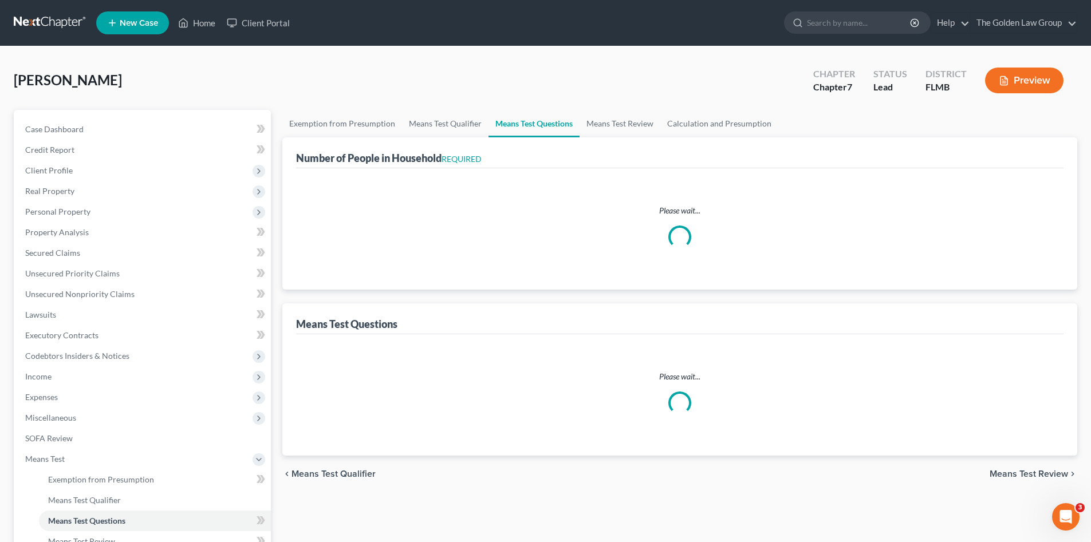
select select "0"
select select "2"
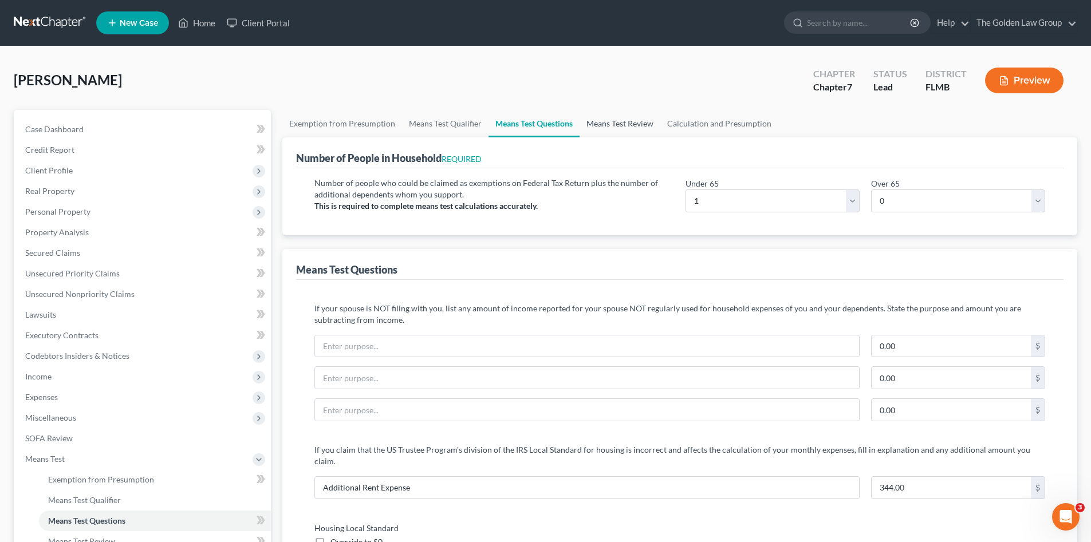
click at [643, 125] on link "Means Test Review" at bounding box center [620, 123] width 81 height 27
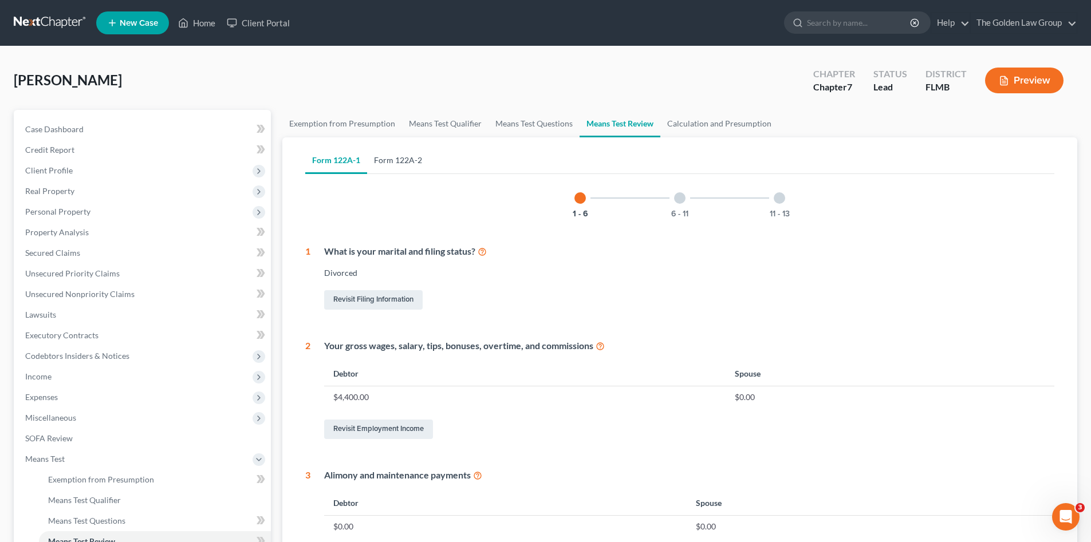
click at [400, 156] on link "Form 122A-2" at bounding box center [398, 160] width 62 height 27
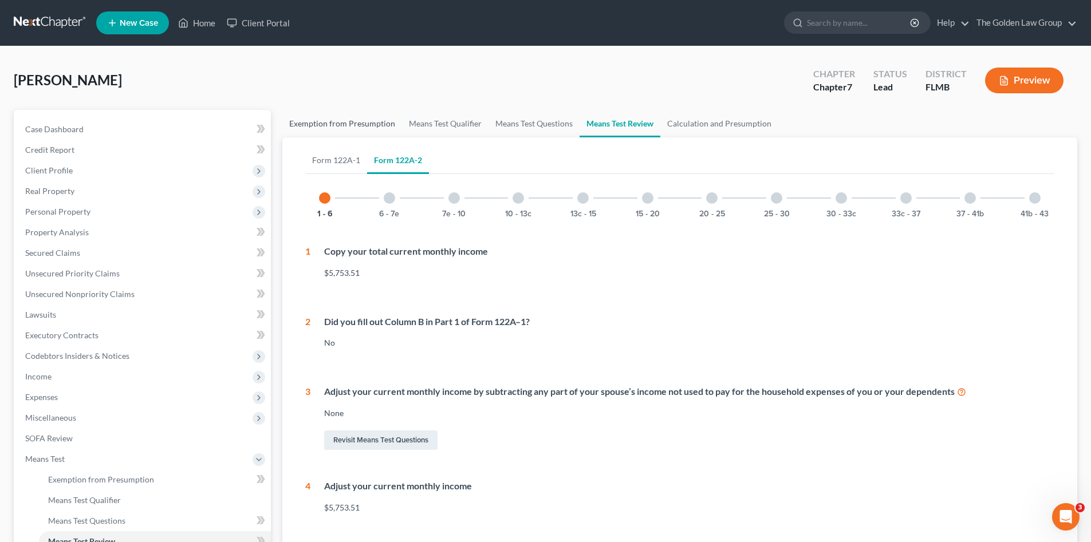
click at [356, 124] on link "Exemption from Presumption" at bounding box center [342, 123] width 120 height 27
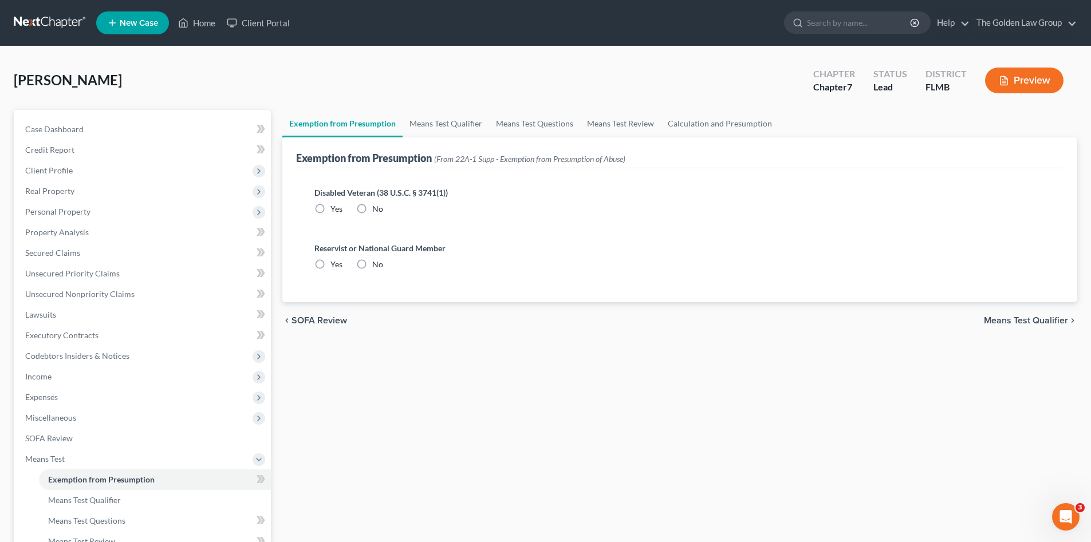
radio input "true"
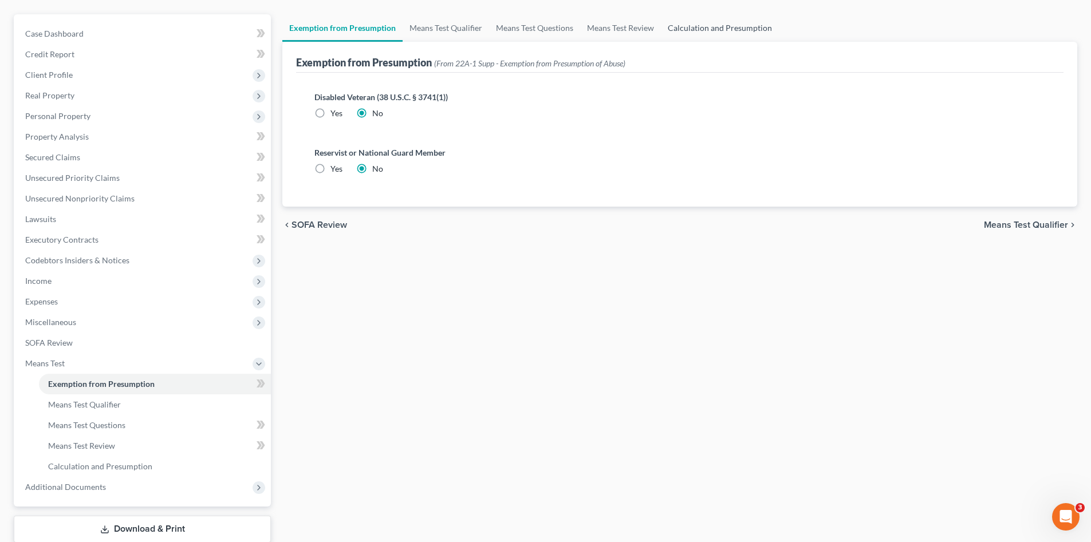
click at [712, 25] on link "Calculation and Presumption" at bounding box center [720, 27] width 118 height 27
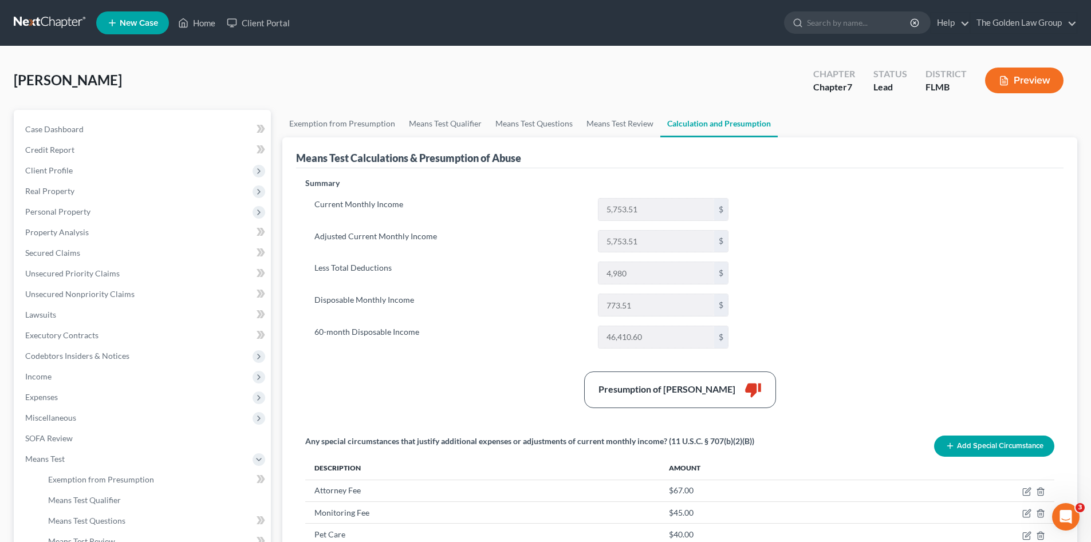
click at [770, 304] on div "Summary Current Monthly Income 5,753.51 $ Adjusted Current Monthly Income 5,753…" at bounding box center [680, 373] width 760 height 391
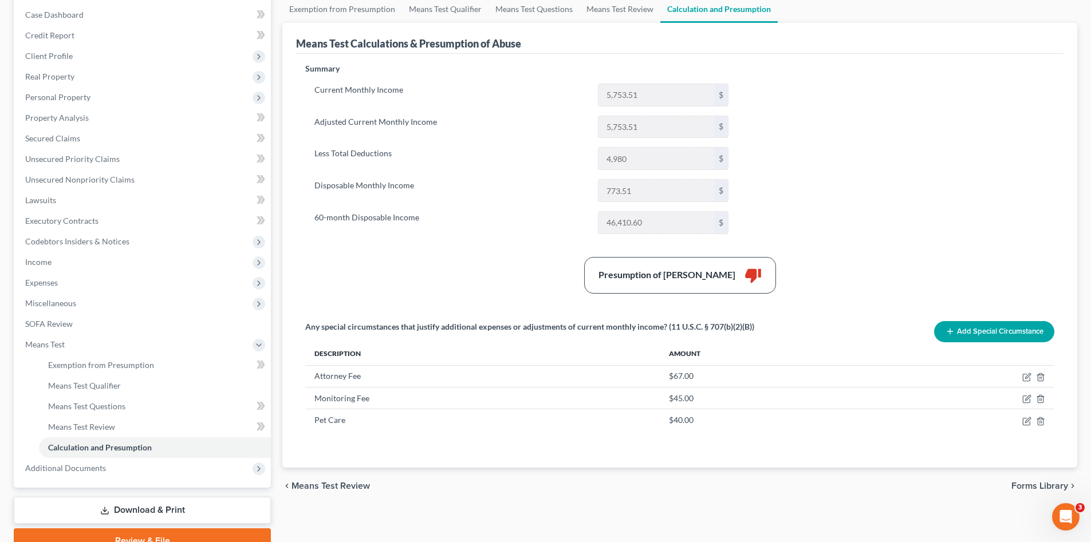
click at [477, 305] on div "Summary Current Monthly Income 5,753.51 $ Adjusted Current Monthly Income 5,753…" at bounding box center [680, 258] width 760 height 391
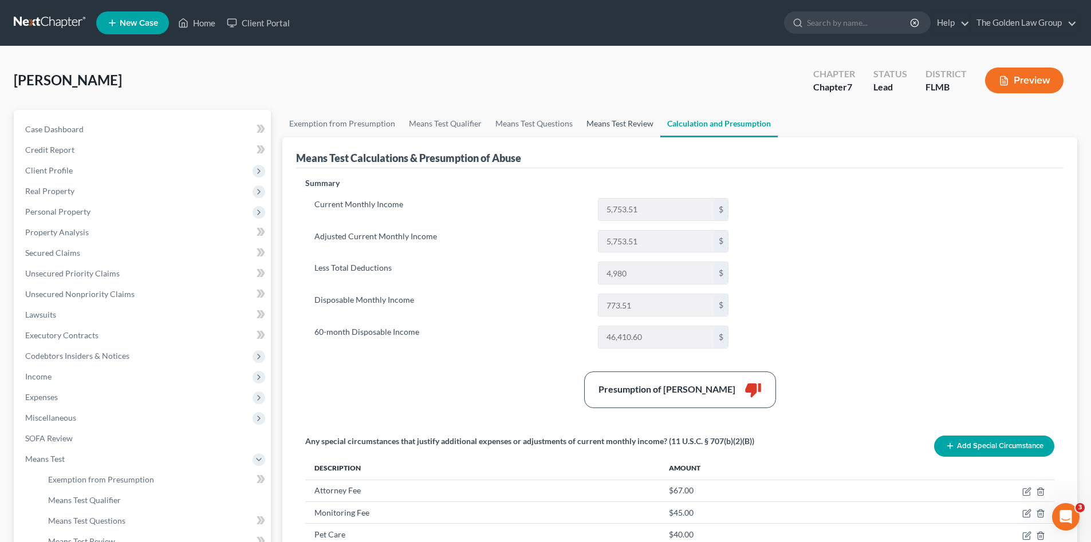
click at [612, 127] on link "Means Test Review" at bounding box center [620, 123] width 81 height 27
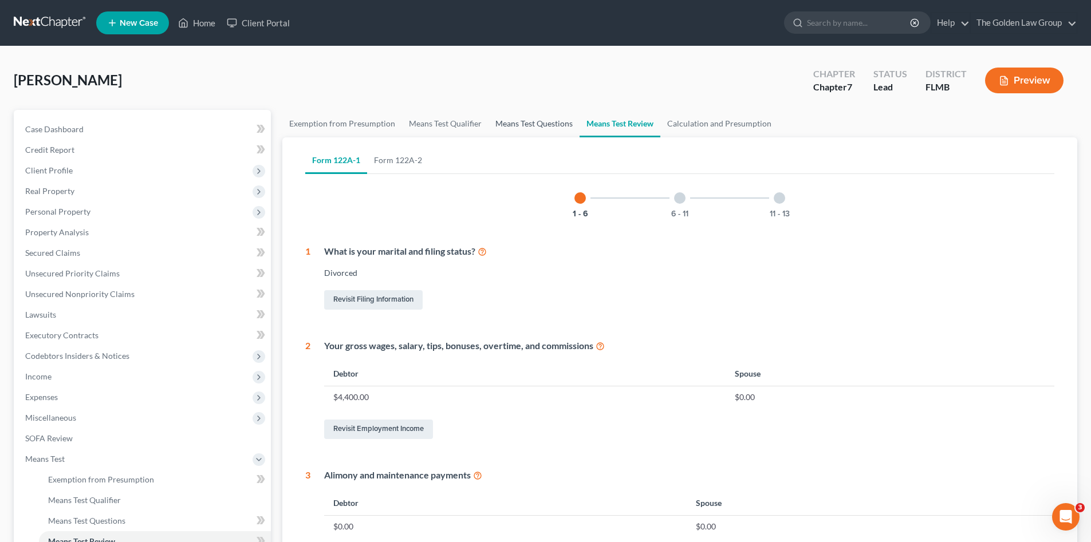
click at [522, 128] on link "Means Test Questions" at bounding box center [533, 123] width 91 height 27
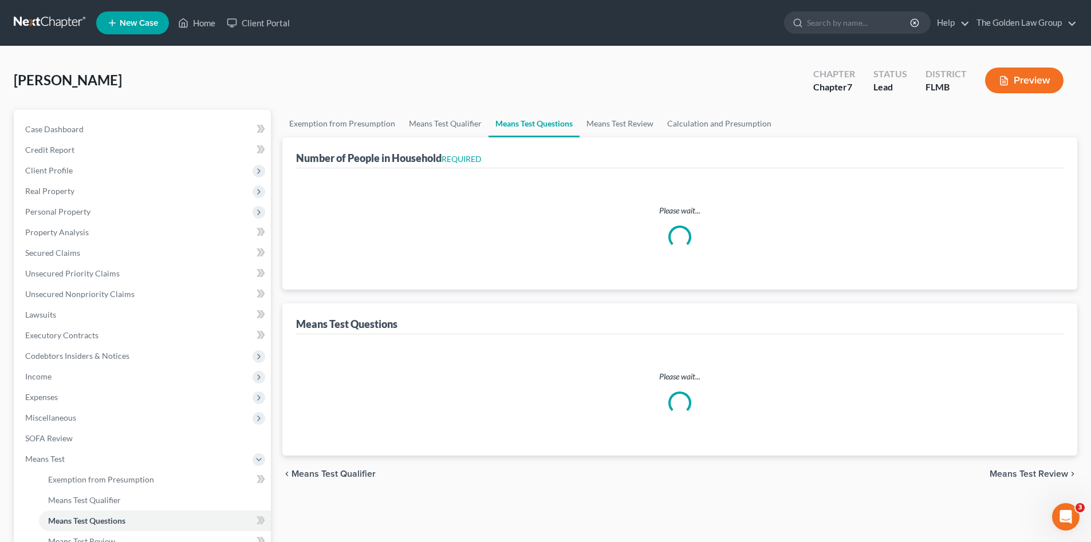
select select "1"
select select "60"
select select "1"
select select "60"
select select "1"
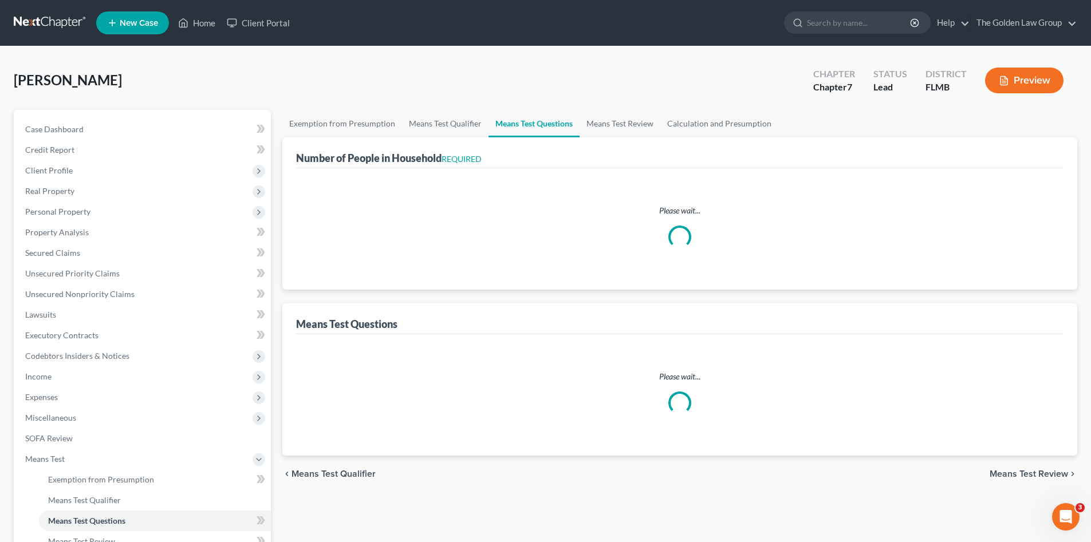
select select "0"
select select "2"
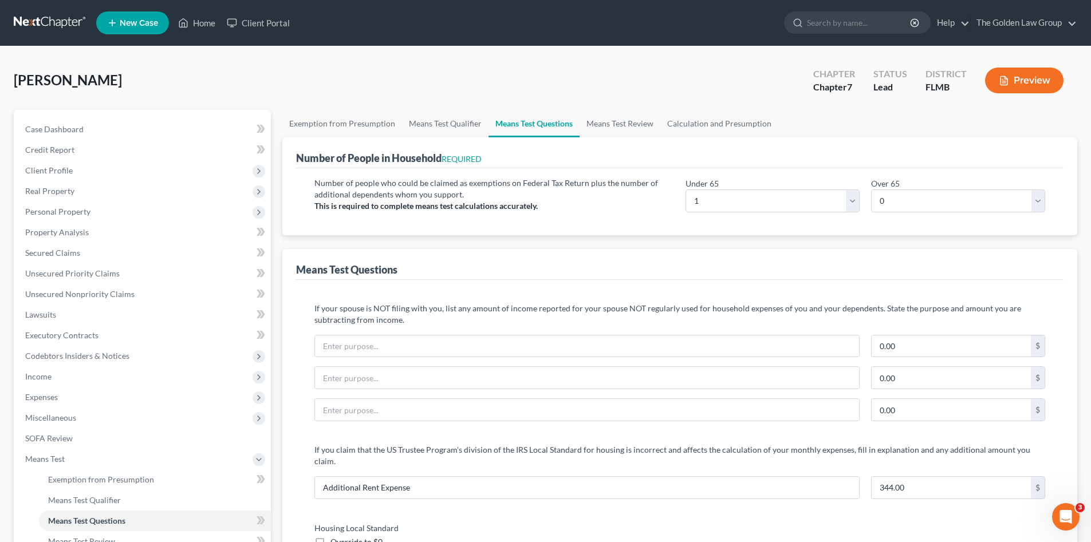
click at [457, 427] on div "0.00 $" at bounding box center [680, 415] width 742 height 32
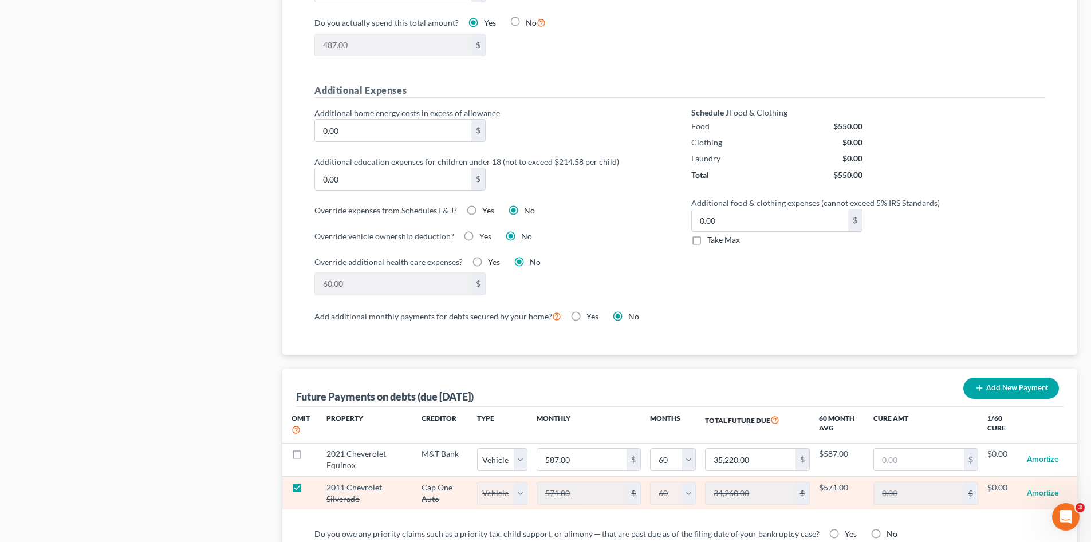
scroll to position [859, 0]
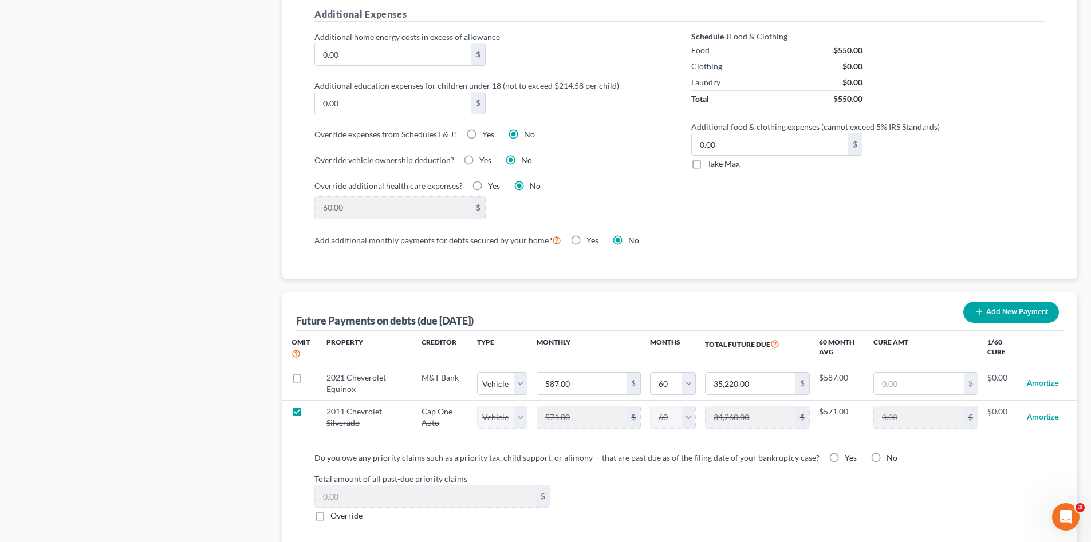
click at [831, 452] on div "Yes" at bounding box center [843, 457] width 28 height 11
click at [845, 452] on label "Yes" at bounding box center [851, 457] width 12 height 11
click at [849, 452] on input "Yes" at bounding box center [852, 455] width 7 height 7
radio input "true"
click at [886, 452] on label "No" at bounding box center [891, 457] width 11 height 11
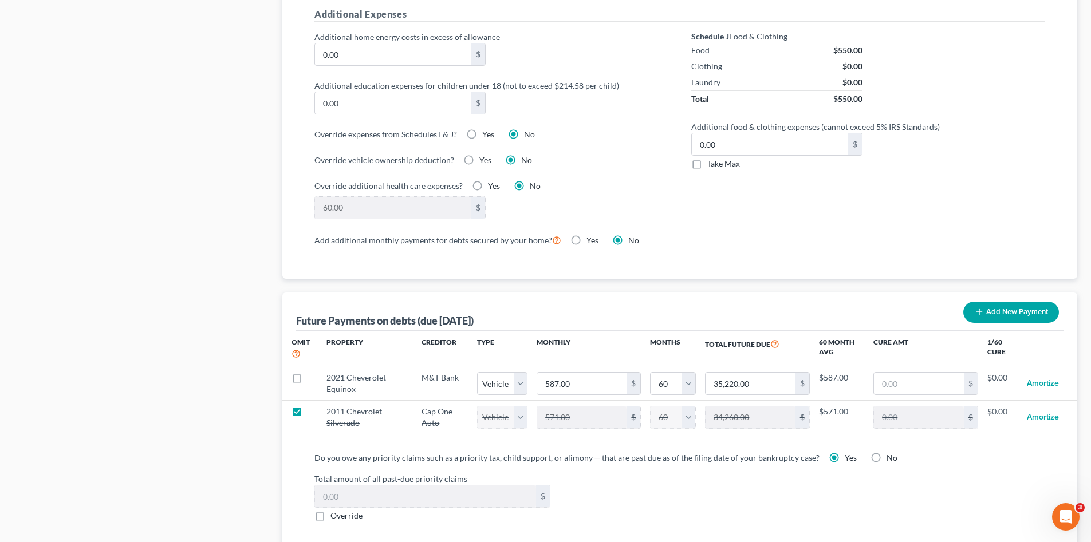
click at [891, 452] on input "No" at bounding box center [894, 455] width 7 height 7
radio input "true"
click at [793, 482] on div "Total amount of all past-due priority claims $ Override" at bounding box center [680, 497] width 742 height 49
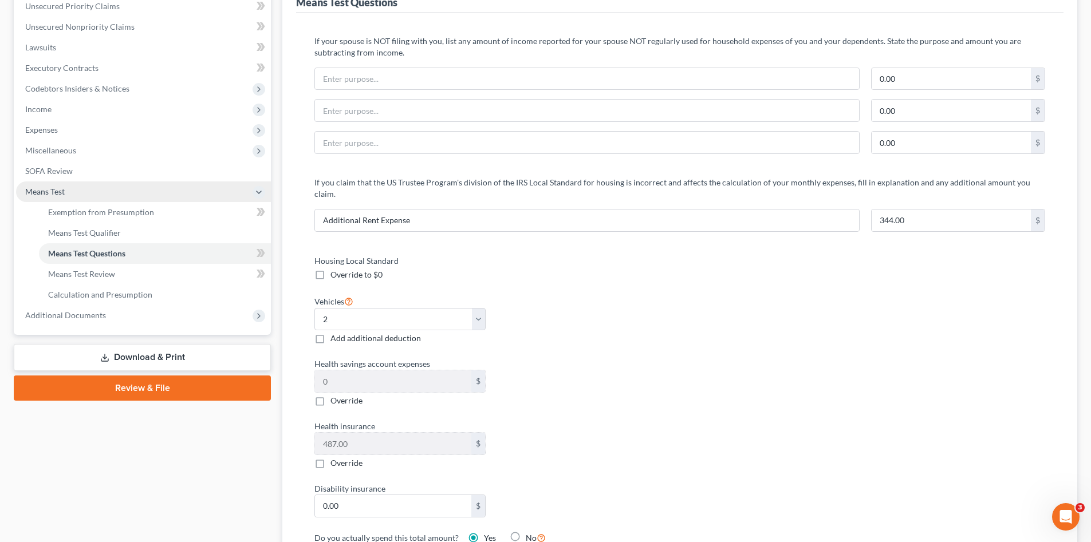
scroll to position [191, 0]
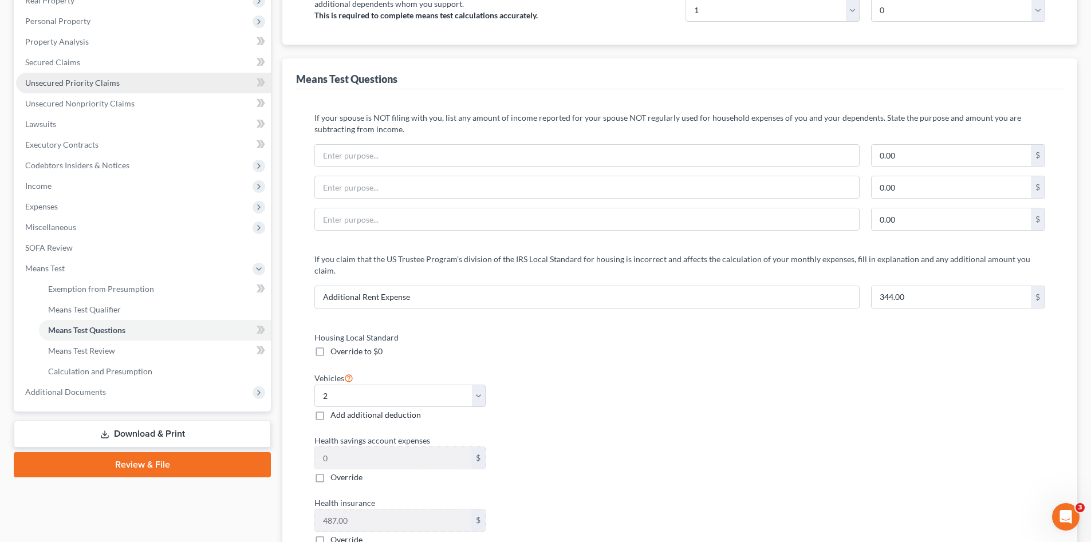
click at [97, 82] on span "Unsecured Priority Claims" at bounding box center [72, 83] width 94 height 10
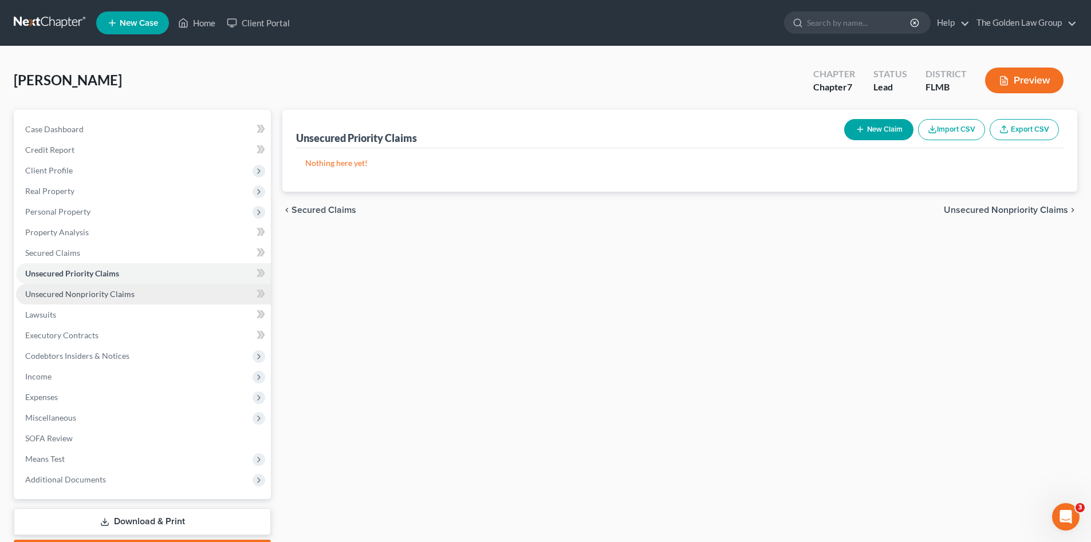
click at [164, 293] on link "Unsecured Nonpriority Claims" at bounding box center [143, 294] width 255 height 21
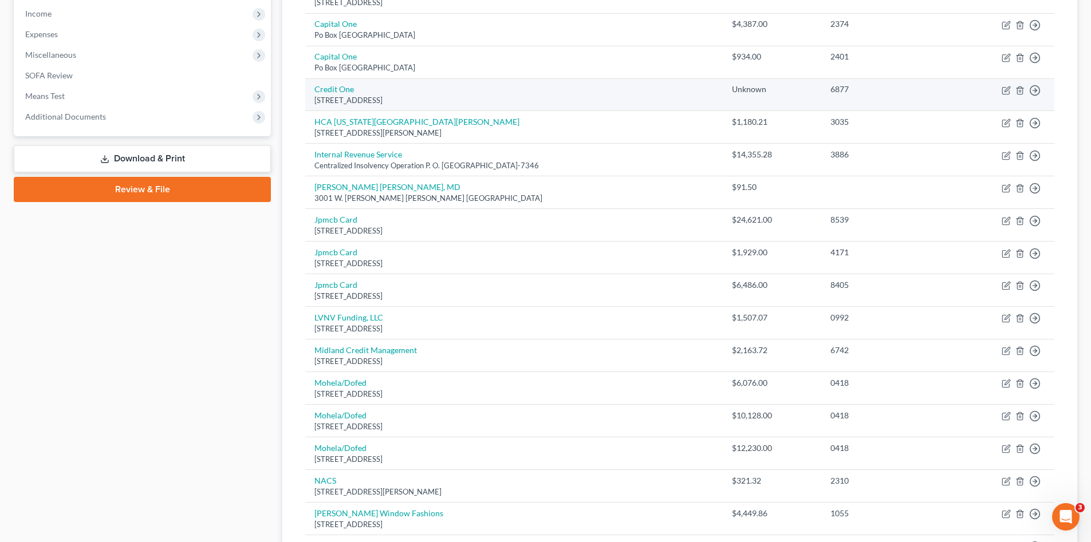
scroll to position [420, 0]
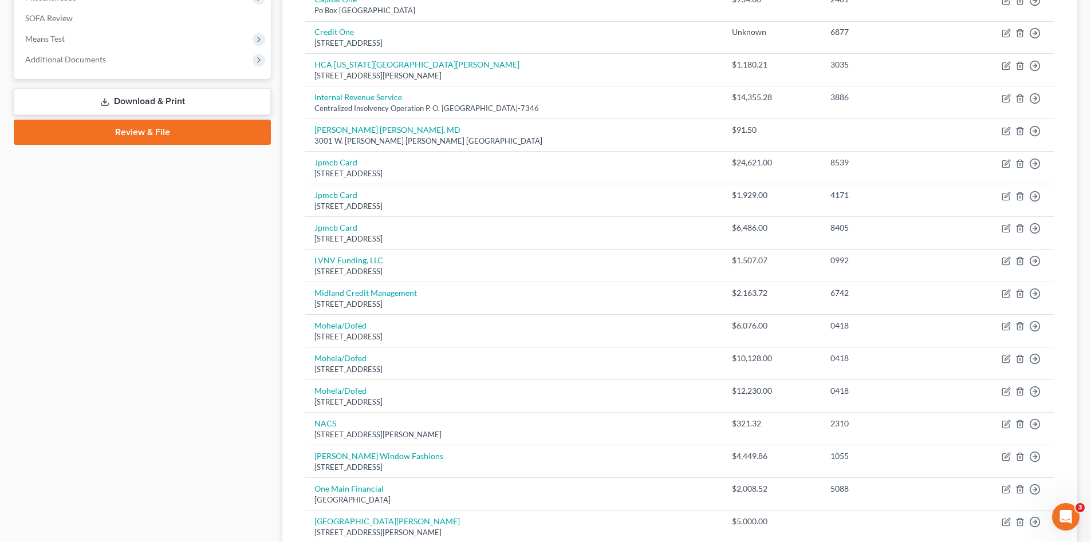
click at [159, 367] on div "Case Dashboard Payments Invoices Payments Payments Credit Report Client Profile" at bounding box center [142, 238] width 269 height 1097
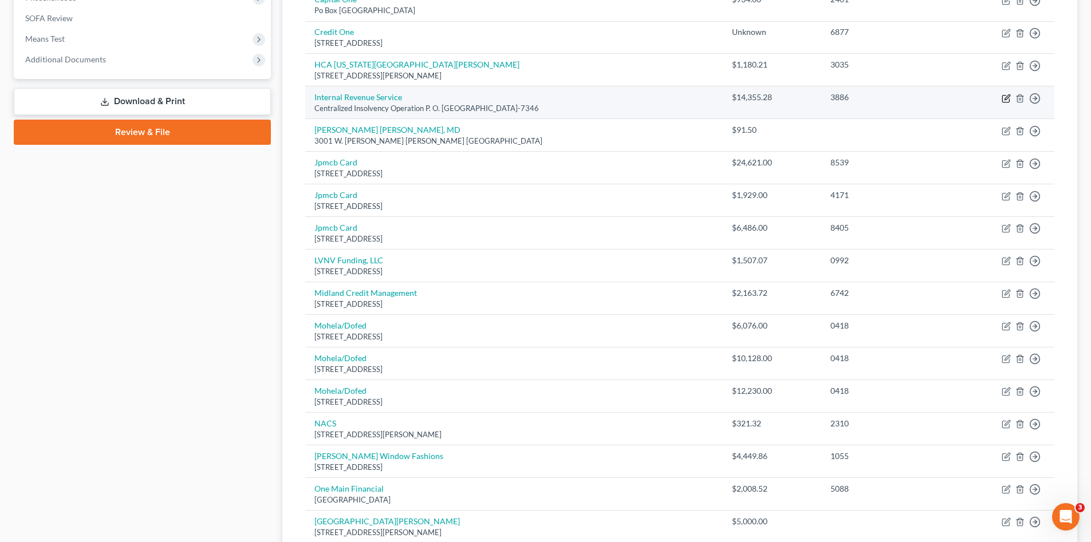
click at [1005, 96] on icon "button" at bounding box center [1006, 98] width 9 height 9
select select "39"
select select "7"
select select "0"
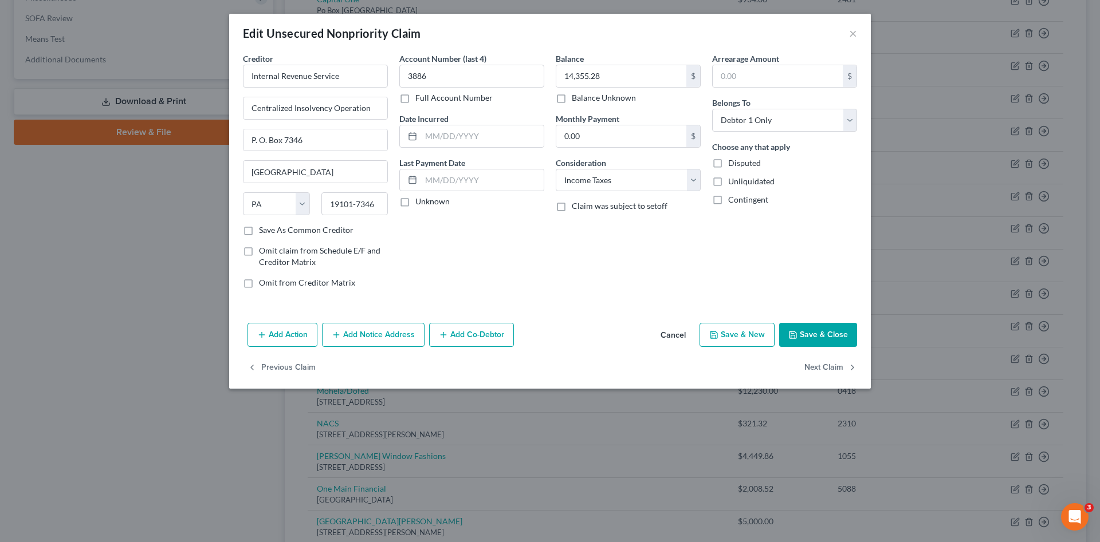
click at [675, 341] on button "Cancel" at bounding box center [673, 335] width 44 height 23
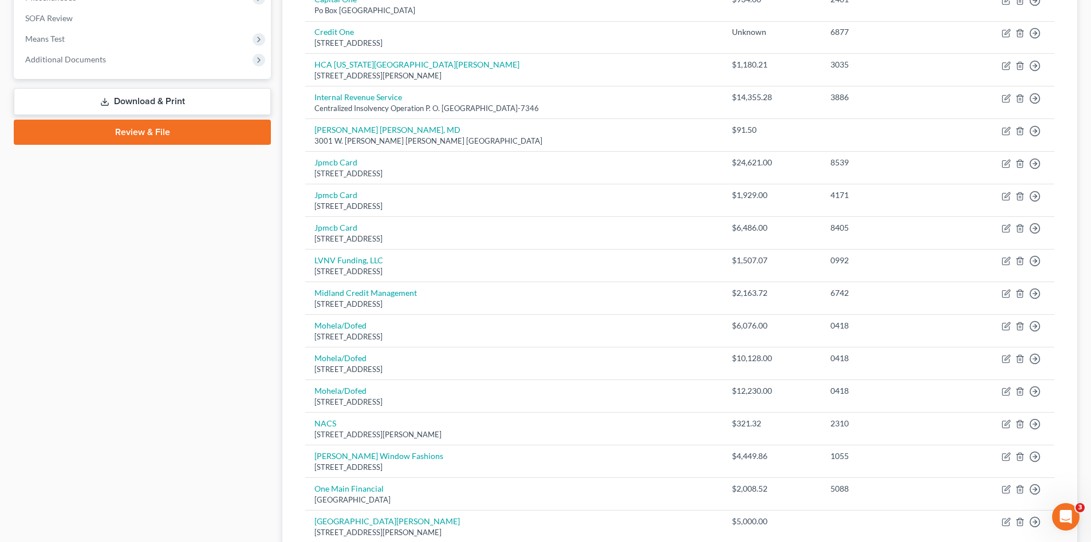
drag, startPoint x: 137, startPoint y: 347, endPoint x: 154, endPoint y: 359, distance: 21.0
click at [137, 348] on div "Case Dashboard Payments Invoices Payments Payments Credit Report Client Profile" at bounding box center [142, 238] width 269 height 1097
click at [180, 365] on div "Case Dashboard Payments Invoices Payments Payments Credit Report Client Profile" at bounding box center [142, 238] width 269 height 1097
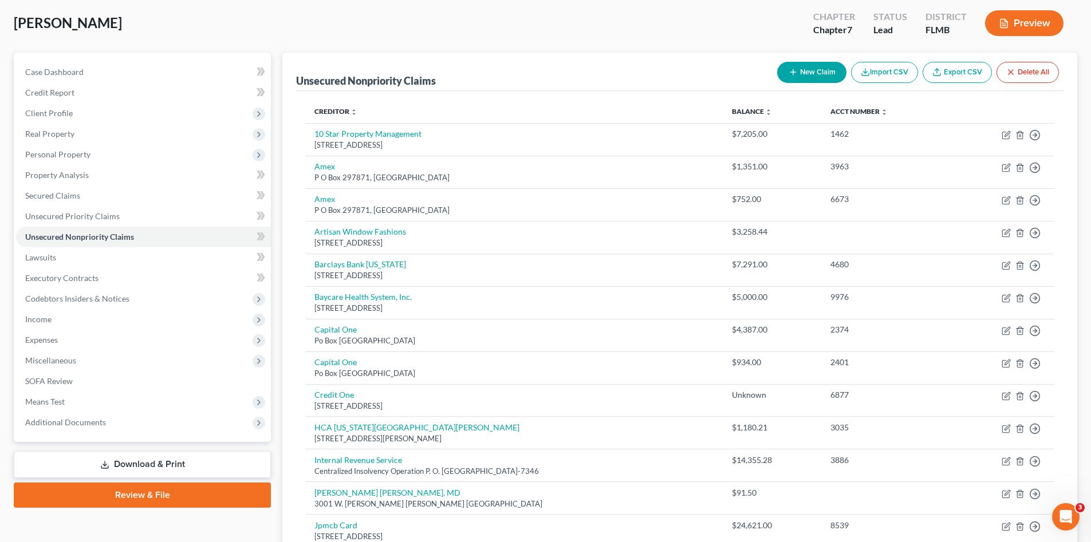
scroll to position [0, 0]
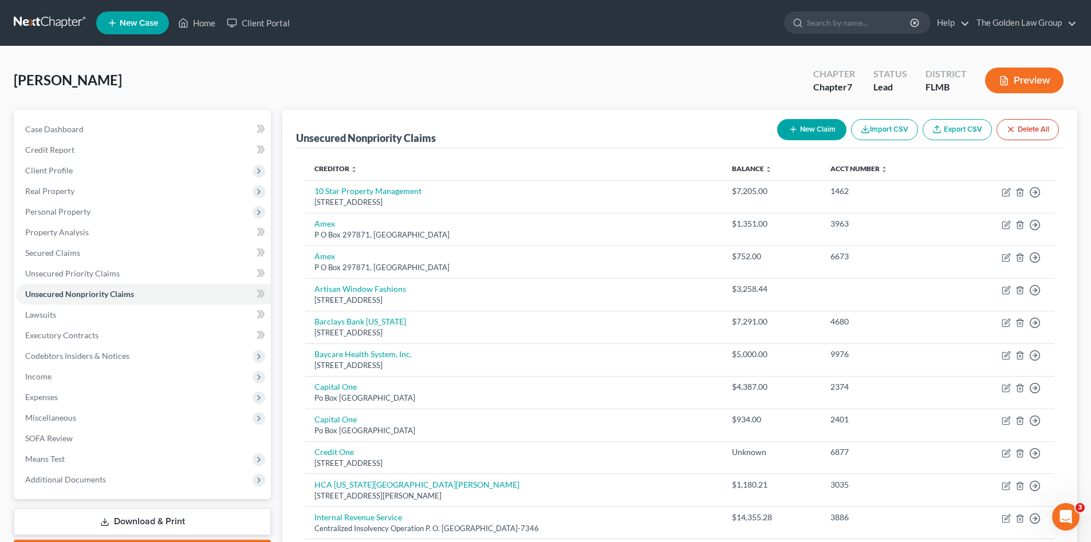
click at [58, 23] on link at bounding box center [50, 23] width 73 height 21
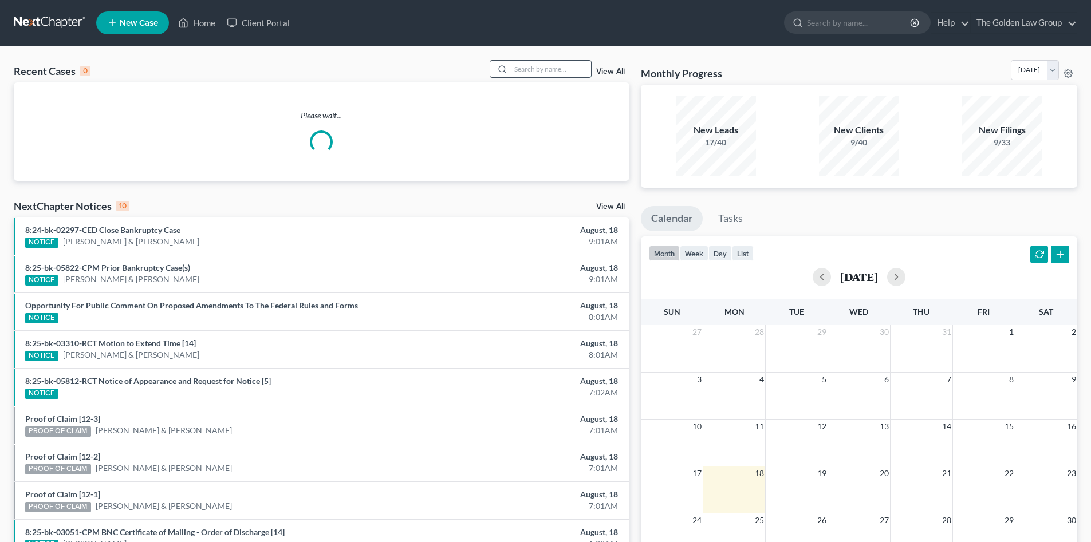
click at [525, 71] on input "search" at bounding box center [551, 69] width 80 height 17
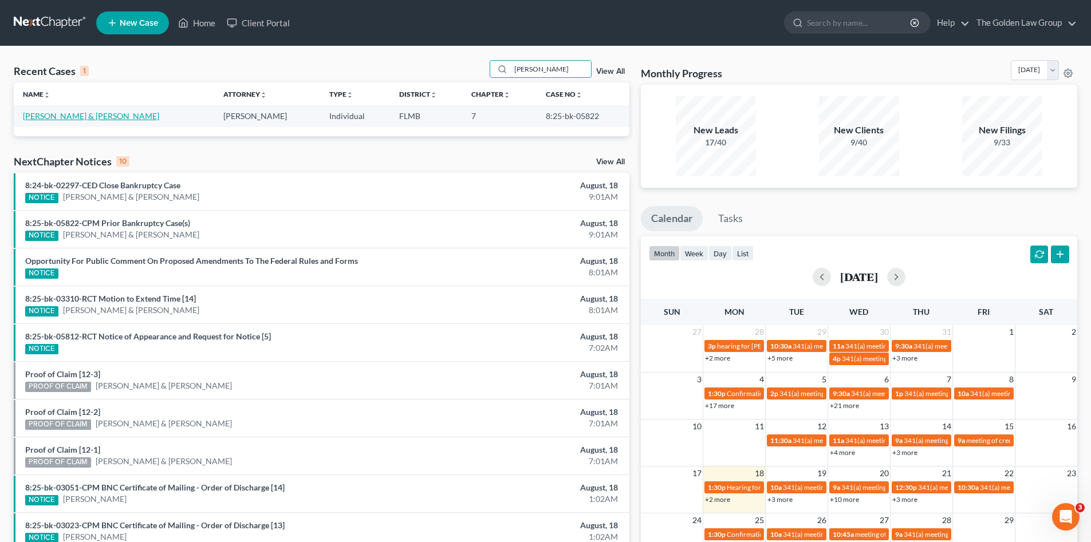
type input "[PERSON_NAME]"
click at [104, 119] on link "[PERSON_NAME] & [PERSON_NAME]" at bounding box center [91, 116] width 136 height 10
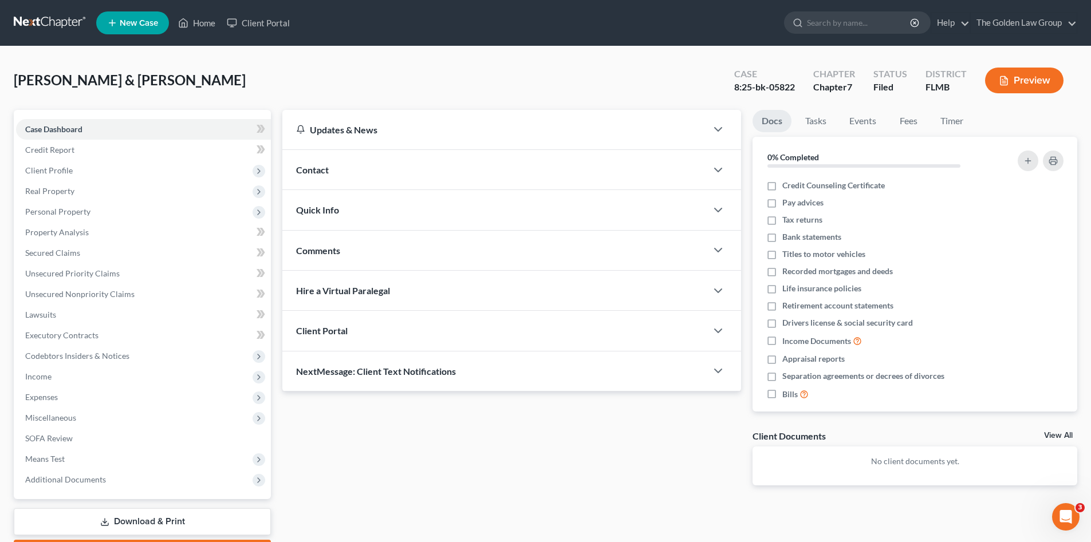
click at [230, 83] on div "[PERSON_NAME] & [PERSON_NAME] Upgraded Case 8:25-bk-05822 Chapter Chapter 7 Sta…" at bounding box center [545, 85] width 1063 height 50
click at [651, 58] on div "[PERSON_NAME] & [PERSON_NAME] Upgraded Case 8:25-bk-05822 Chapter Chapter 7 Sta…" at bounding box center [545, 317] width 1091 height 542
click at [434, 73] on div "[PERSON_NAME] & [PERSON_NAME] Upgraded Case 8:25-bk-05822 Chapter Chapter 7 Sta…" at bounding box center [545, 85] width 1063 height 50
click at [267, 69] on div "[PERSON_NAME] & [PERSON_NAME] Upgraded Case 8:25-bk-05822 Chapter Chapter 7 Sta…" at bounding box center [545, 85] width 1063 height 50
click at [395, 70] on div "[PERSON_NAME] & [PERSON_NAME] Upgraded Case 8:25-bk-05822 Chapter Chapter 7 Sta…" at bounding box center [545, 85] width 1063 height 50
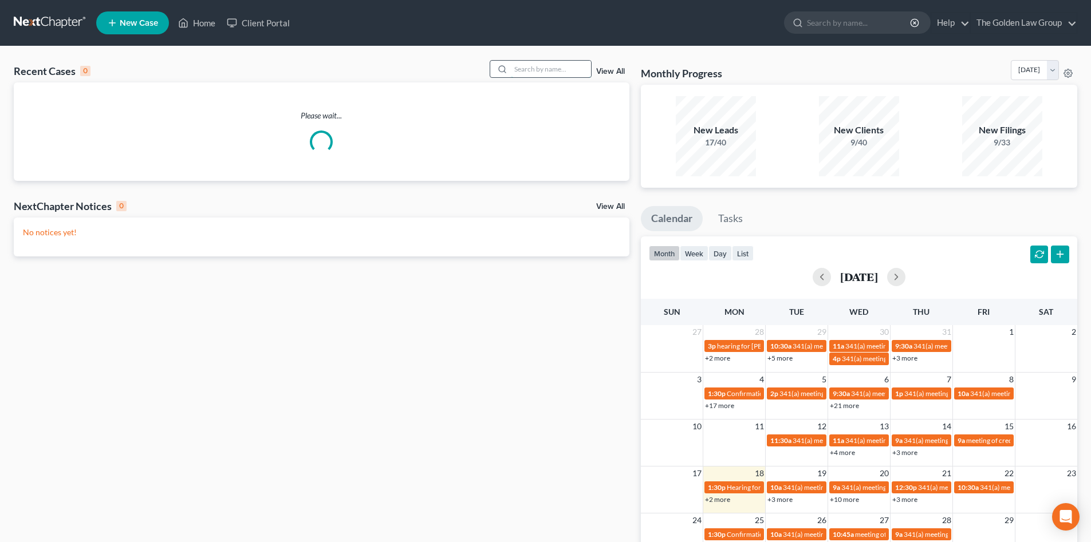
click at [584, 67] on input "search" at bounding box center [551, 69] width 80 height 17
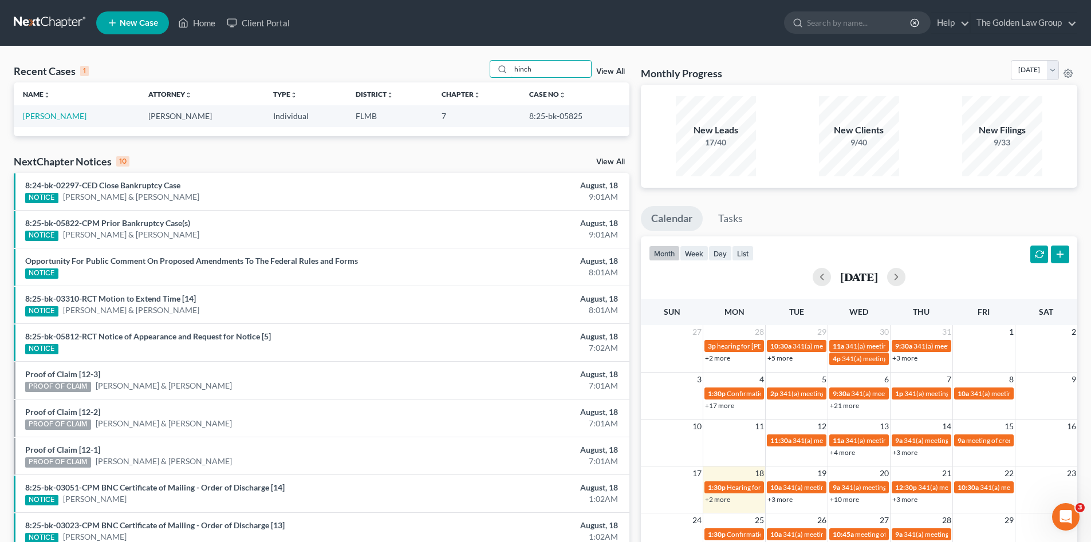
type input "hinch"
click at [375, 67] on div "Recent Cases 1 hinch View All" at bounding box center [322, 71] width 616 height 22
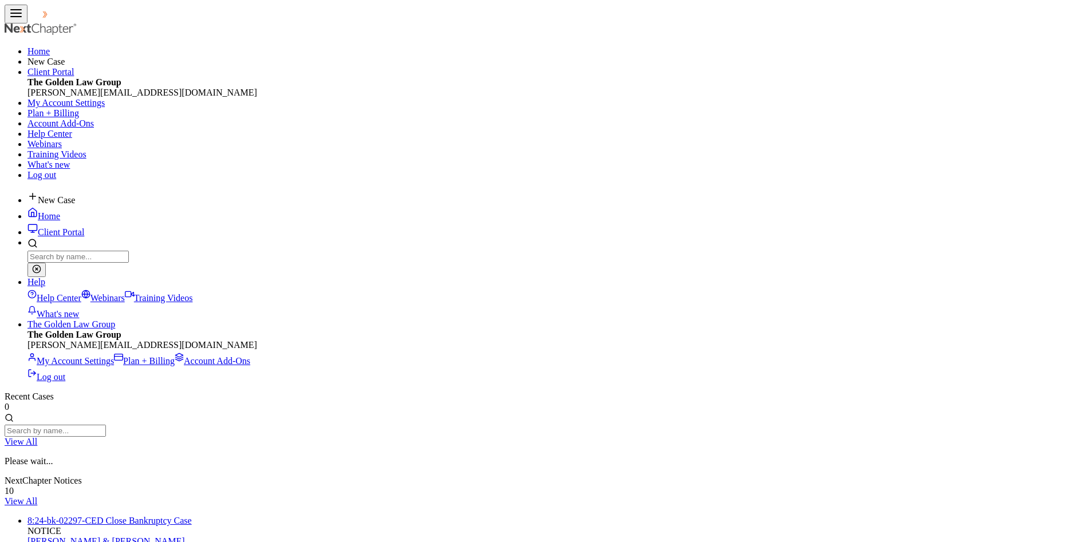
click at [106, 425] on input "search" at bounding box center [55, 431] width 101 height 12
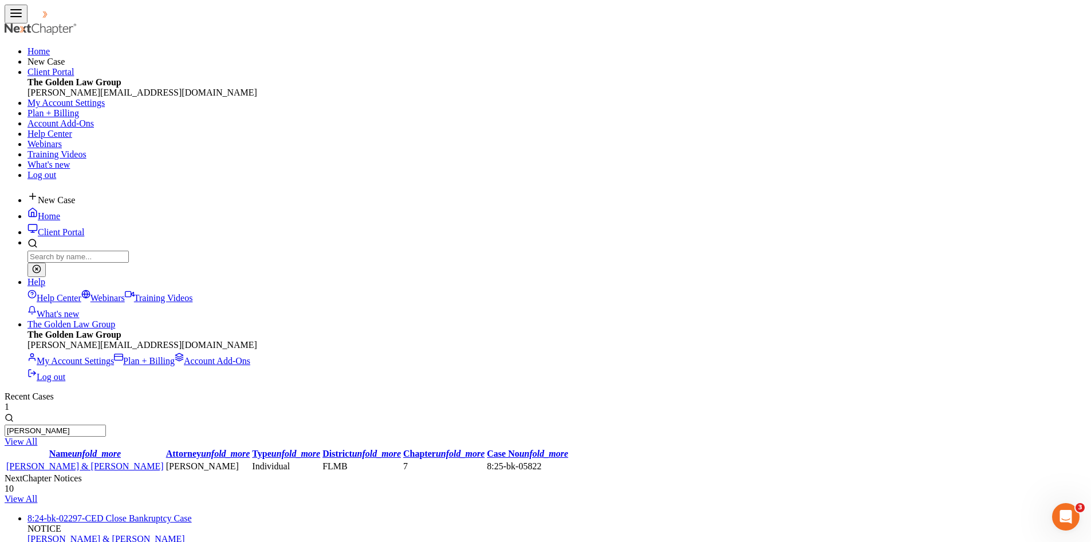
type input "[PERSON_NAME]"
drag, startPoint x: 316, startPoint y: 53, endPoint x: 318, endPoint y: 46, distance: 7.2
